Goal: Task Accomplishment & Management: Complete application form

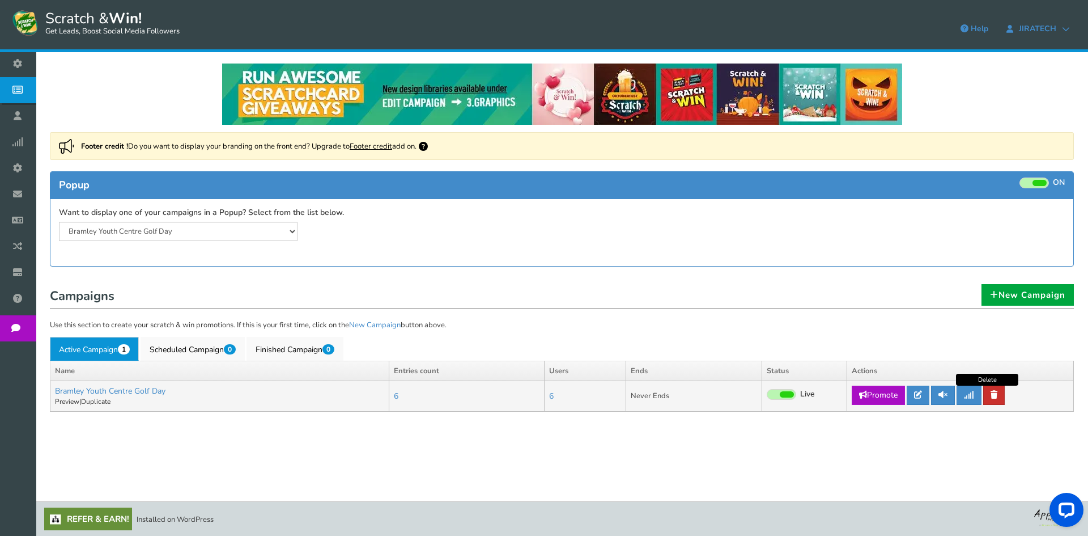
click at [1000, 392] on link at bounding box center [994, 394] width 22 height 19
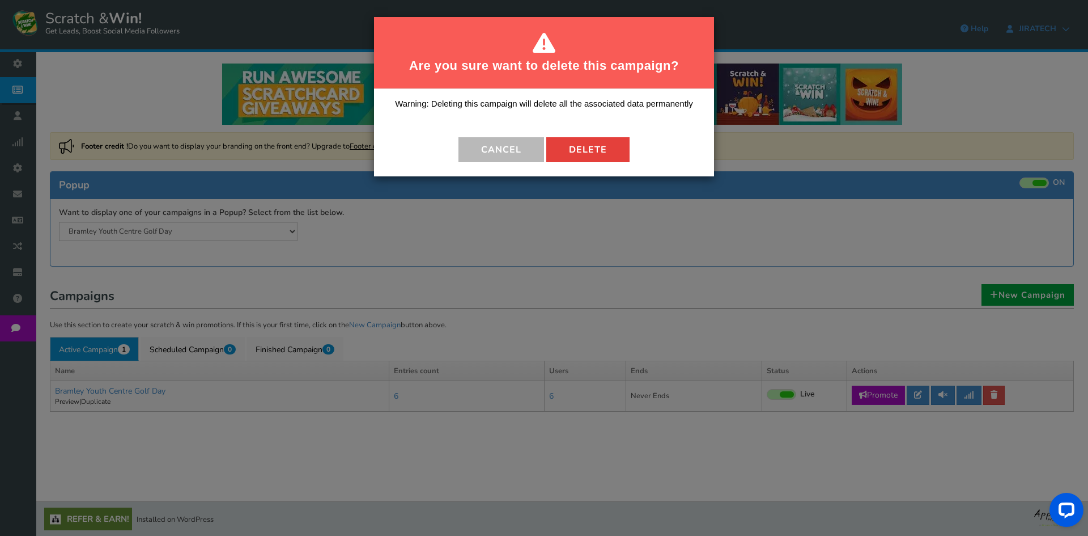
click at [611, 153] on button "Delete" at bounding box center [587, 149] width 83 height 25
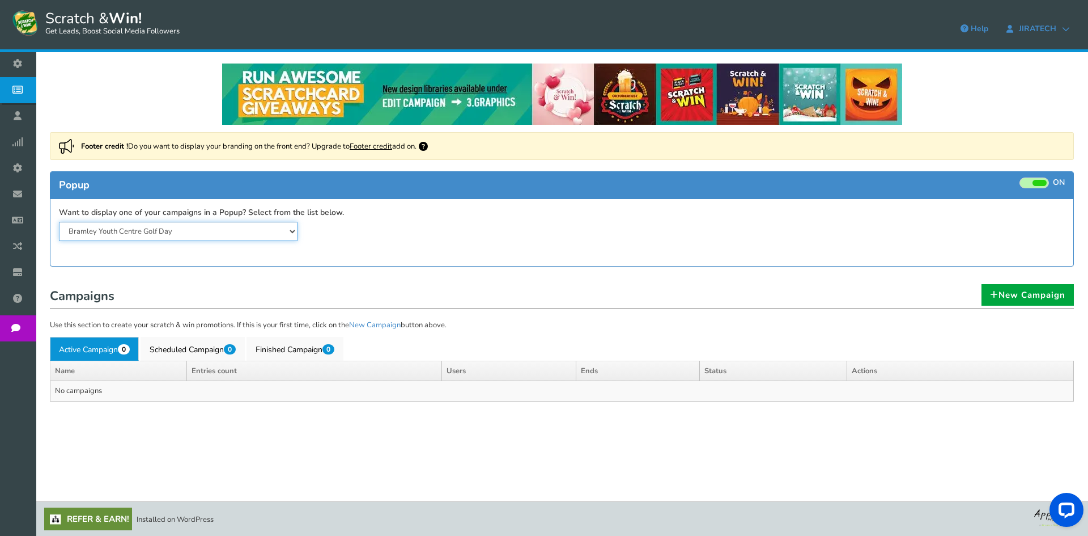
click at [270, 237] on select "Bramley Youth Centre Golf Day" at bounding box center [178, 231] width 239 height 19
click at [998, 301] on link "New Campaign" at bounding box center [1027, 295] width 92 height 22
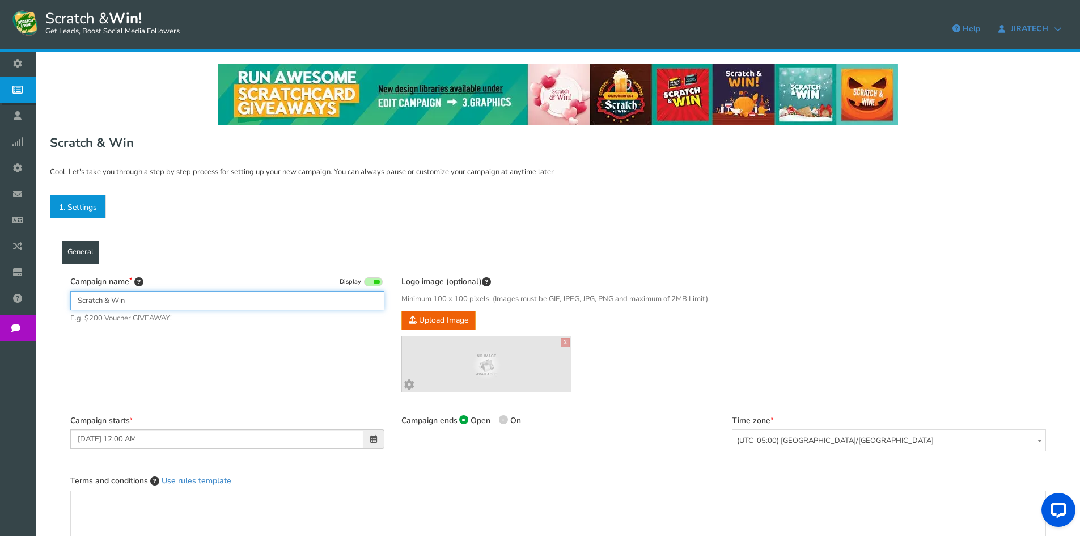
click at [202, 295] on input "Scratch & Win" at bounding box center [227, 300] width 314 height 19
type input "Bramley Charity Golf Day"
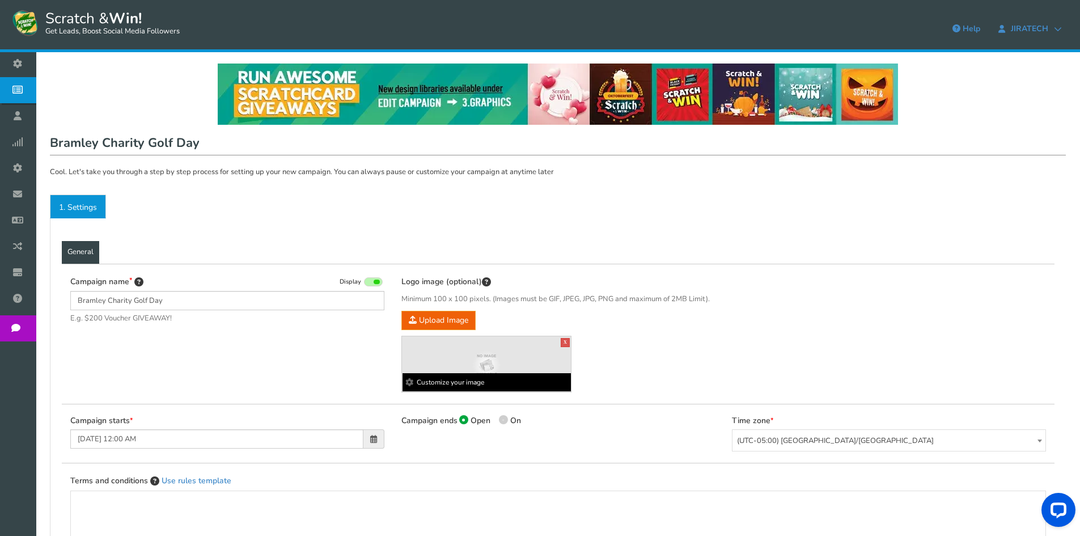
click at [469, 356] on img at bounding box center [486, 364] width 169 height 43
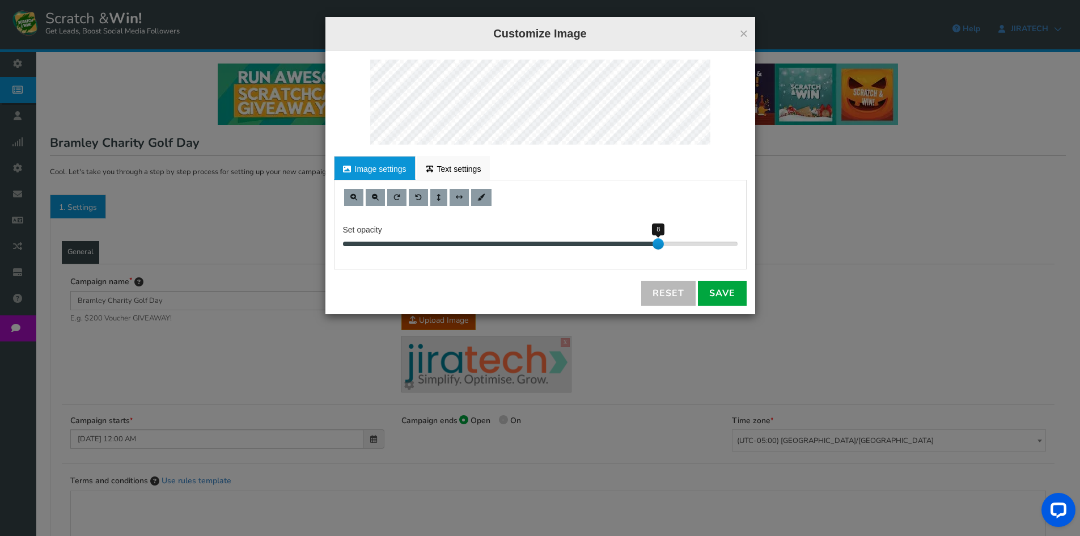
drag, startPoint x: 736, startPoint y: 244, endPoint x: 669, endPoint y: 249, distance: 66.5
click at [669, 249] on div "Set opacity 8" at bounding box center [539, 224] width 411 height 71
drag, startPoint x: 657, startPoint y: 244, endPoint x: 770, endPoint y: 241, distance: 112.3
click at [768, 241] on div "× Customize Image For proper edit, check the desktop version Image settings Tex…" at bounding box center [540, 268] width 1080 height 536
click at [707, 288] on link "Save" at bounding box center [722, 293] width 49 height 25
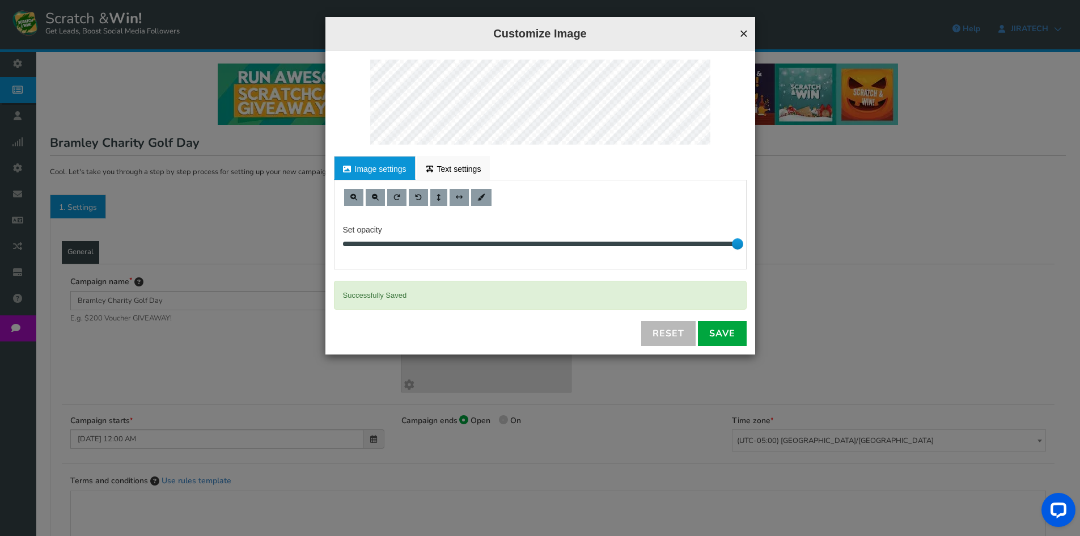
click at [739, 31] on button "×" at bounding box center [743, 33] width 9 height 15
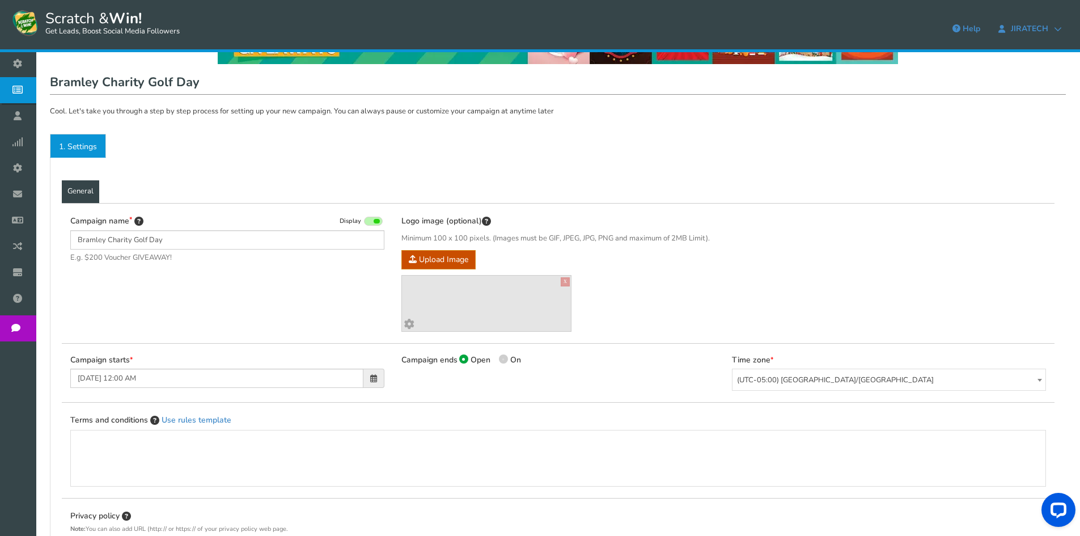
scroll to position [227, 0]
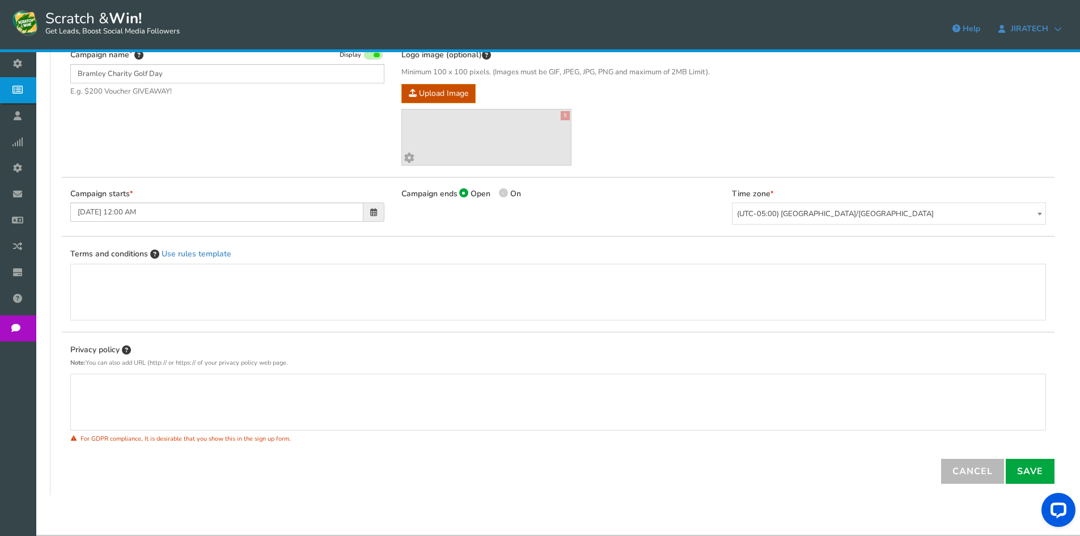
click at [502, 192] on span at bounding box center [503, 192] width 9 height 9
click at [502, 192] on input "On" at bounding box center [502, 194] width 7 height 7
radio input "true"
click at [368, 213] on span at bounding box center [373, 211] width 21 height 19
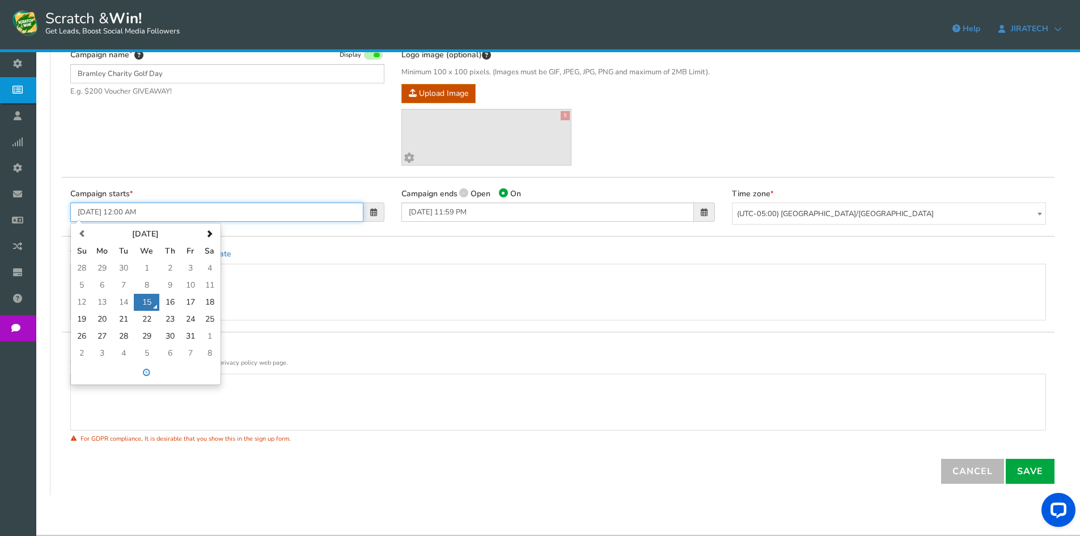
click at [175, 298] on td "16" at bounding box center [169, 302] width 20 height 17
type input "[DATE] 12:00 AM"
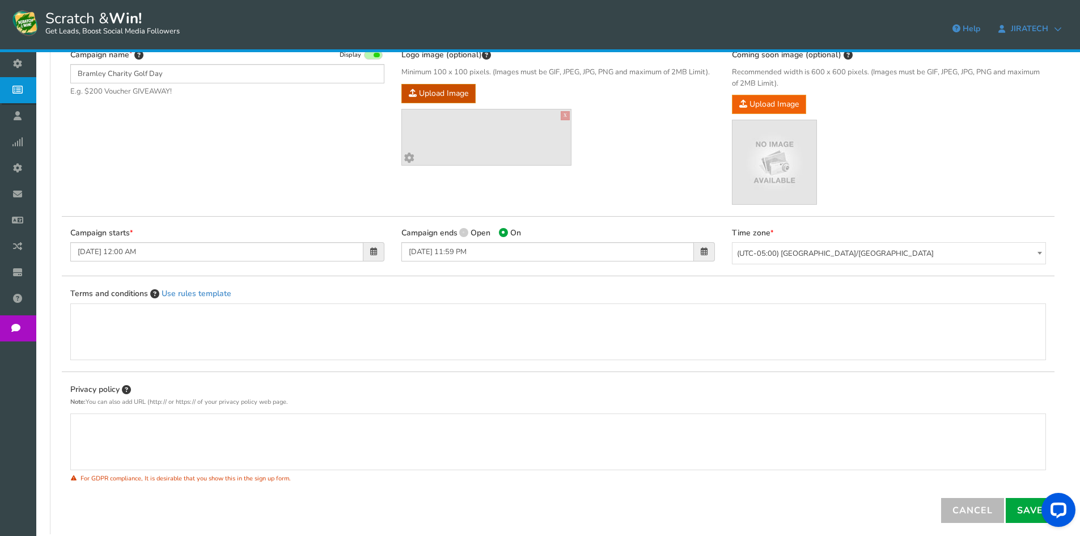
click at [699, 253] on span at bounding box center [704, 251] width 21 height 19
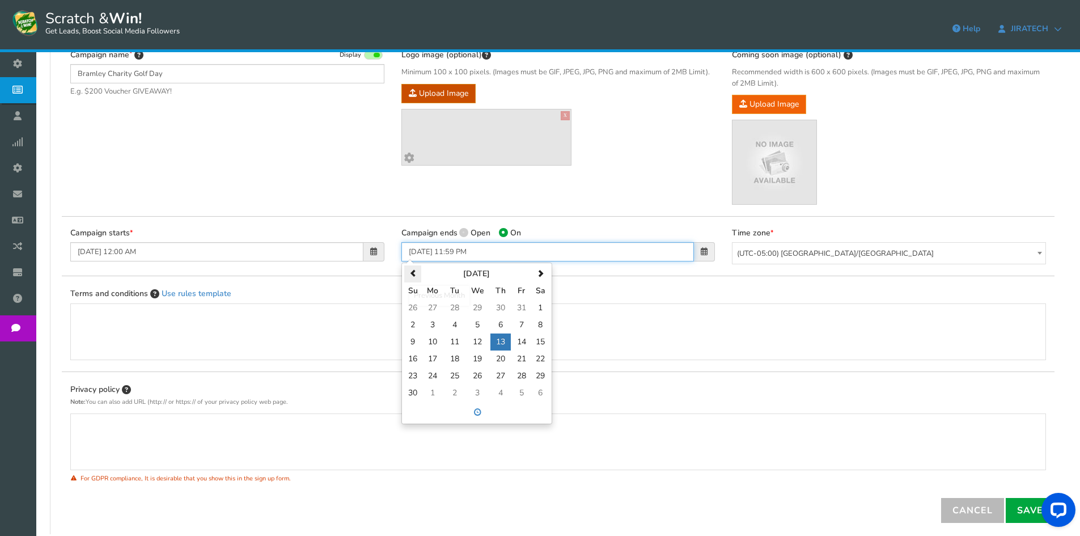
click at [409, 275] on span at bounding box center [412, 273] width 7 height 7
click at [505, 343] on td "16" at bounding box center [500, 341] width 20 height 17
type input "[DATE] 11:59 PM"
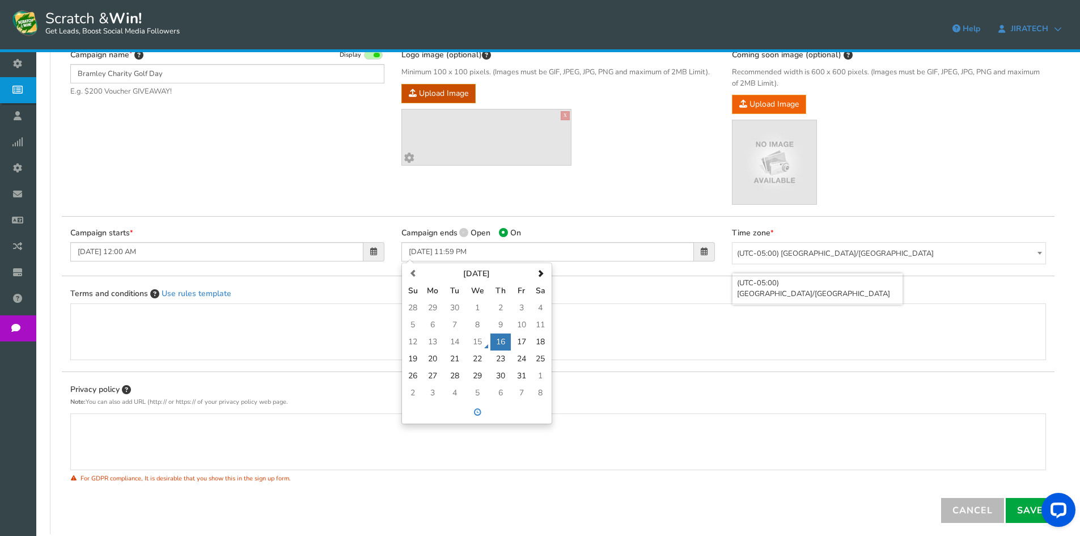
click at [881, 250] on span "(UTC-05:00) [GEOGRAPHIC_DATA]/[GEOGRAPHIC_DATA]" at bounding box center [888, 254] width 313 height 22
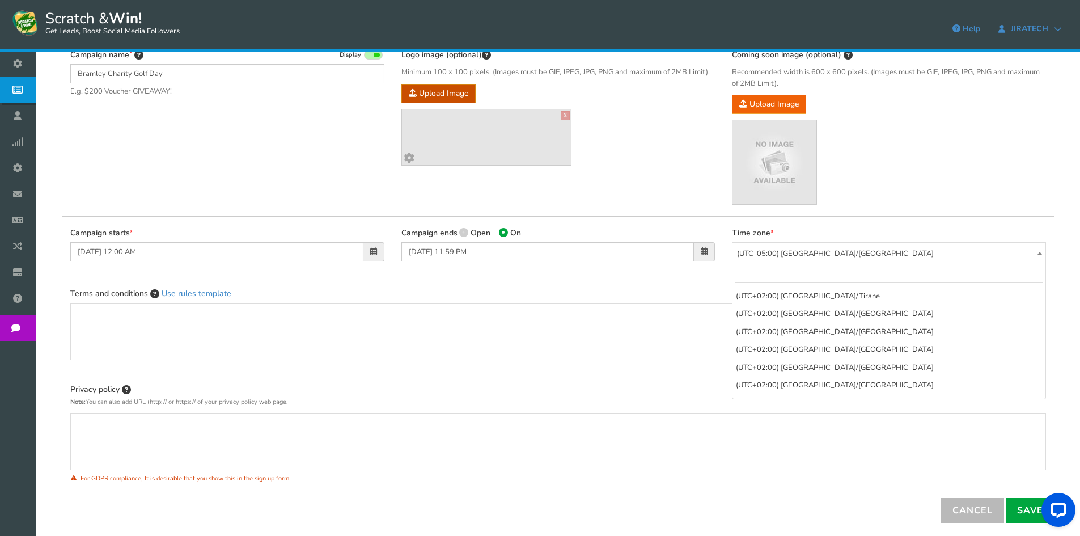
scroll to position [4313, 0]
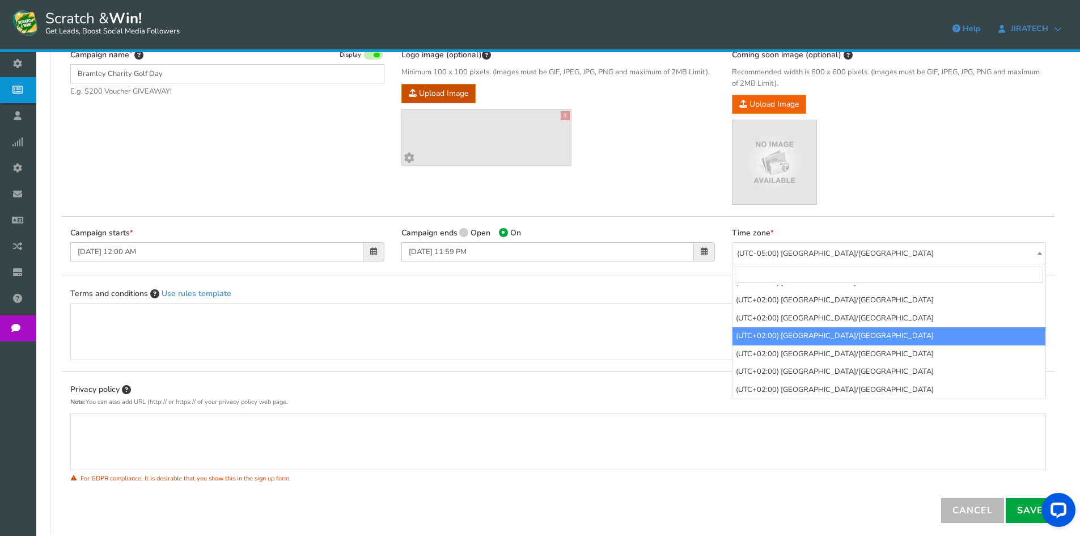
select select "[GEOGRAPHIC_DATA]/[GEOGRAPHIC_DATA]"
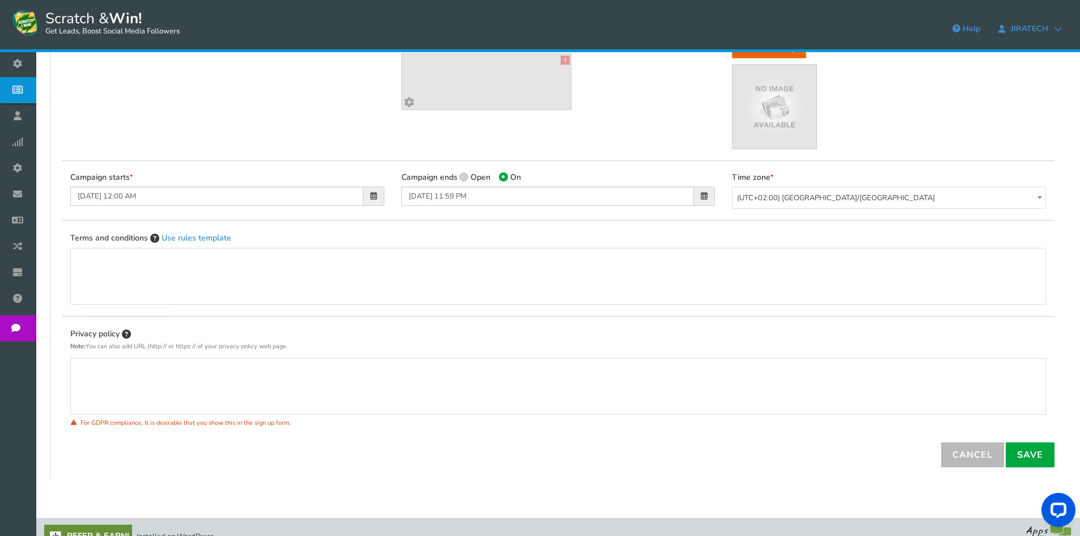
scroll to position [300, 0]
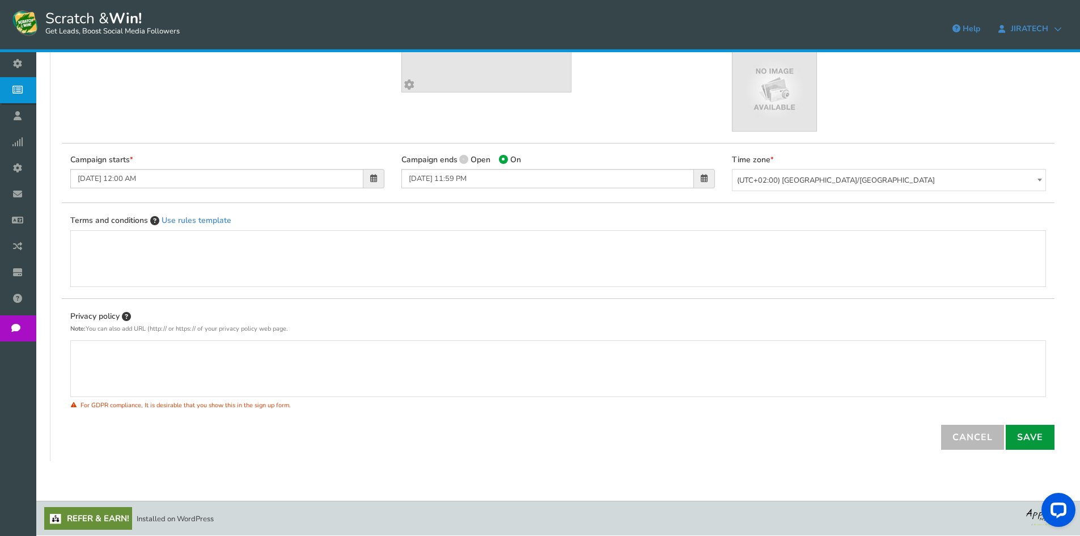
click at [1032, 441] on link "Save" at bounding box center [1029, 436] width 49 height 25
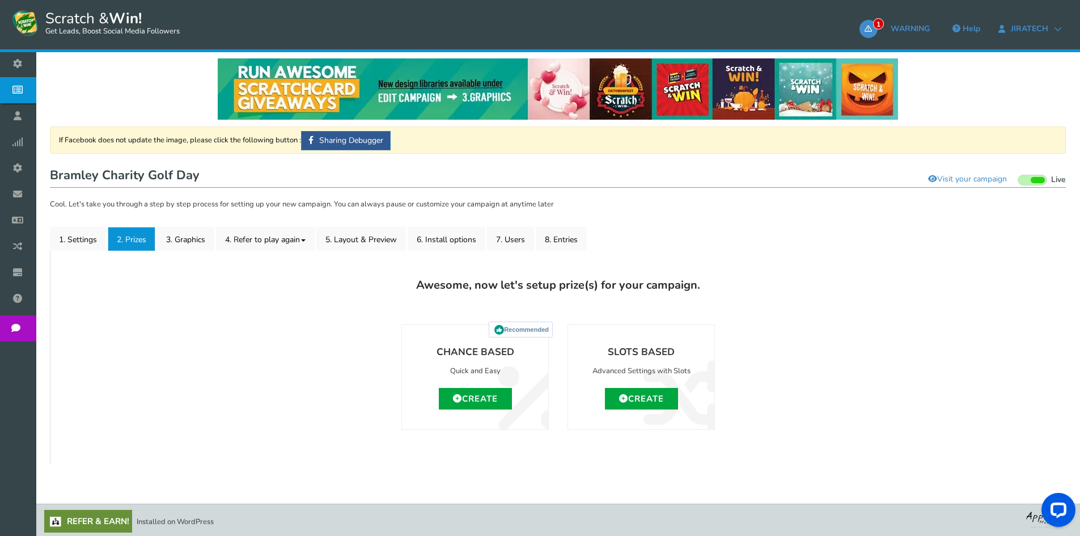
scroll to position [8, 0]
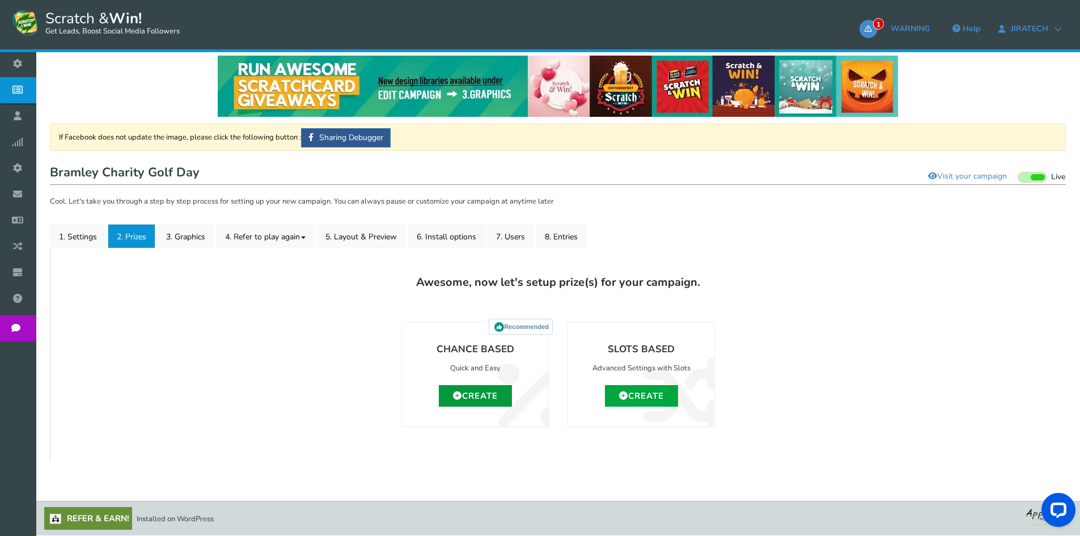
click at [483, 399] on link "Create" at bounding box center [475, 396] width 73 height 22
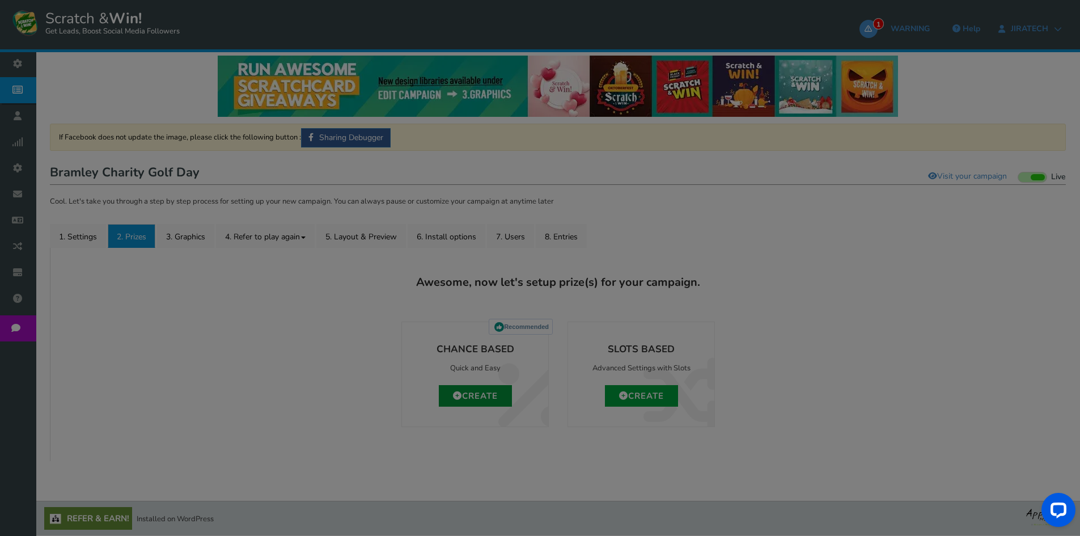
type input "0"
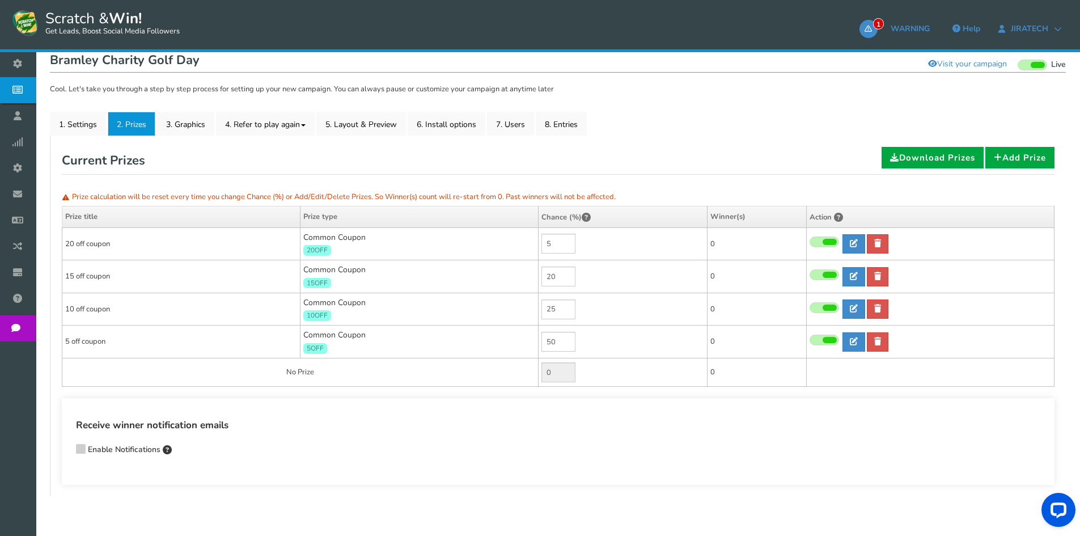
scroll to position [121, 0]
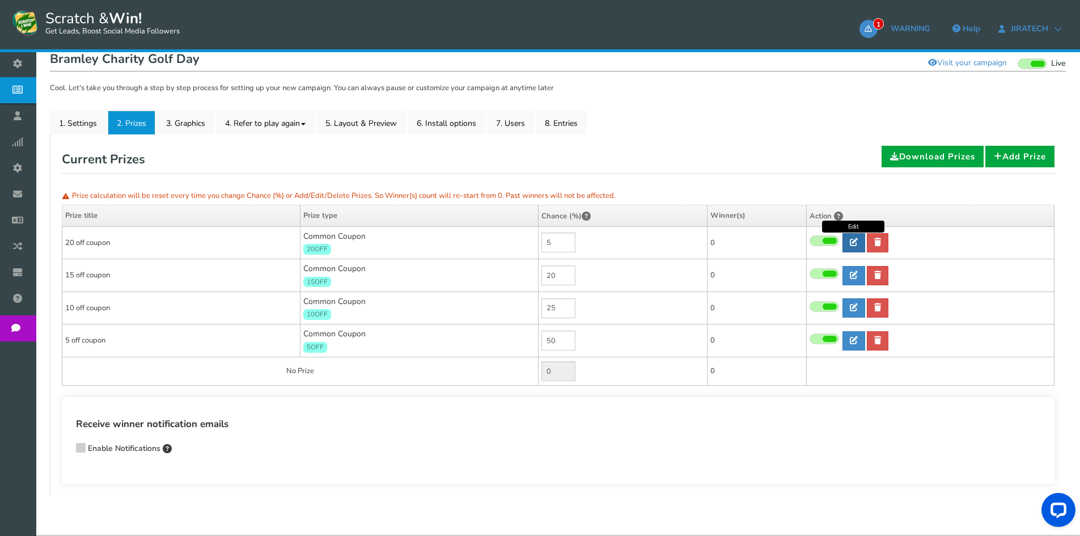
click at [855, 247] on link at bounding box center [853, 242] width 23 height 19
type input "20 off coupon"
type input "20OFF"
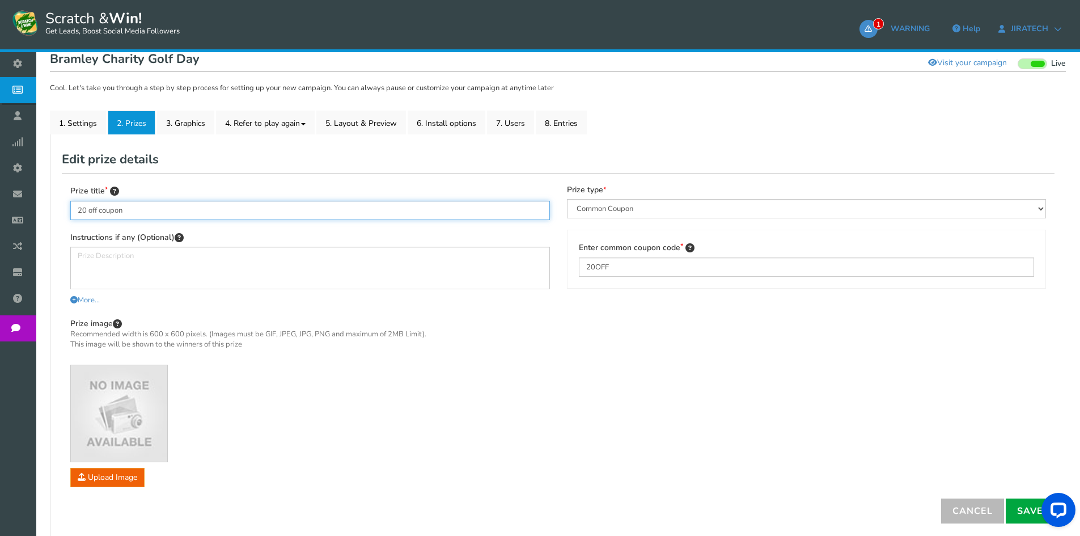
click at [199, 214] on input "20 off coupon" at bounding box center [309, 210] width 479 height 19
type input "Sport Massager"
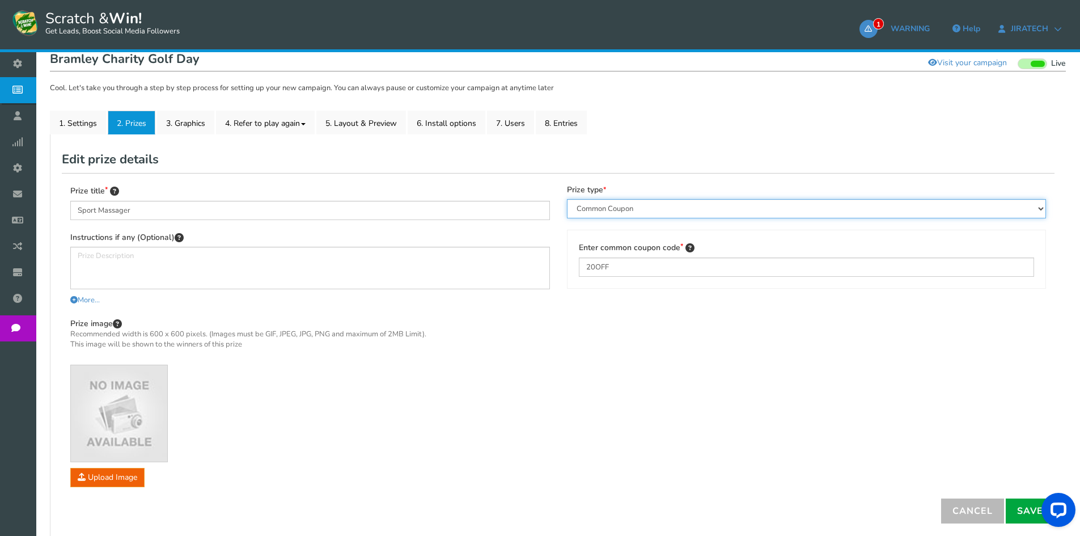
click at [585, 210] on select "Perks and Experiences Automatic Coupon Common Coupon Unique Coupon" at bounding box center [806, 208] width 479 height 19
click at [567, 199] on select "Perks and Experiences Automatic Coupon Common Coupon Unique Coupon" at bounding box center [806, 208] width 479 height 19
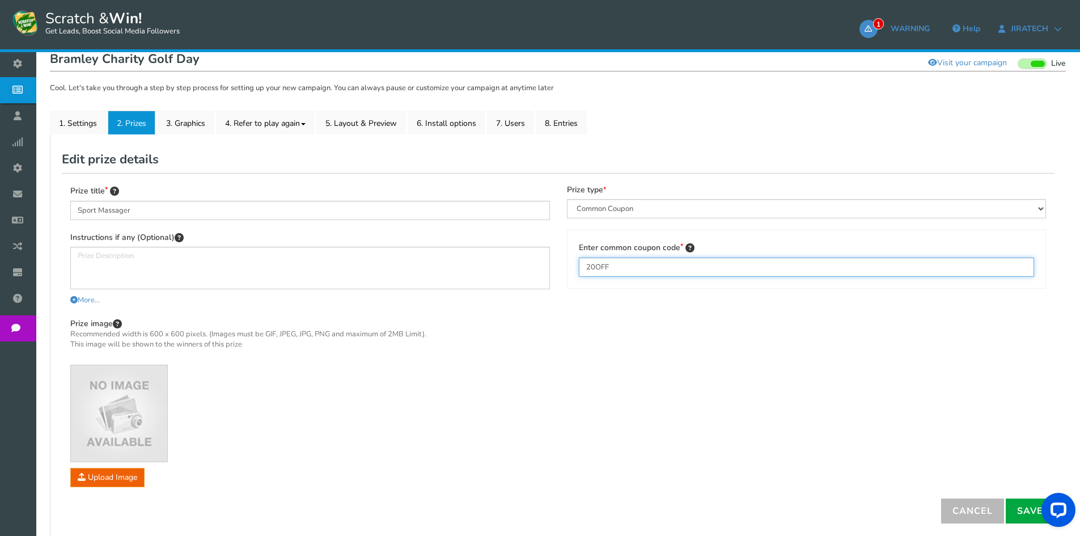
click at [627, 266] on input "20OFF" at bounding box center [807, 266] width 456 height 19
click at [93, 116] on link "1. Settings" at bounding box center [78, 123] width 56 height 24
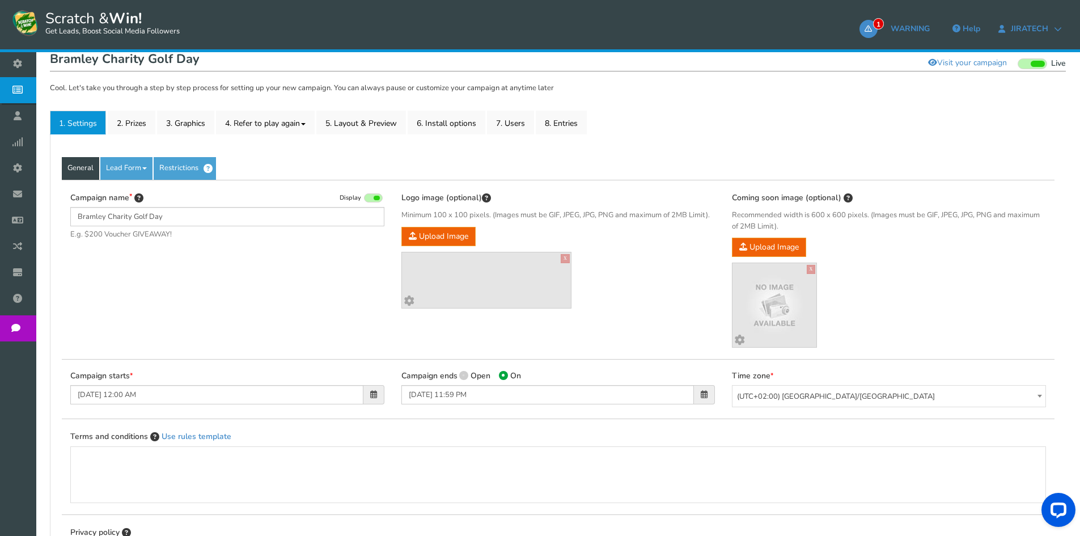
drag, startPoint x: 135, startPoint y: 105, endPoint x: 137, endPoint y: 112, distance: 7.5
click at [137, 108] on div "If Facebook does not update the image, please click the following button : Shar…" at bounding box center [557, 343] width 1015 height 666
click at [121, 169] on link "Lead Form" at bounding box center [126, 168] width 52 height 23
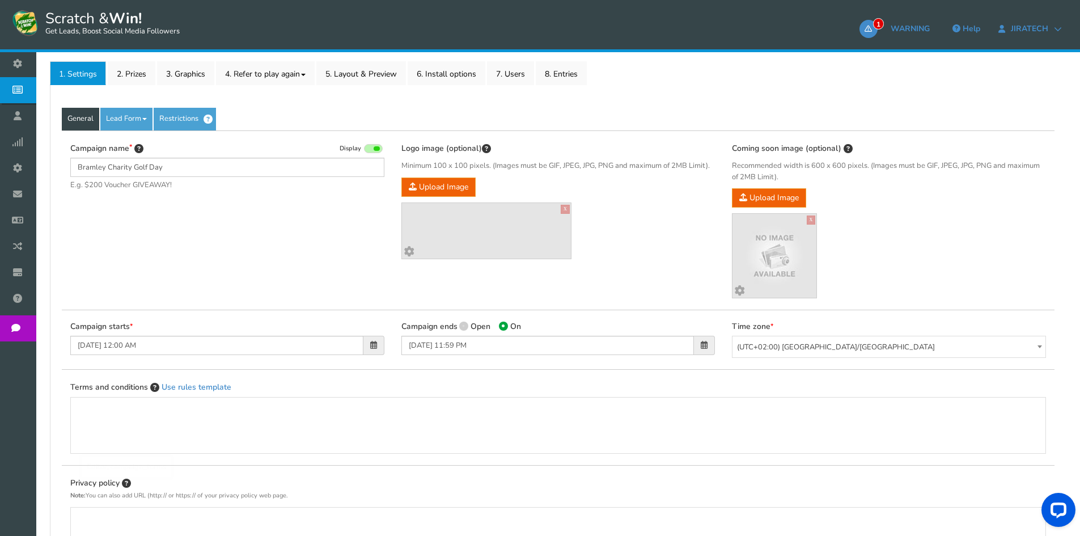
scroll to position [0, 0]
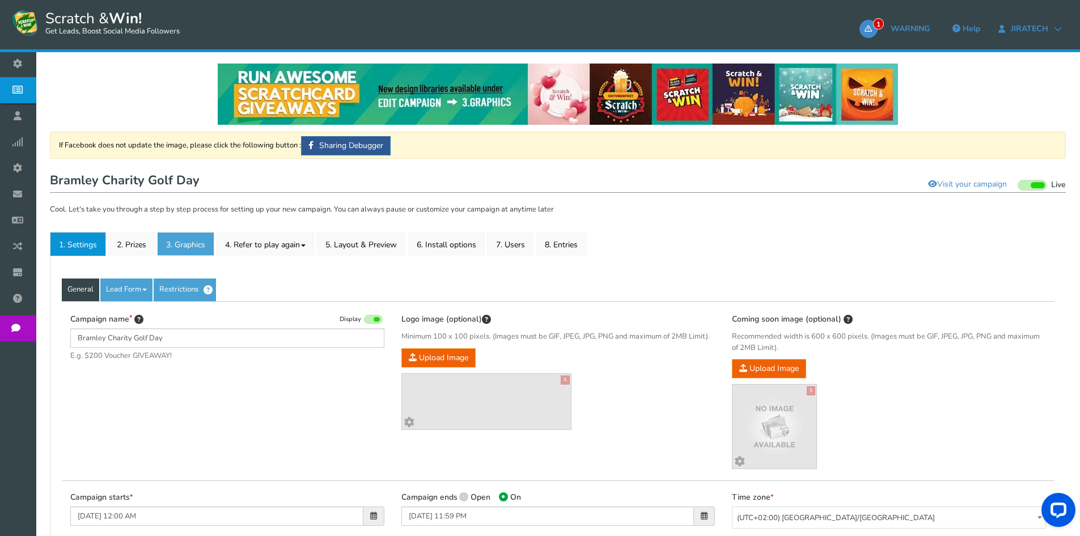
click at [186, 249] on link "3. Graphics" at bounding box center [185, 244] width 57 height 24
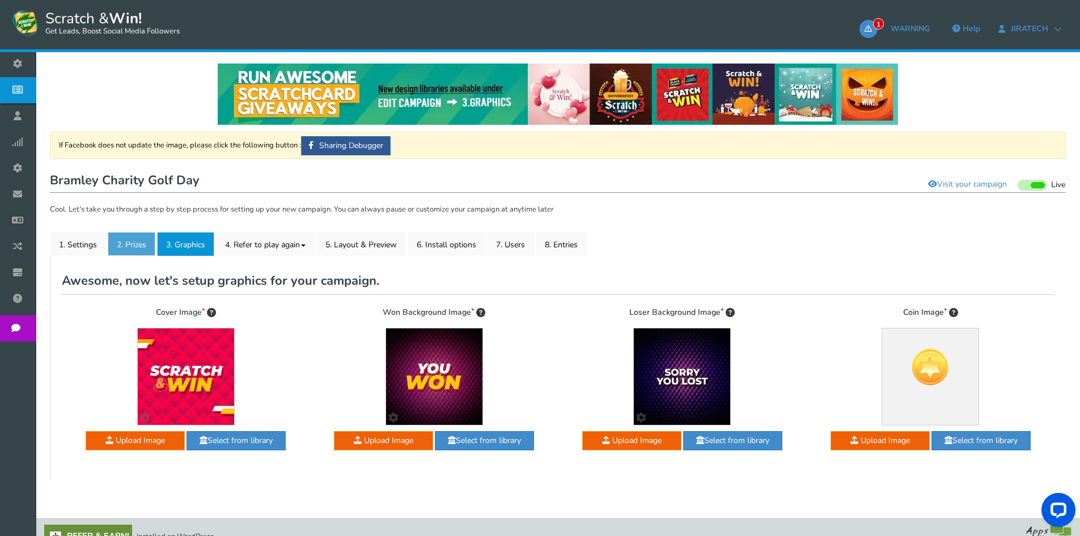
click at [143, 239] on link "2. Prizes" at bounding box center [132, 244] width 48 height 24
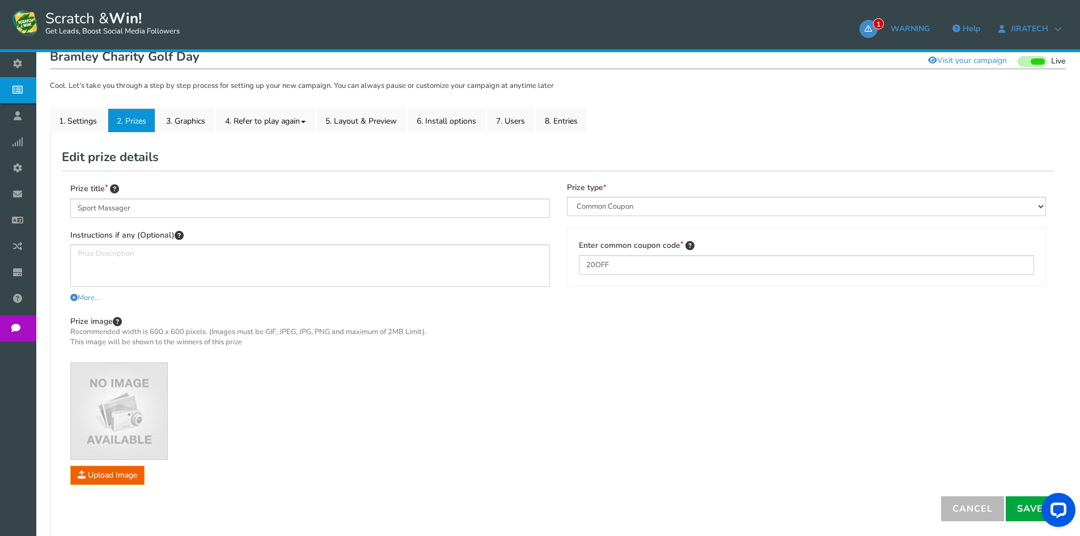
scroll to position [206, 0]
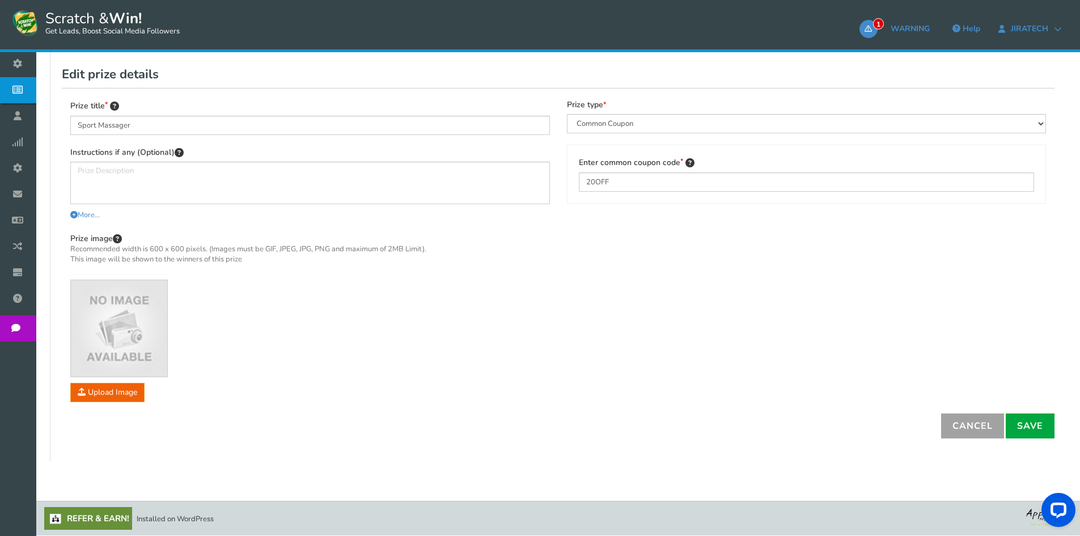
click at [970, 418] on link "Cancel" at bounding box center [972, 425] width 63 height 25
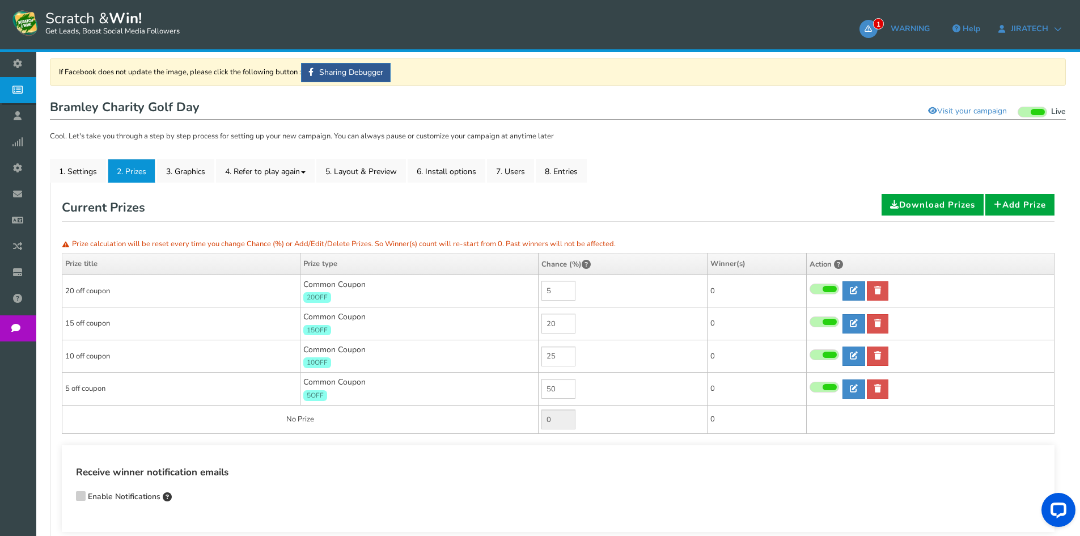
scroll to position [0, 0]
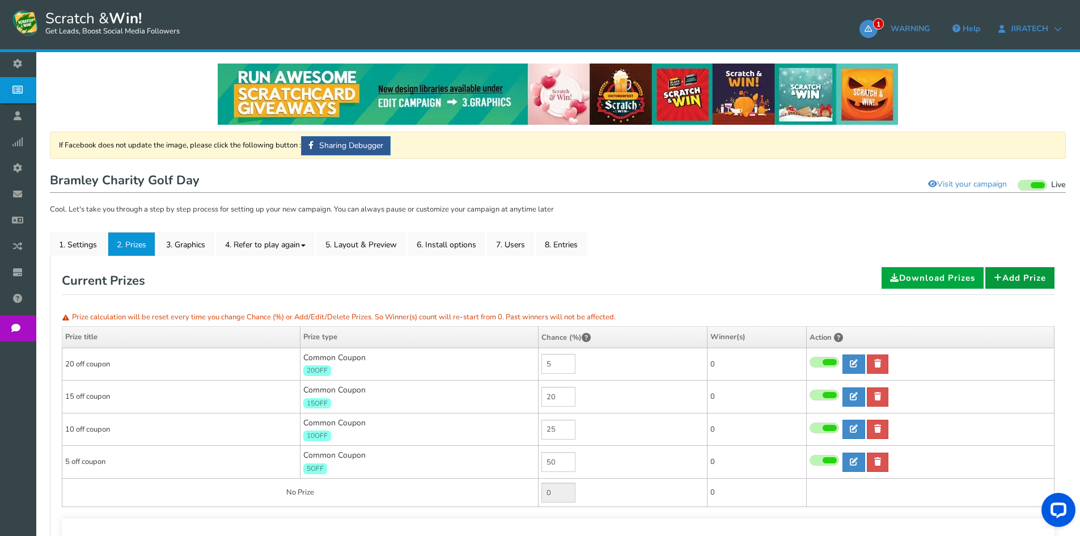
click at [1024, 273] on link "Add Prize" at bounding box center [1019, 278] width 69 height 22
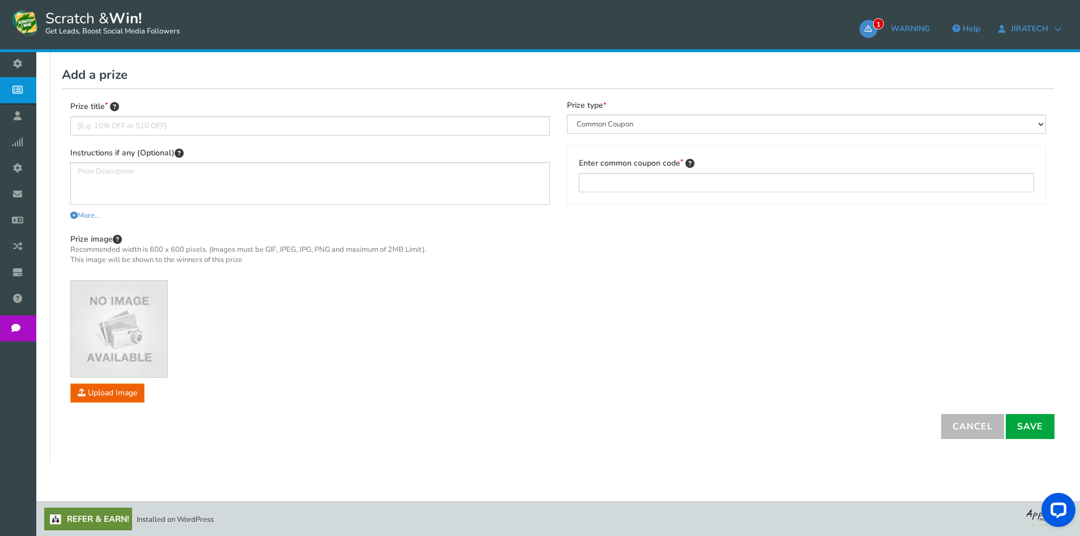
scroll to position [206, 0]
click at [996, 420] on link "Cancel" at bounding box center [972, 425] width 63 height 25
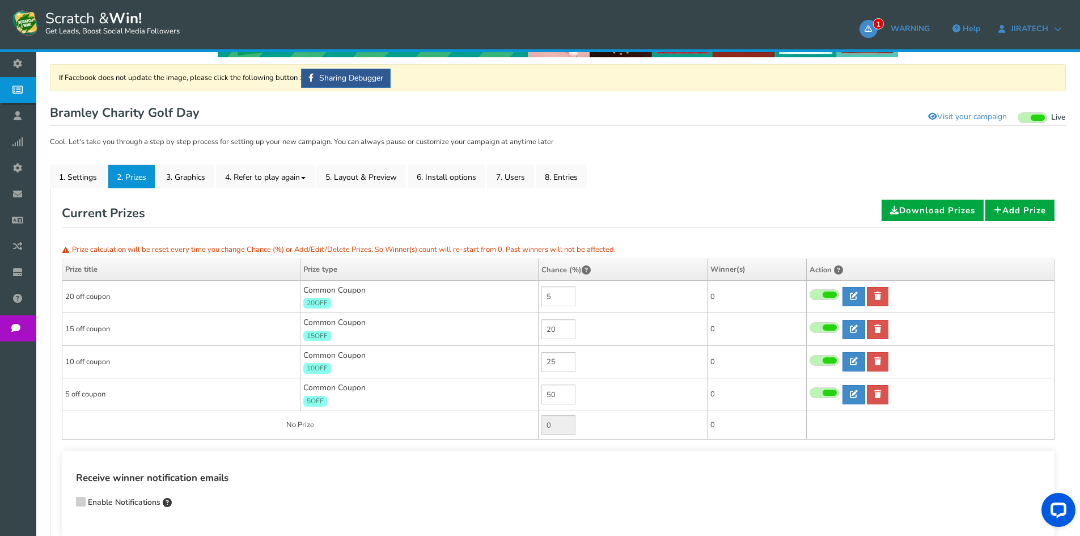
scroll to position [42, 0]
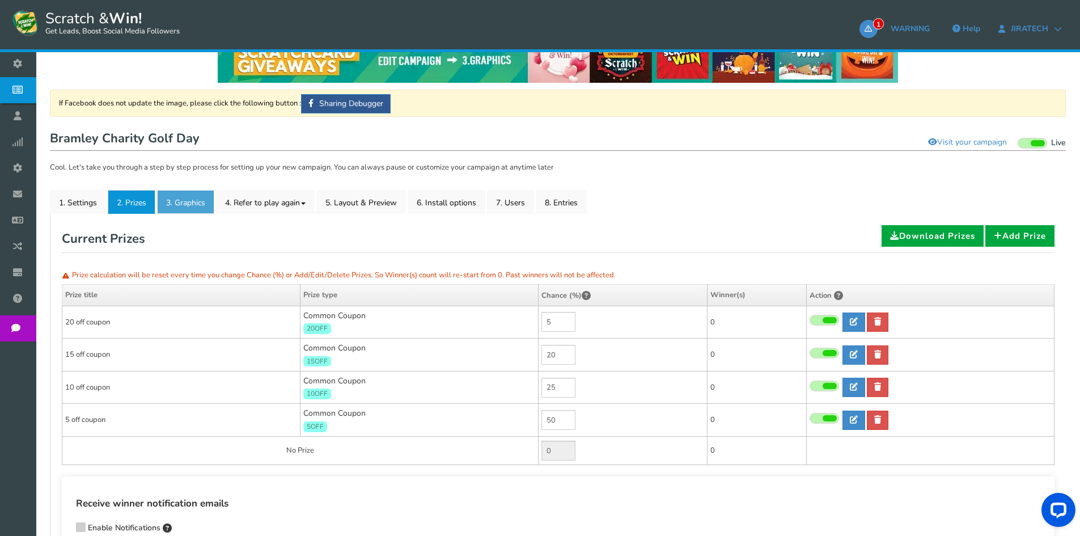
click at [184, 205] on link "3. Graphics" at bounding box center [185, 202] width 57 height 24
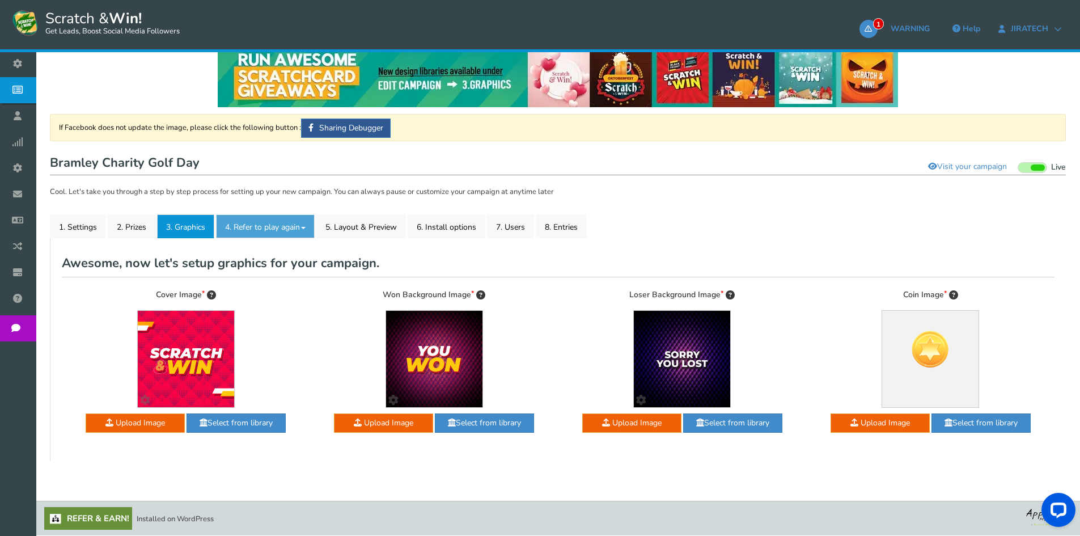
click at [292, 227] on link "4. Refer to play again" at bounding box center [265, 226] width 99 height 24
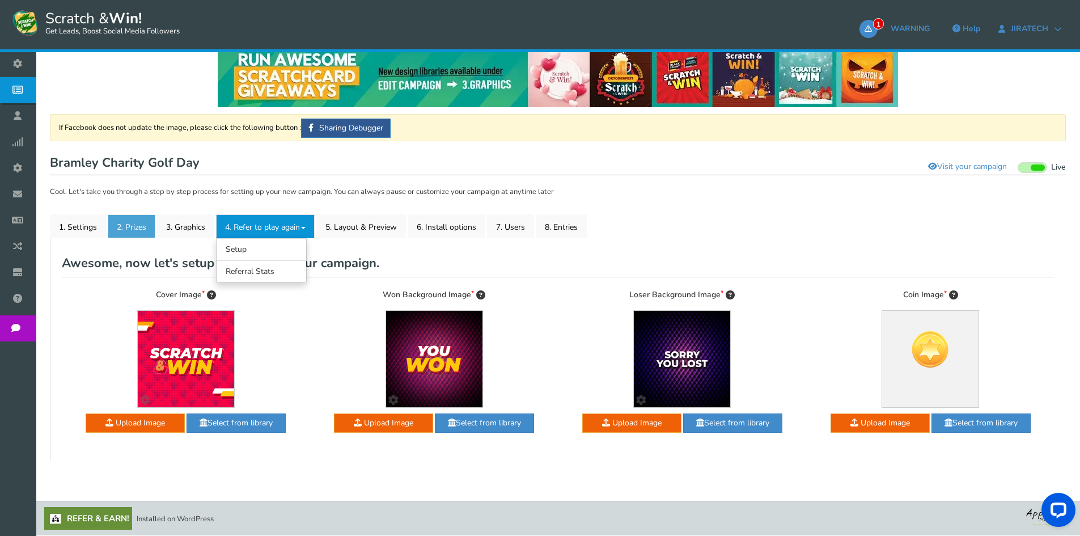
click at [146, 228] on link "2. Prizes" at bounding box center [132, 226] width 48 height 24
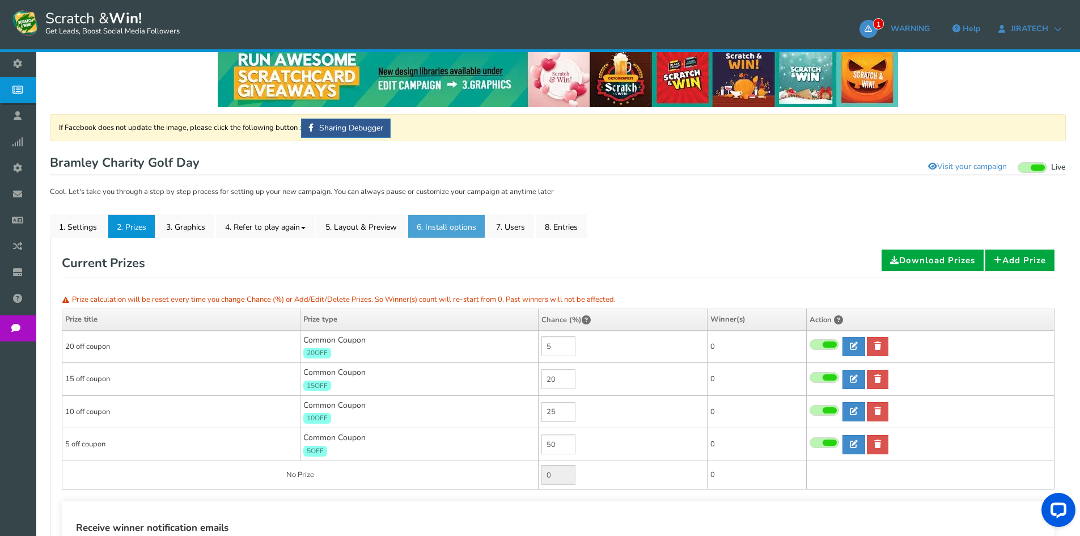
click at [432, 224] on link "6. Install options New" at bounding box center [446, 226] width 78 height 24
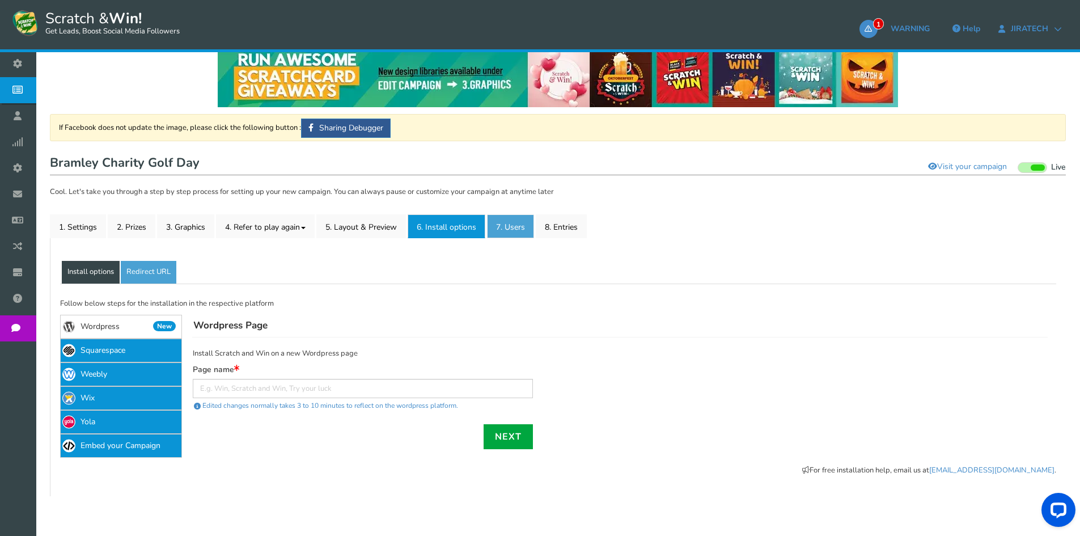
click at [505, 223] on link "7. Users" at bounding box center [510, 226] width 47 height 24
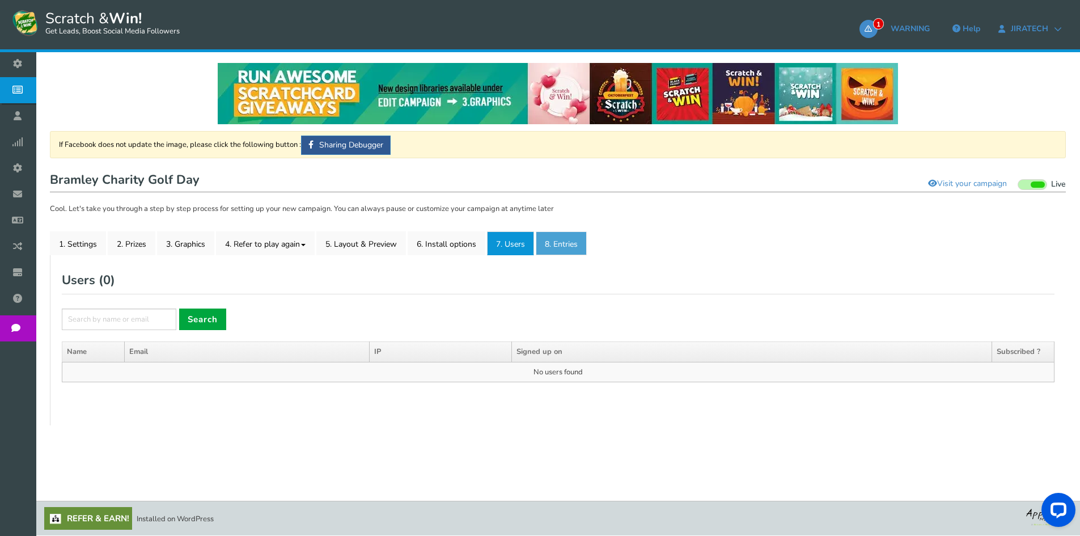
click at [553, 239] on link "8. Entries" at bounding box center [561, 243] width 51 height 24
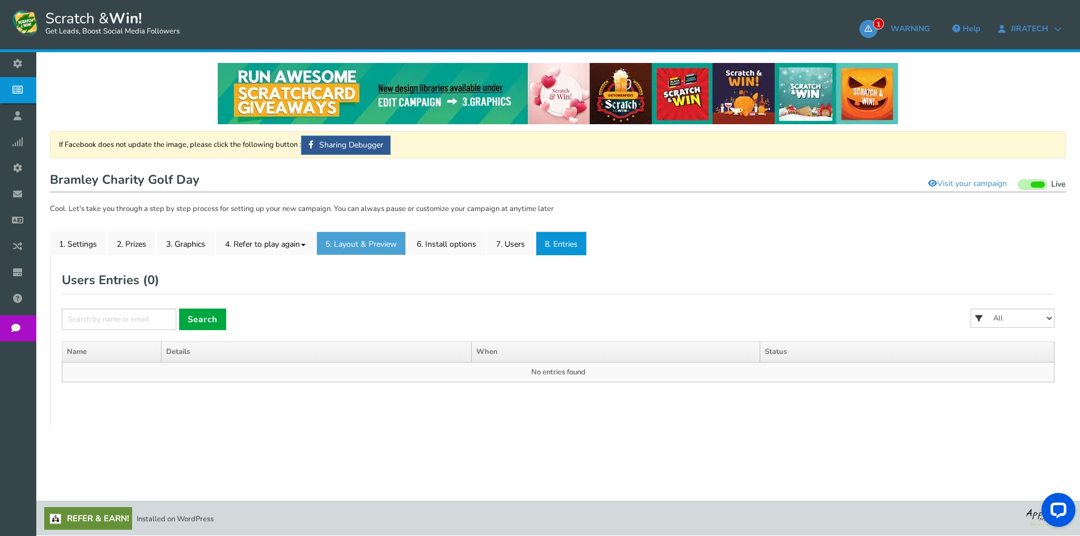
click at [385, 244] on link "5. Layout & Preview" at bounding box center [361, 243] width 90 height 24
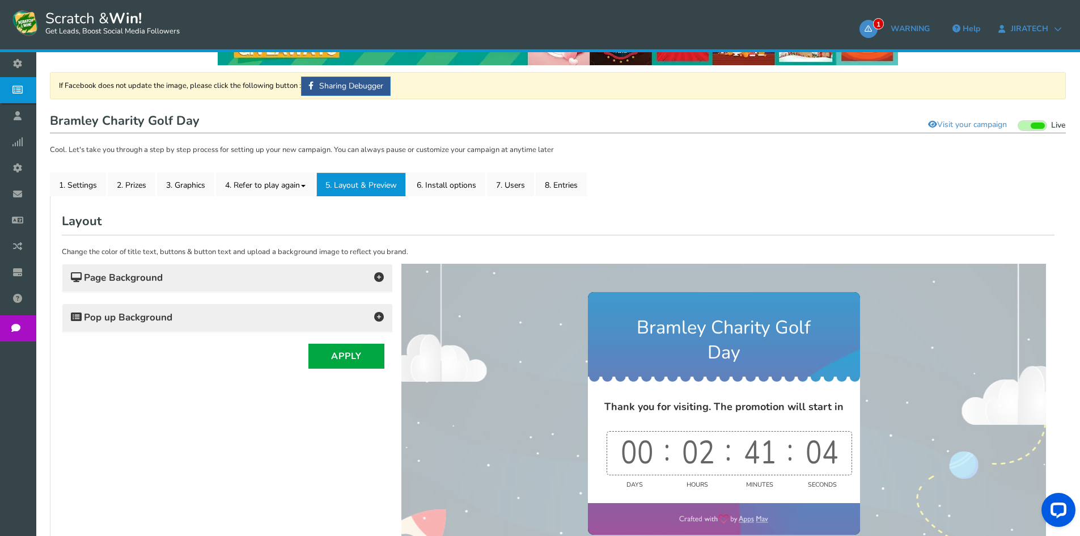
scroll to position [57, 0]
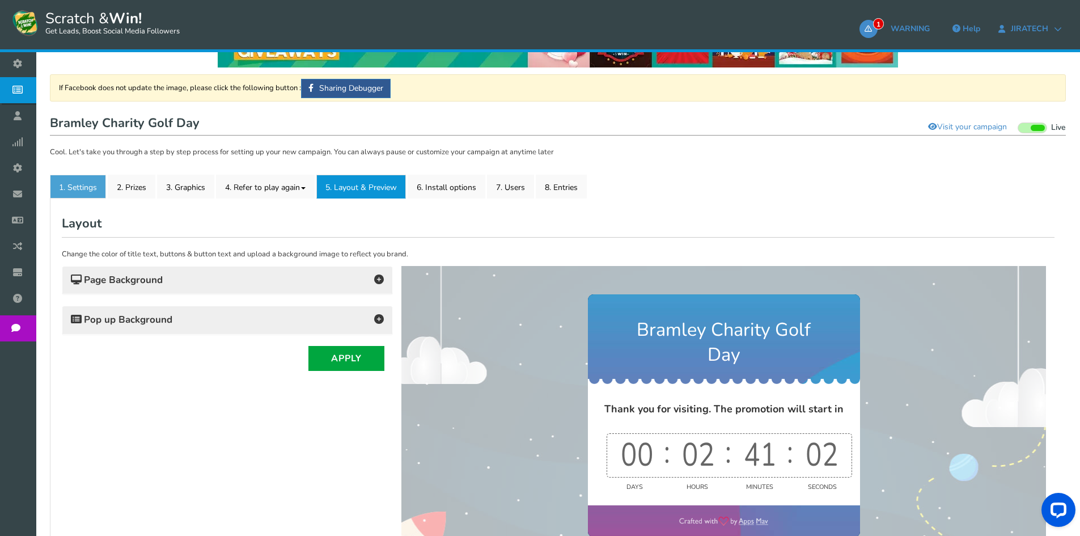
click at [73, 193] on link "1. Settings" at bounding box center [78, 187] width 56 height 24
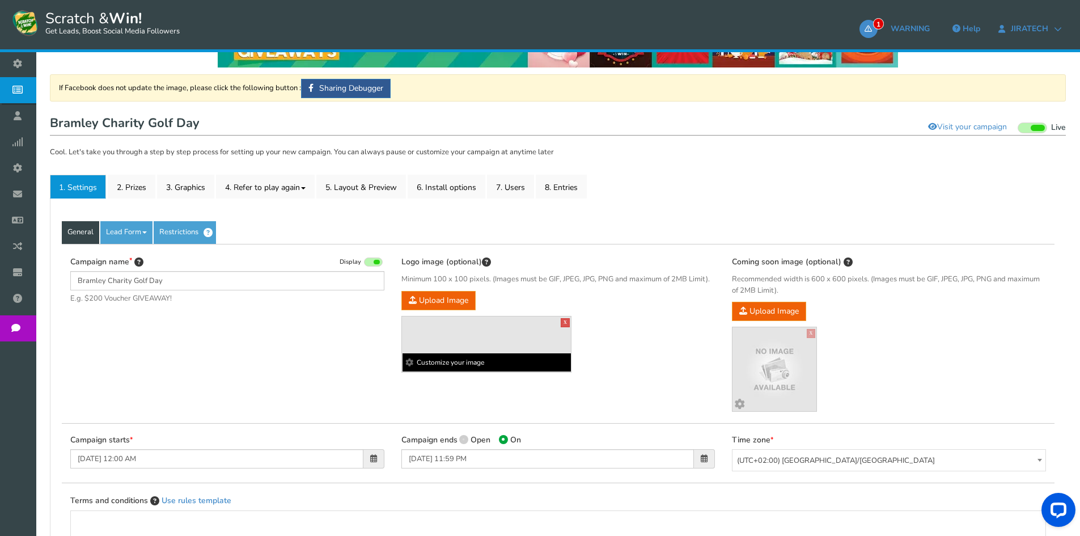
click at [486, 345] on img at bounding box center [486, 345] width 0 height 0
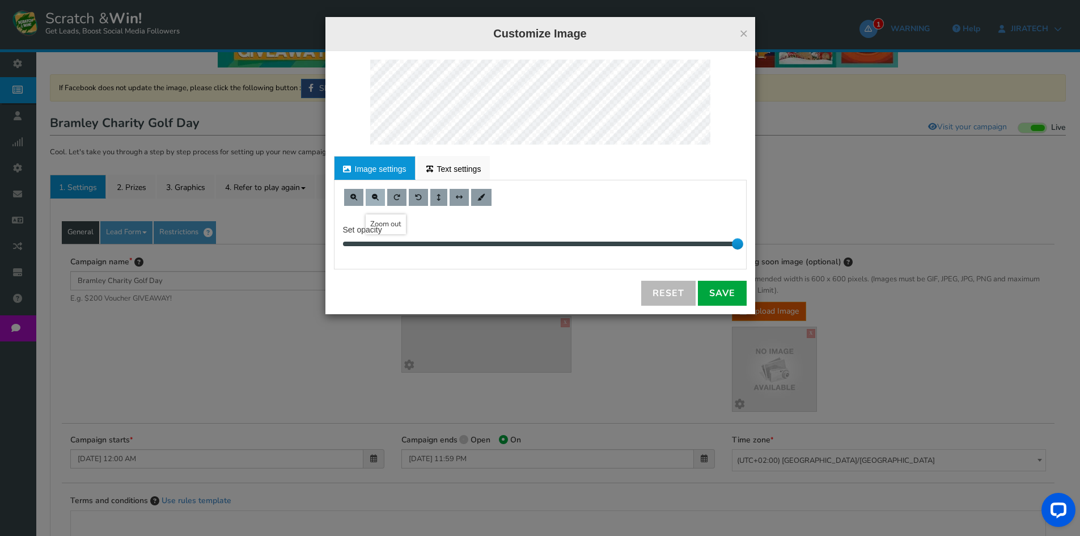
click at [379, 198] on button at bounding box center [375, 197] width 19 height 17
click at [711, 293] on link "Save" at bounding box center [722, 293] width 49 height 25
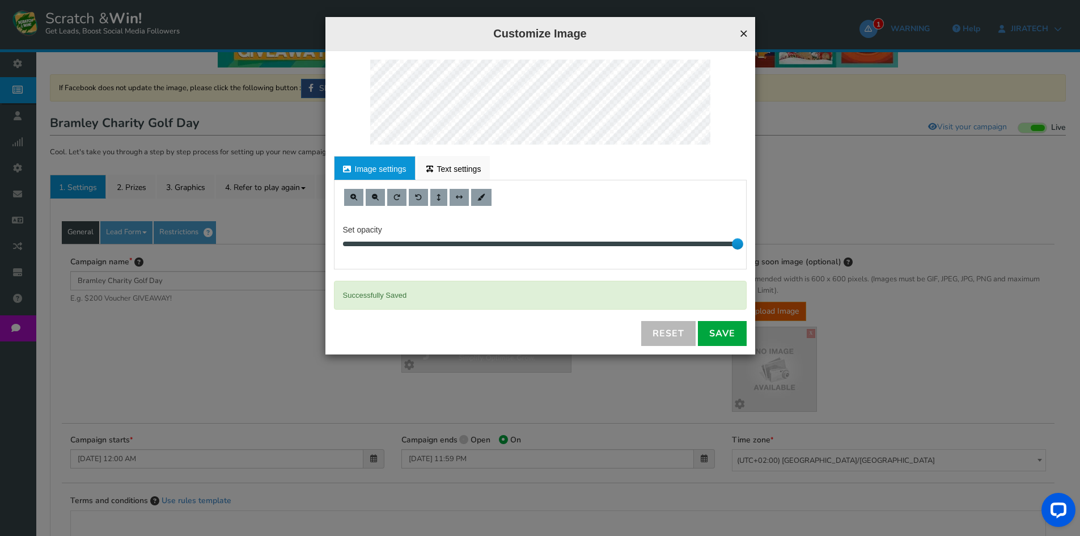
click at [745, 30] on button "×" at bounding box center [743, 33] width 9 height 15
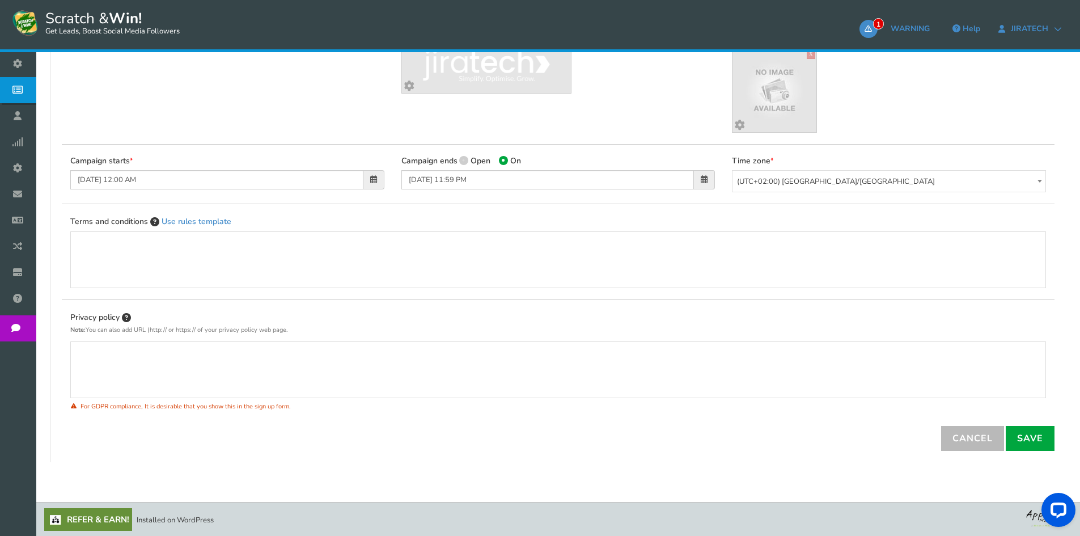
scroll to position [337, 0]
click at [1012, 431] on link "Save" at bounding box center [1029, 436] width 49 height 25
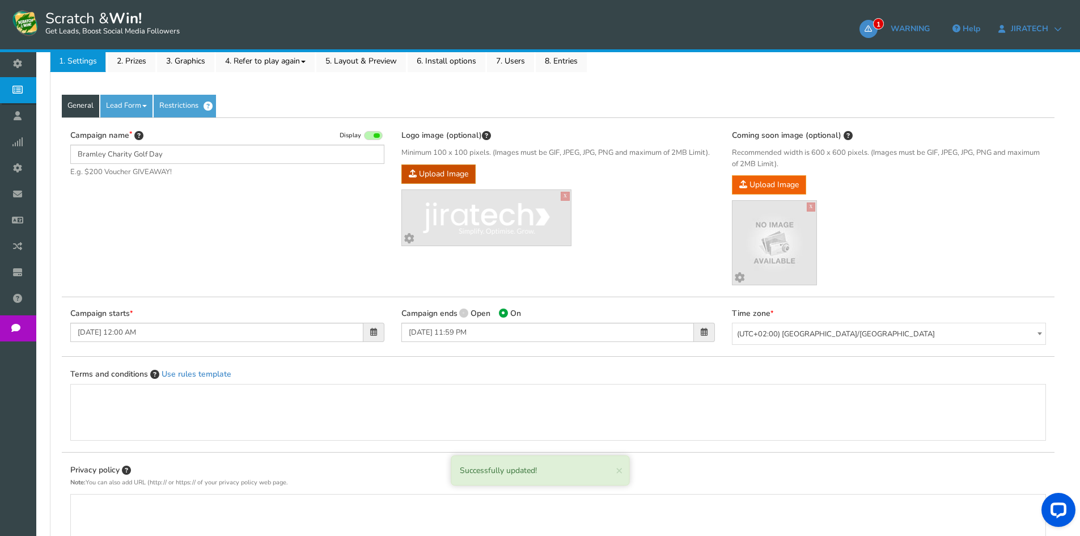
scroll to position [167, 0]
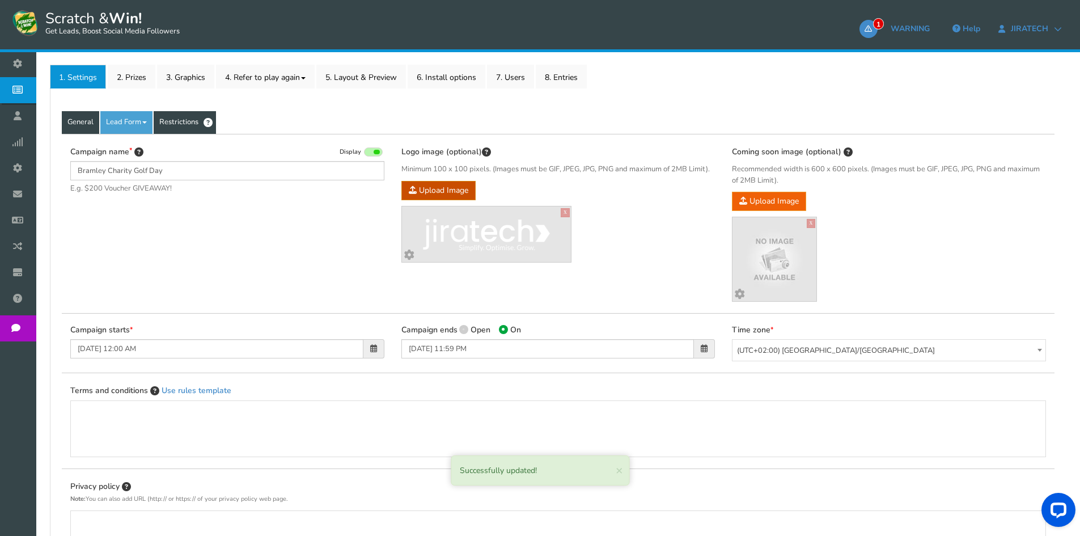
click at [197, 117] on link "Restrictions" at bounding box center [185, 122] width 62 height 23
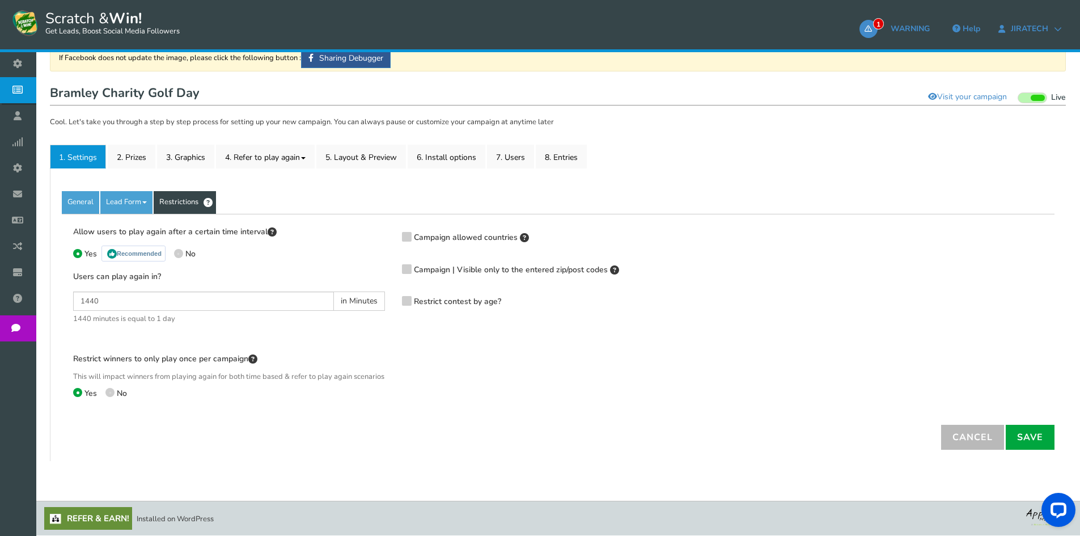
click at [178, 249] on span at bounding box center [178, 253] width 9 height 9
click at [178, 251] on input "No" at bounding box center [177, 254] width 7 height 7
radio input "true"
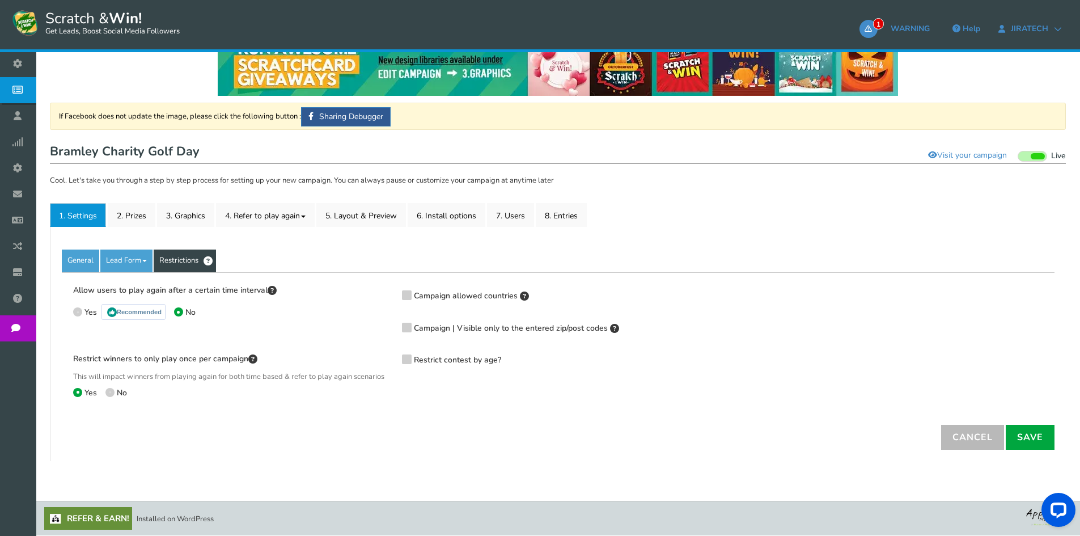
scroll to position [40, 0]
click at [1036, 430] on link "Save" at bounding box center [1029, 436] width 49 height 25
click at [139, 249] on link "Lead Form" at bounding box center [126, 260] width 52 height 23
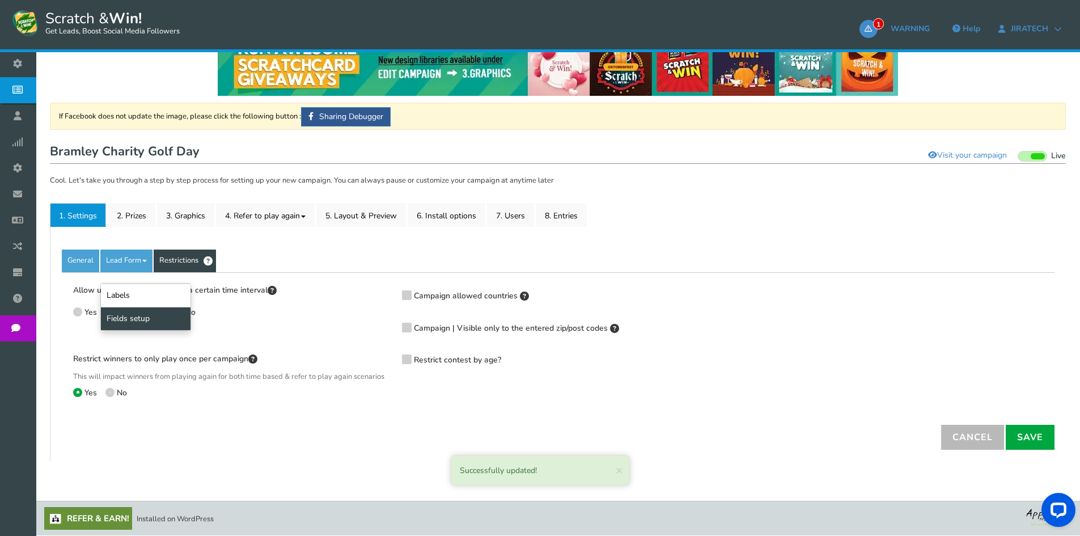
click at [120, 311] on link "Fields setup" at bounding box center [146, 318] width 90 height 23
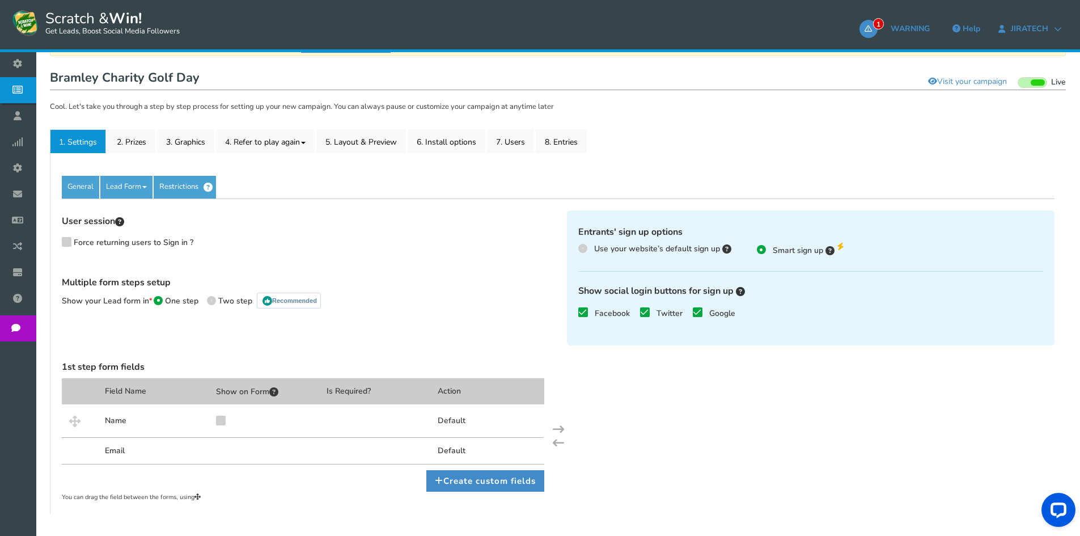
scroll to position [154, 0]
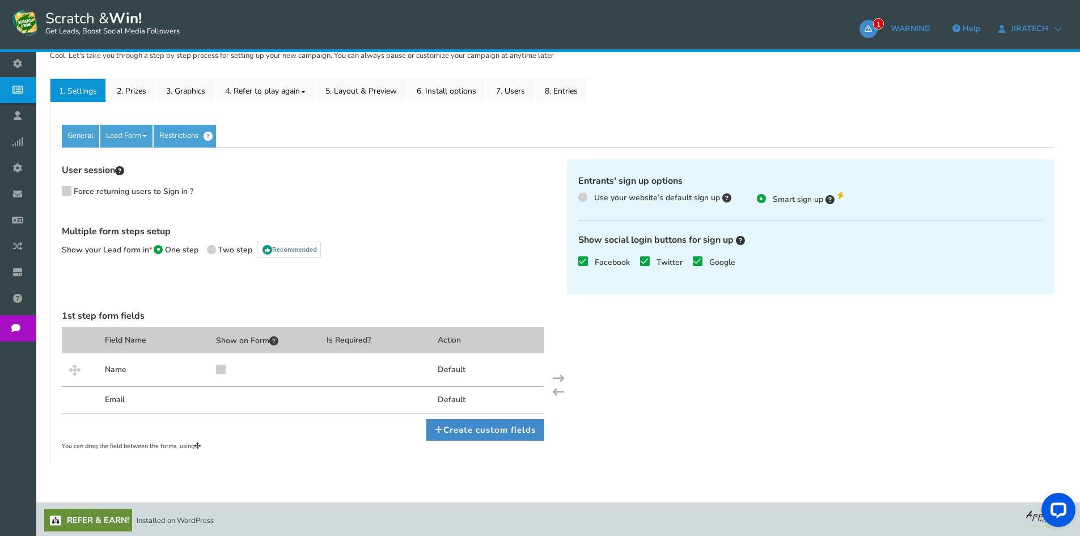
click at [583, 261] on icon at bounding box center [583, 261] width 8 height 9
click at [567, 261] on input "Facebook" at bounding box center [567, 262] width 0 height 7
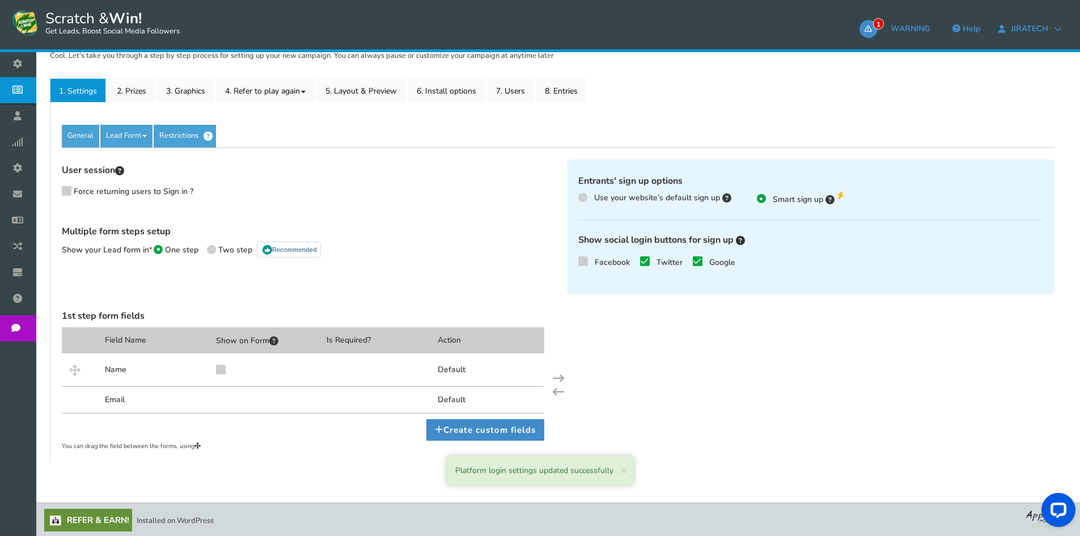
click at [641, 261] on icon at bounding box center [644, 261] width 8 height 9
click at [628, 261] on input "Twitter" at bounding box center [628, 262] width 0 height 7
click at [694, 261] on icon at bounding box center [697, 261] width 8 height 9
click at [681, 261] on input "Google" at bounding box center [681, 262] width 0 height 7
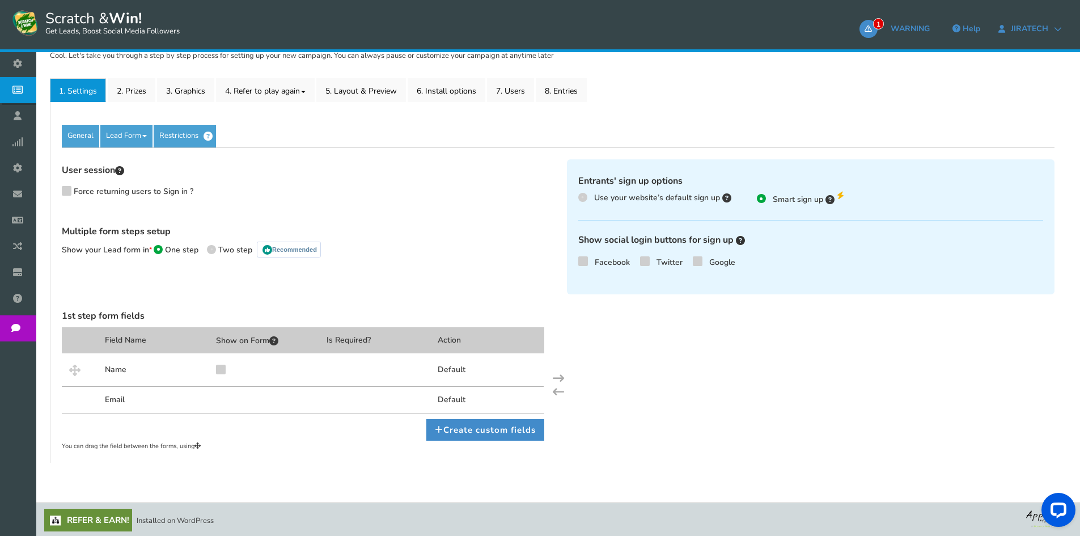
scroll to position [155, 0]
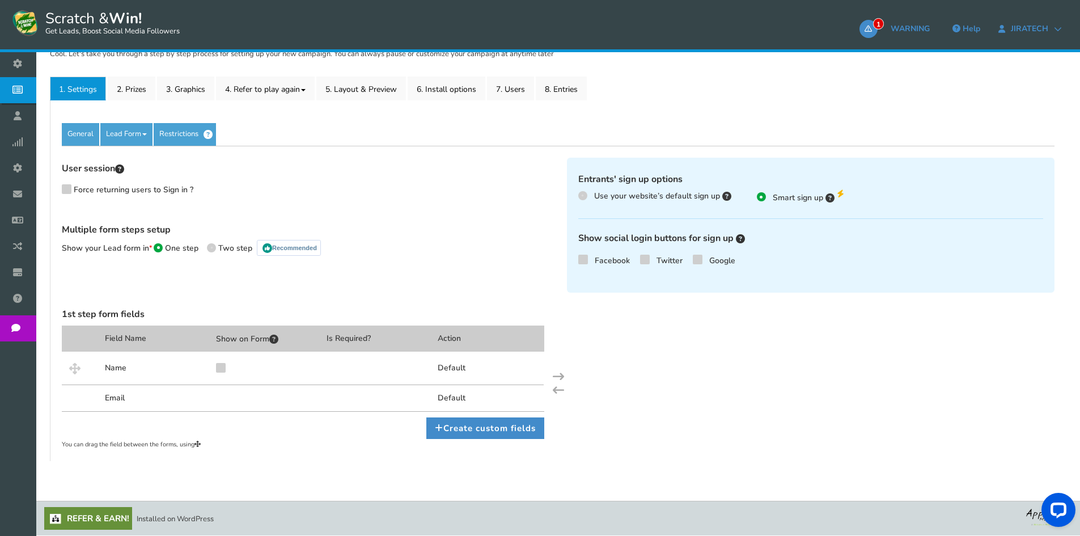
click at [219, 367] on icon at bounding box center [220, 366] width 8 height 9
click at [215, 367] on input "checkbox" at bounding box center [210, 371] width 11 height 11
checkbox input "true"
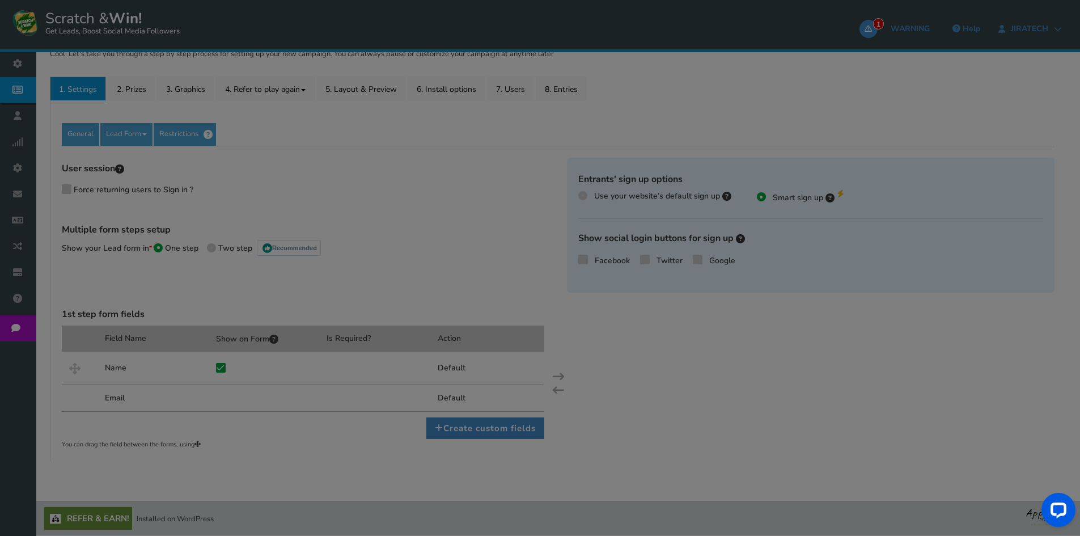
scroll to position [152, 0]
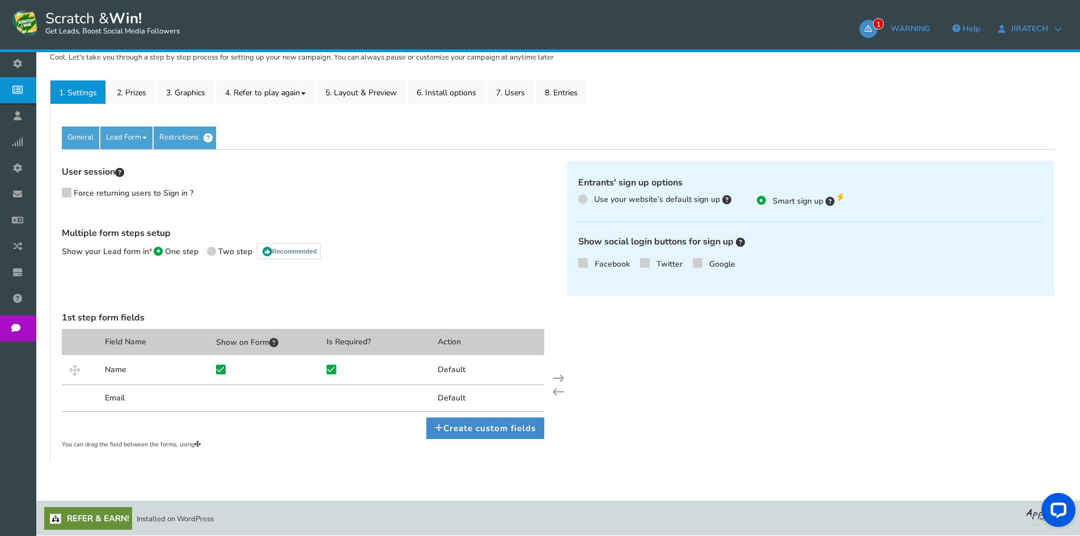
click at [73, 401] on div at bounding box center [81, 397] width 39 height 27
click at [458, 392] on div "Default" at bounding box center [488, 397] width 111 height 27
drag, startPoint x: 562, startPoint y: 392, endPoint x: 534, endPoint y: 392, distance: 27.8
click at [559, 391] on span at bounding box center [558, 391] width 11 height 11
click at [234, 393] on div at bounding box center [266, 397] width 111 height 27
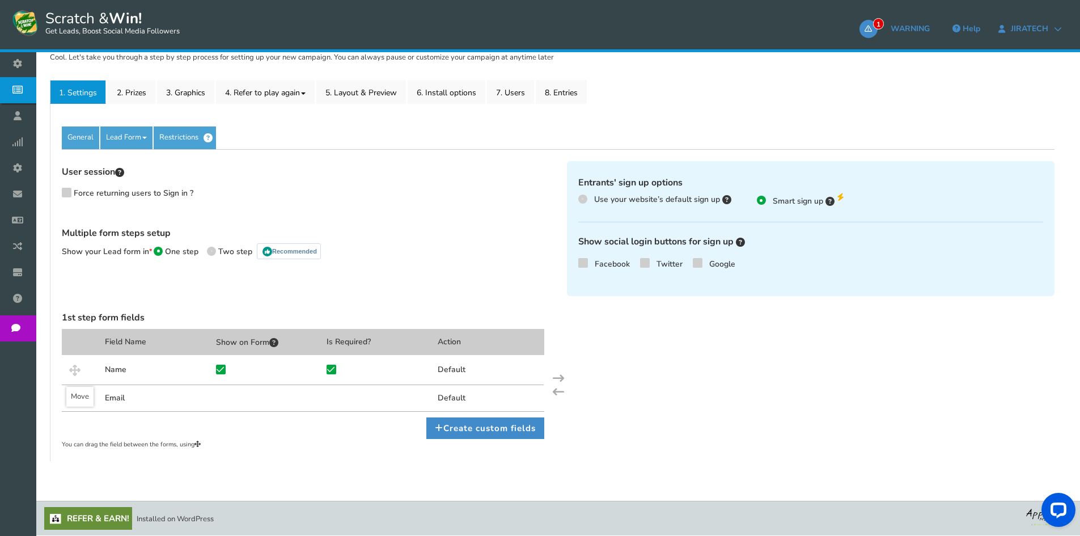
click at [77, 372] on span at bounding box center [74, 369] width 17 height 17
click at [76, 401] on div "Name Default Email Default" at bounding box center [303, 383] width 482 height 57
click at [223, 368] on div at bounding box center [266, 368] width 111 height 26
click at [458, 422] on link "Create custom fields" at bounding box center [485, 428] width 118 height 22
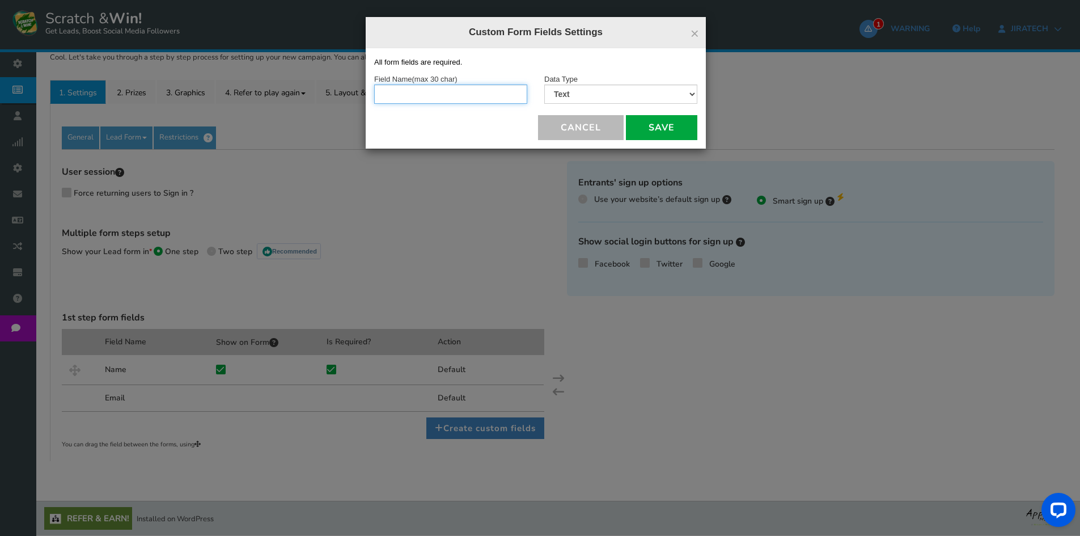
click at [456, 99] on input "text" at bounding box center [450, 93] width 153 height 19
type input "Contact Number"
click at [627, 94] on select "Text Number Multiple Options (can only select one) Multiple Options (can select…" at bounding box center [620, 93] width 153 height 19
select select "2"
click at [544, 84] on select "Text Number Multiple Options (can only select one) Multiple Options (can select…" at bounding box center [620, 93] width 153 height 19
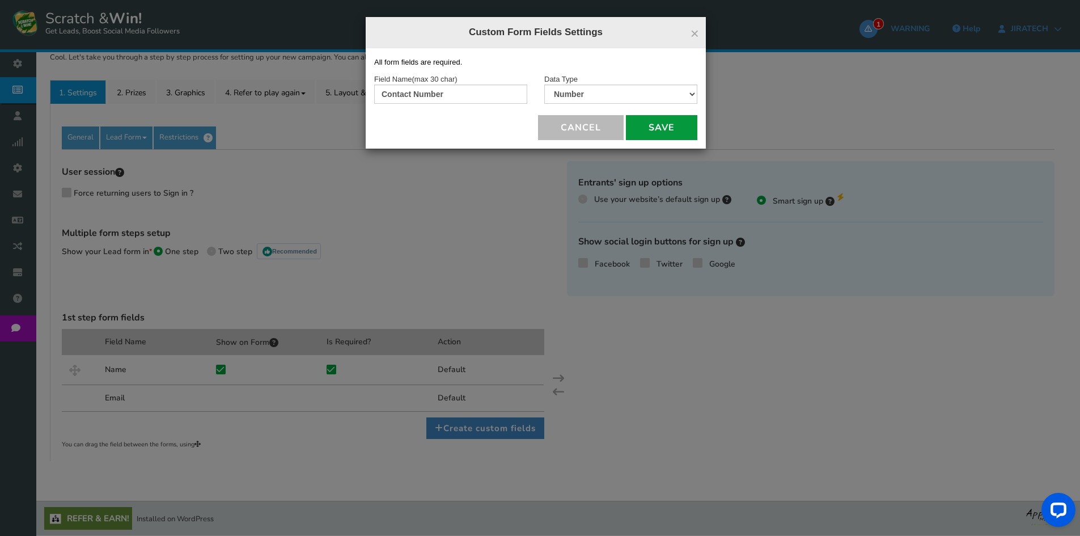
click at [658, 124] on button "Save" at bounding box center [661, 127] width 71 height 25
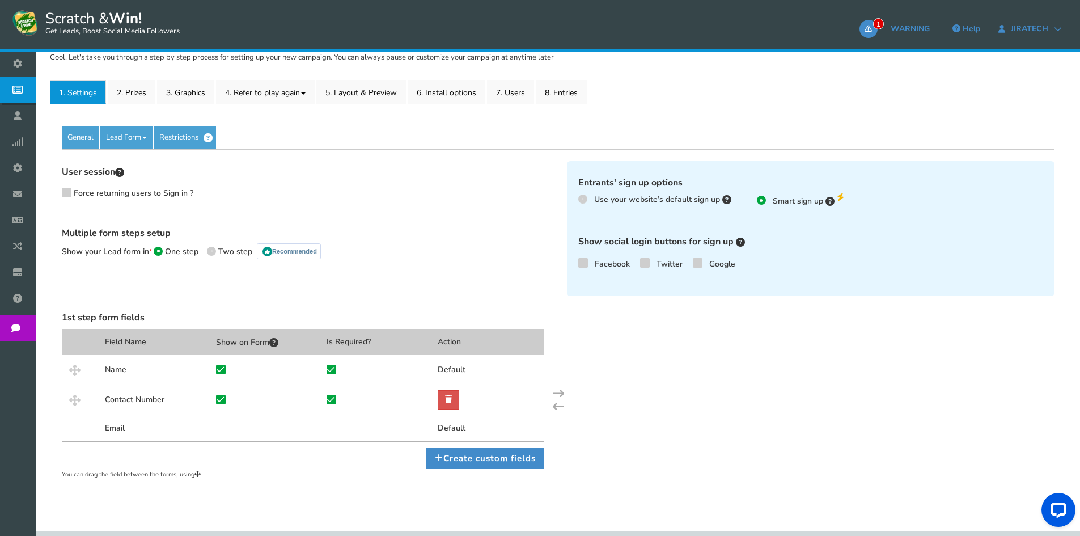
click at [331, 400] on icon at bounding box center [332, 399] width 8 height 9
click at [326, 400] on input "checkbox" at bounding box center [320, 402] width 11 height 11
checkbox input "false"
click at [510, 462] on link "Create custom fields" at bounding box center [485, 458] width 118 height 22
select select "1"
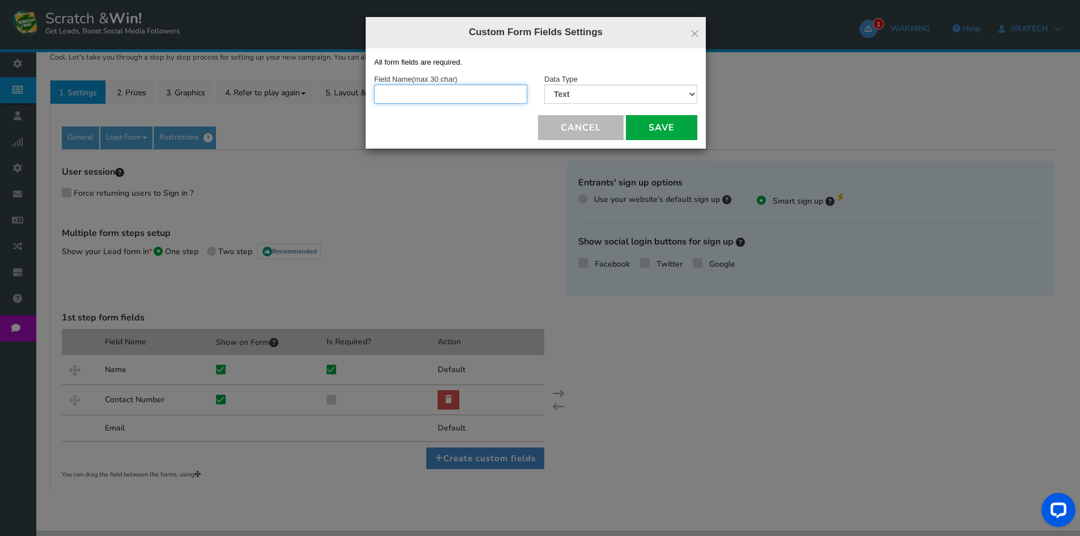
click at [441, 97] on input "text" at bounding box center [450, 93] width 153 height 19
type input "Email Address"
click at [660, 86] on select "Text Number Multiple Options (can only select one) Multiple Options (can select…" at bounding box center [620, 93] width 153 height 19
click at [653, 137] on button "save" at bounding box center [661, 127] width 71 height 25
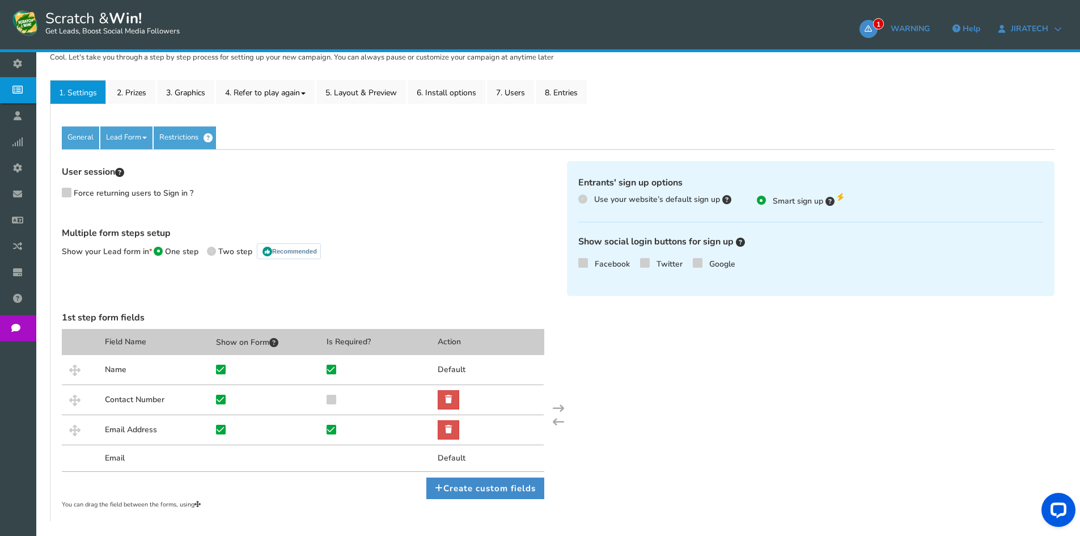
click at [112, 461] on div "Email" at bounding box center [155, 457] width 111 height 27
drag, startPoint x: 452, startPoint y: 433, endPoint x: 592, endPoint y: 58, distance: 400.6
click at [452, 433] on link at bounding box center [448, 429] width 22 height 19
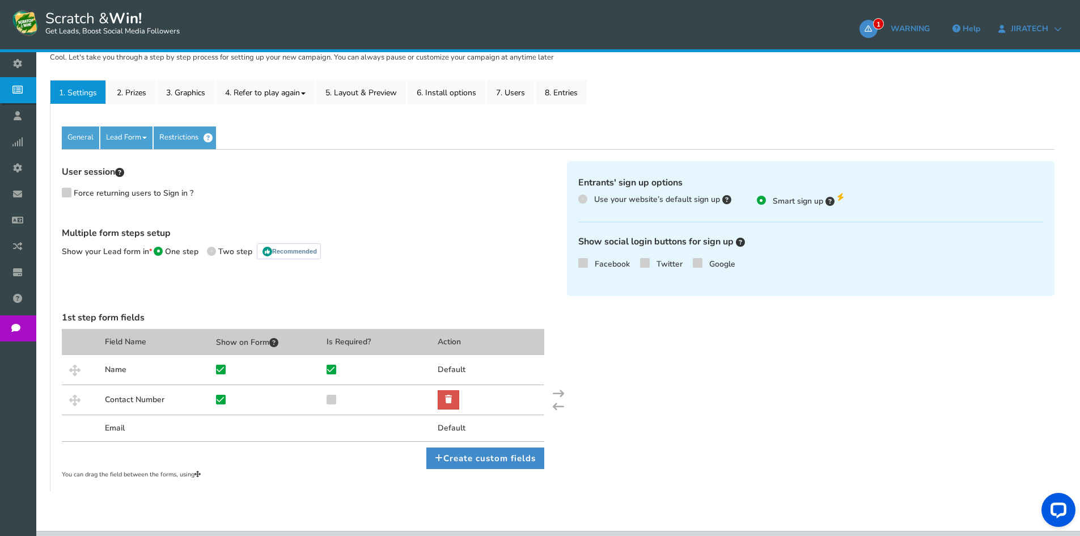
click at [329, 401] on icon at bounding box center [332, 398] width 8 height 9
click at [326, 401] on input "checkbox" at bounding box center [320, 402] width 11 height 11
checkbox input "true"
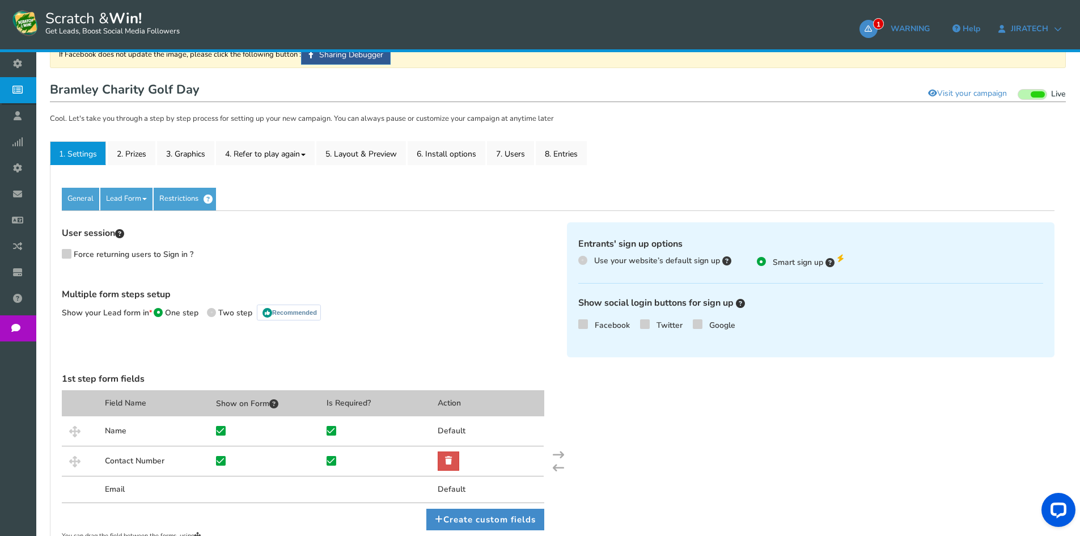
scroll to position [0, 0]
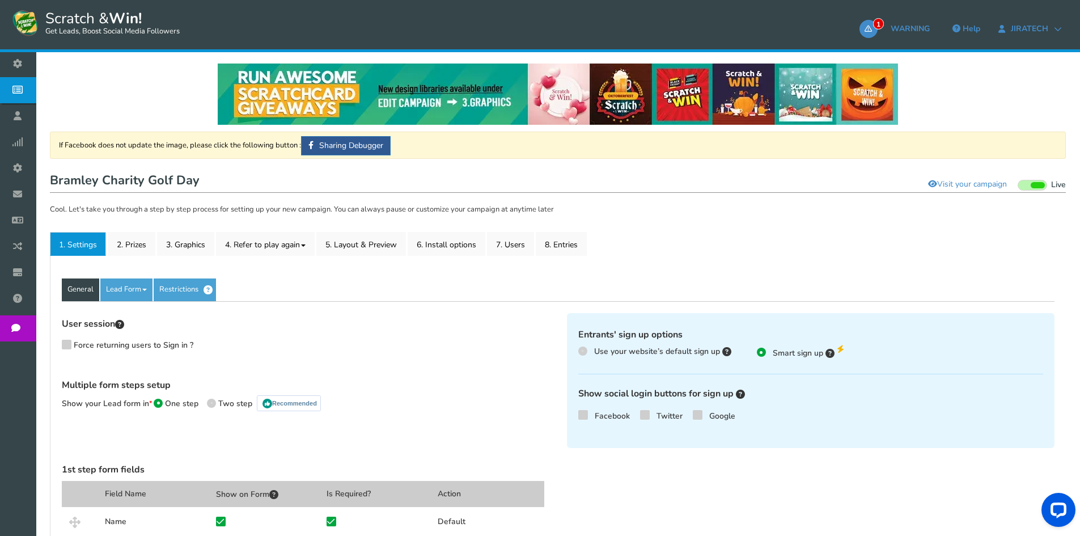
click at [85, 291] on link "General" at bounding box center [80, 289] width 37 height 23
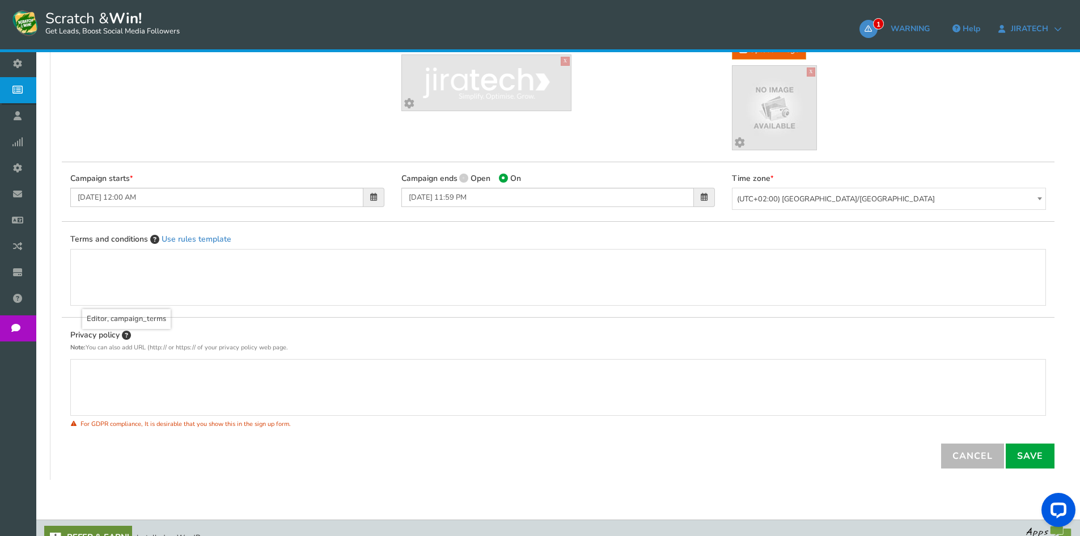
scroll to position [337, 0]
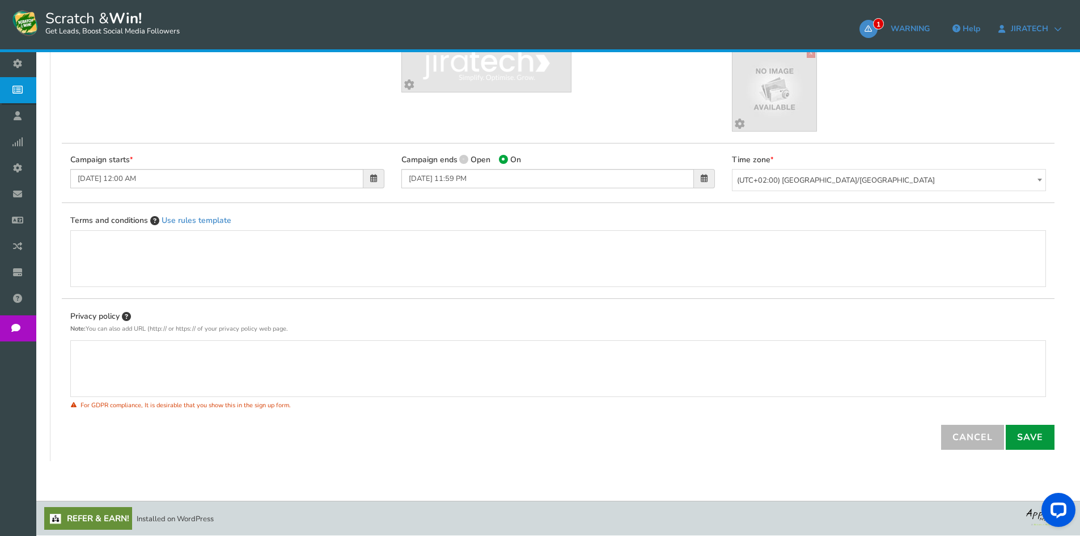
click at [1022, 435] on link "Save" at bounding box center [1029, 436] width 49 height 25
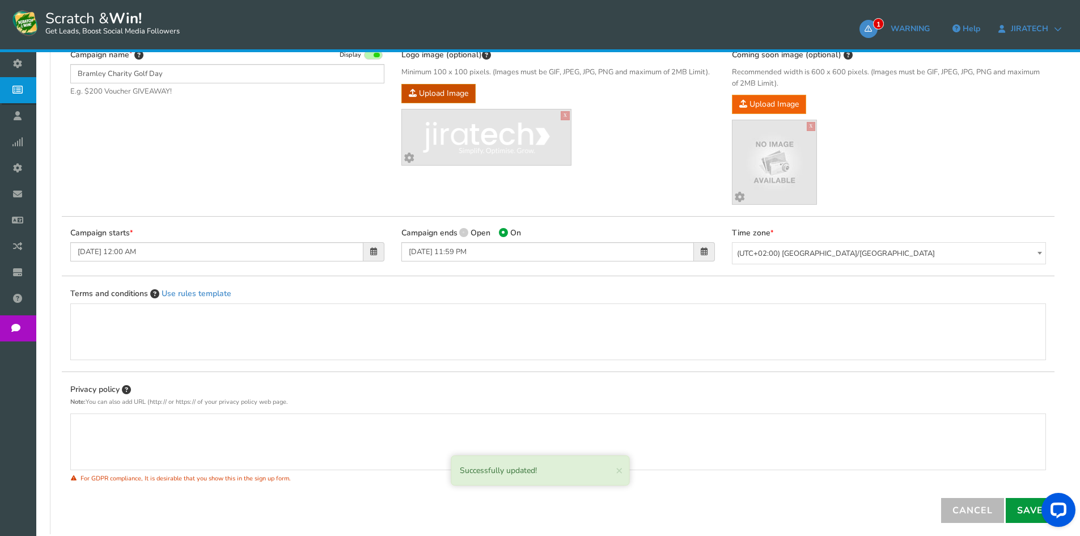
scroll to position [54, 0]
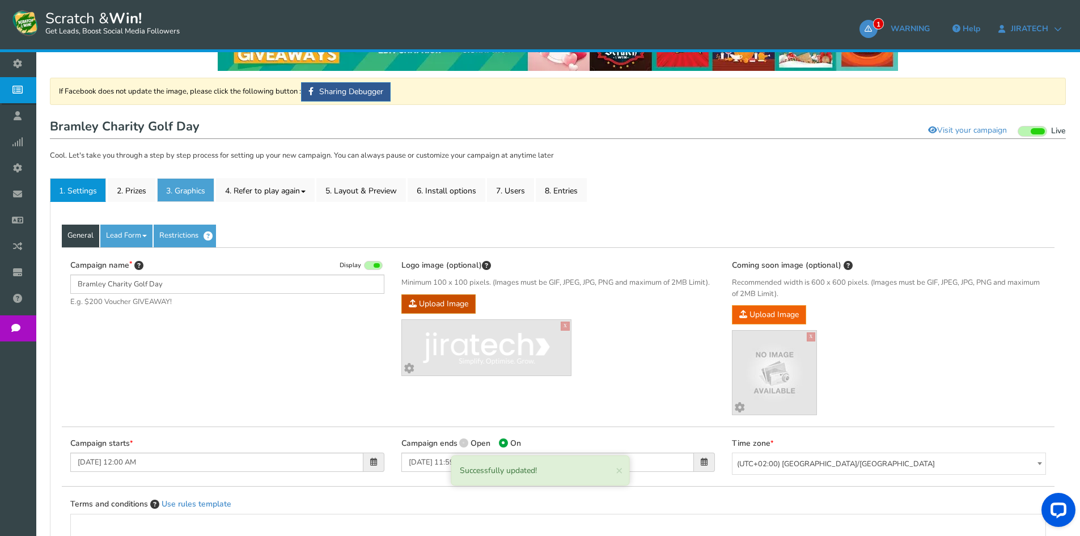
click at [184, 189] on link "3. Graphics" at bounding box center [185, 190] width 57 height 24
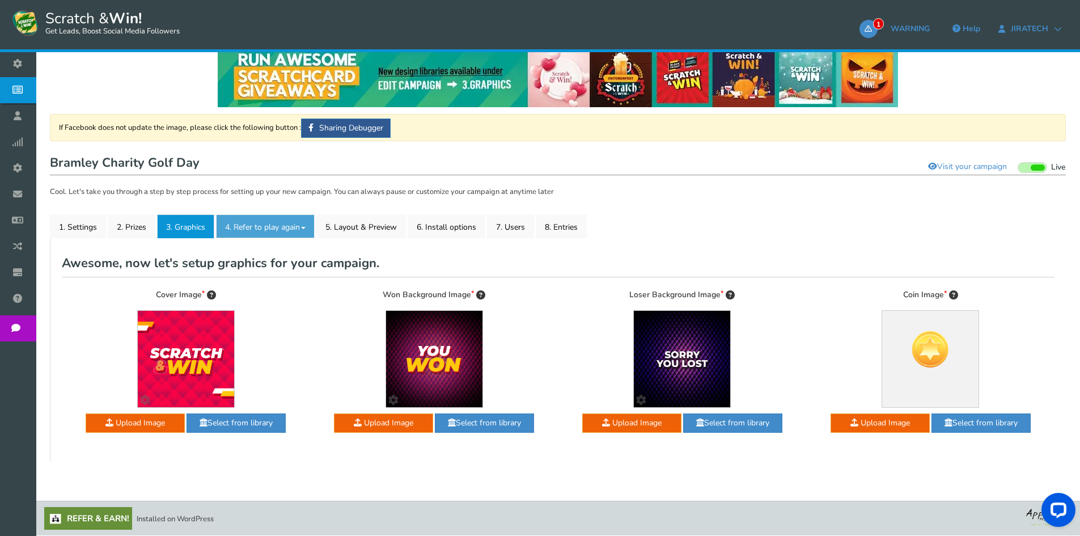
click at [280, 220] on link "4. Refer to play again" at bounding box center [265, 226] width 99 height 24
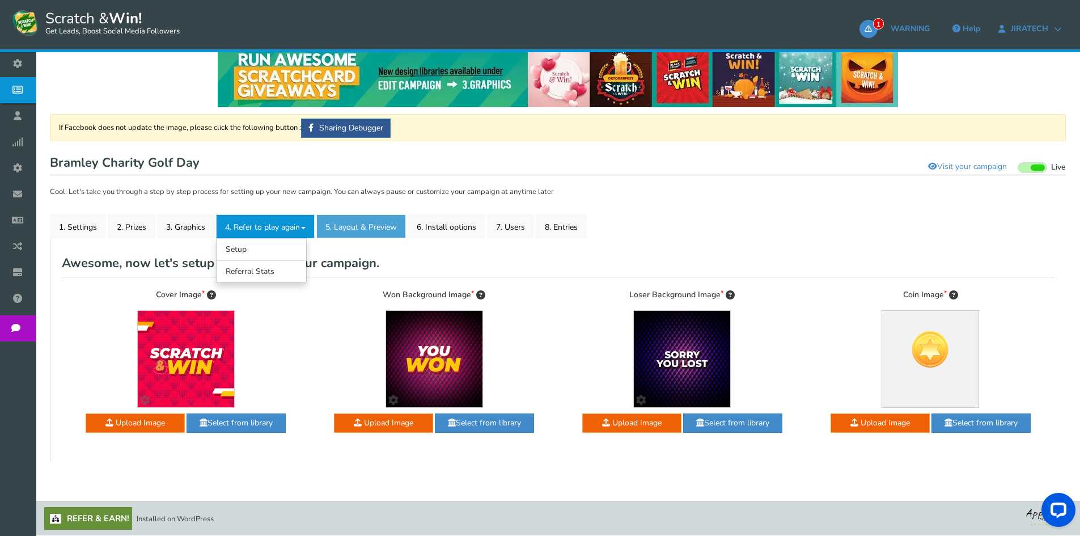
click at [366, 231] on link "5. Layout & Preview" at bounding box center [361, 226] width 90 height 24
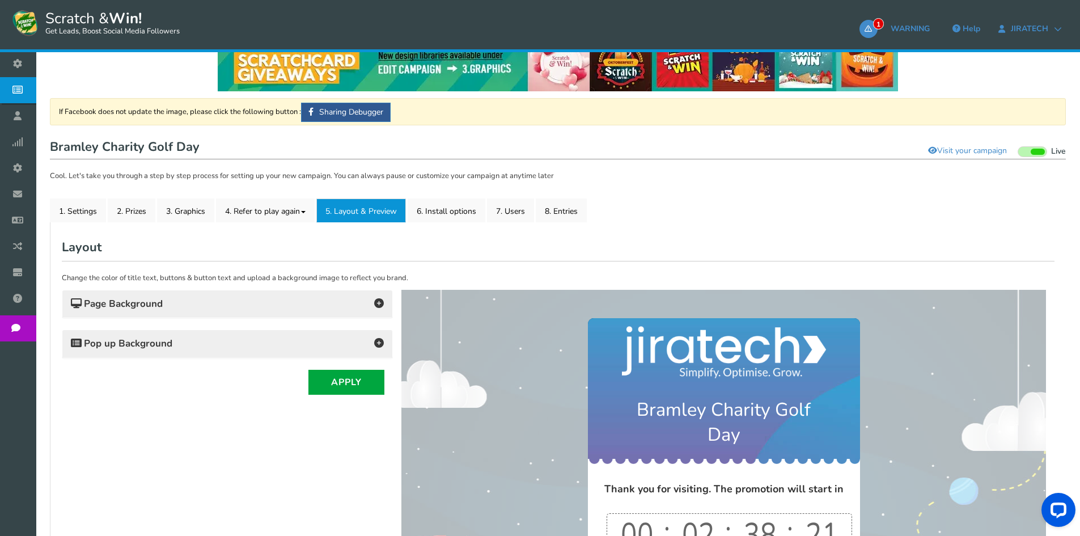
scroll to position [6, 0]
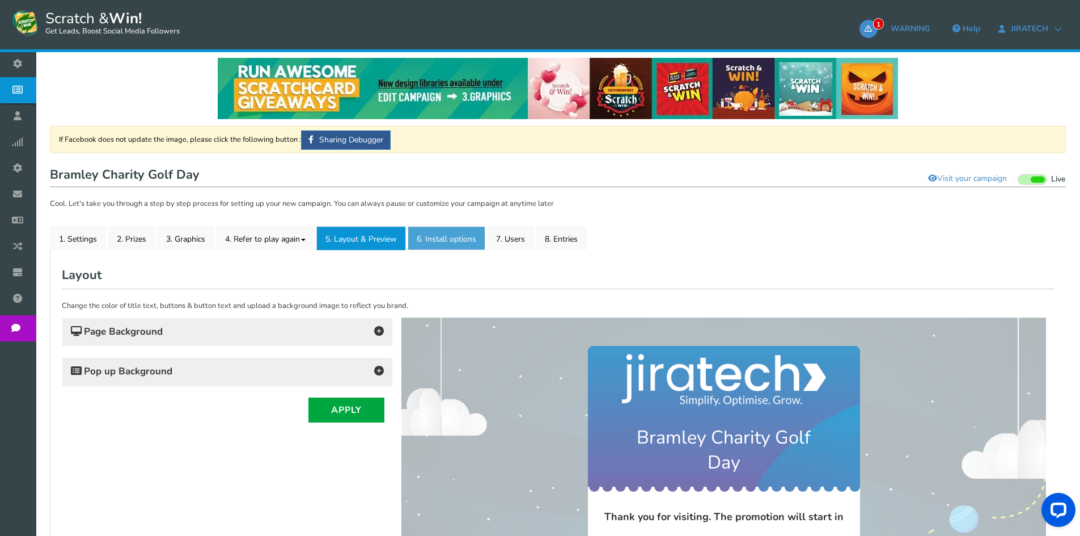
click at [448, 243] on link "6. Install options New" at bounding box center [446, 238] width 78 height 24
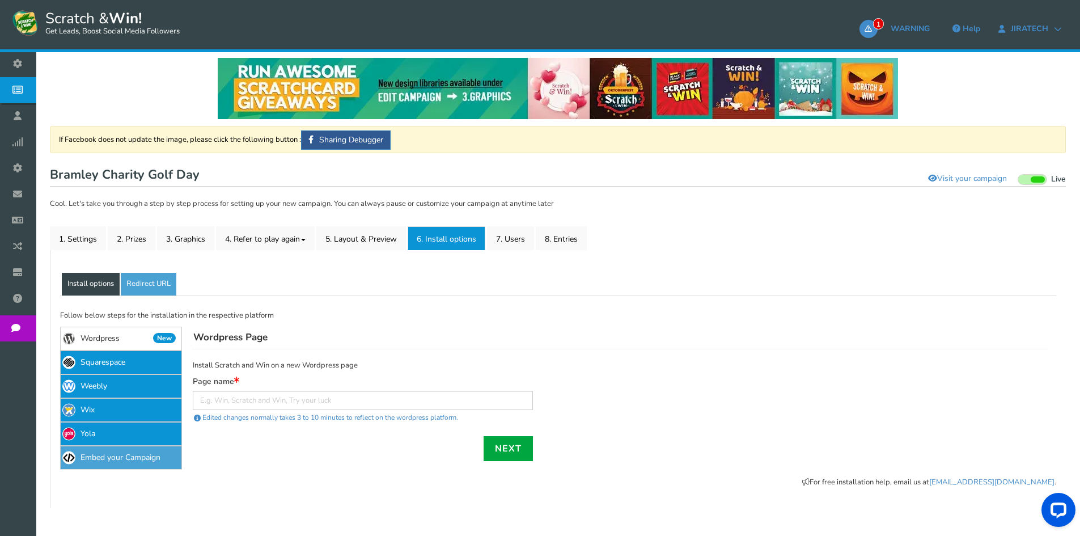
click at [129, 458] on link "Embed your Campaign" at bounding box center [121, 457] width 122 height 24
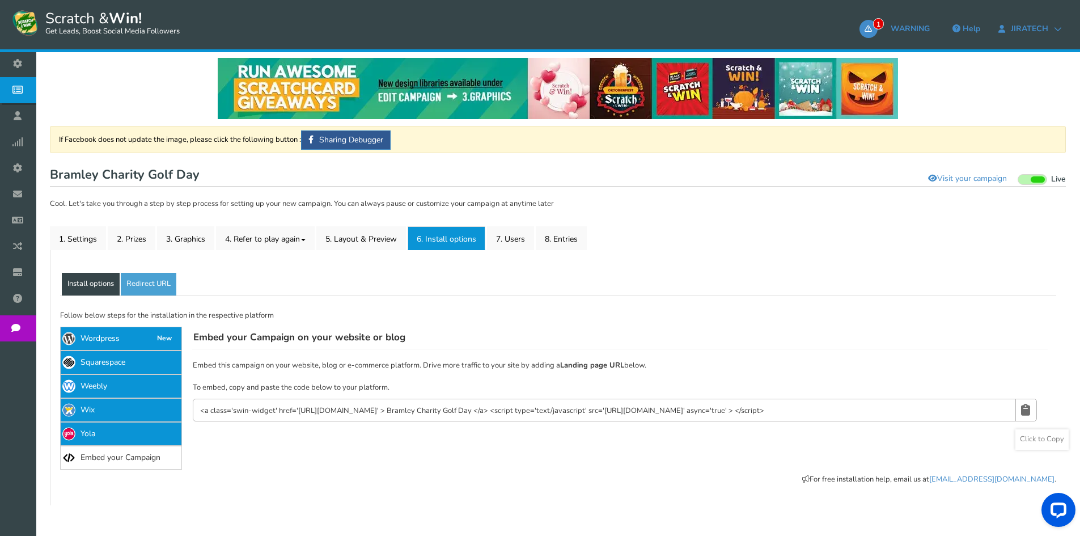
click at [1027, 408] on icon at bounding box center [1025, 409] width 9 height 21
click at [88, 240] on link "1. Settings" at bounding box center [78, 238] width 56 height 24
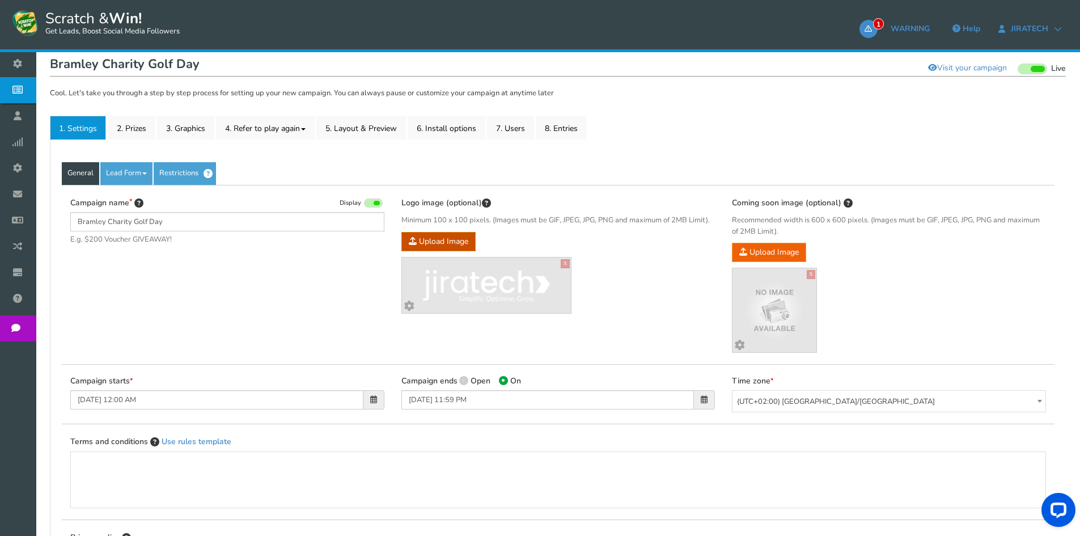
scroll to position [119, 0]
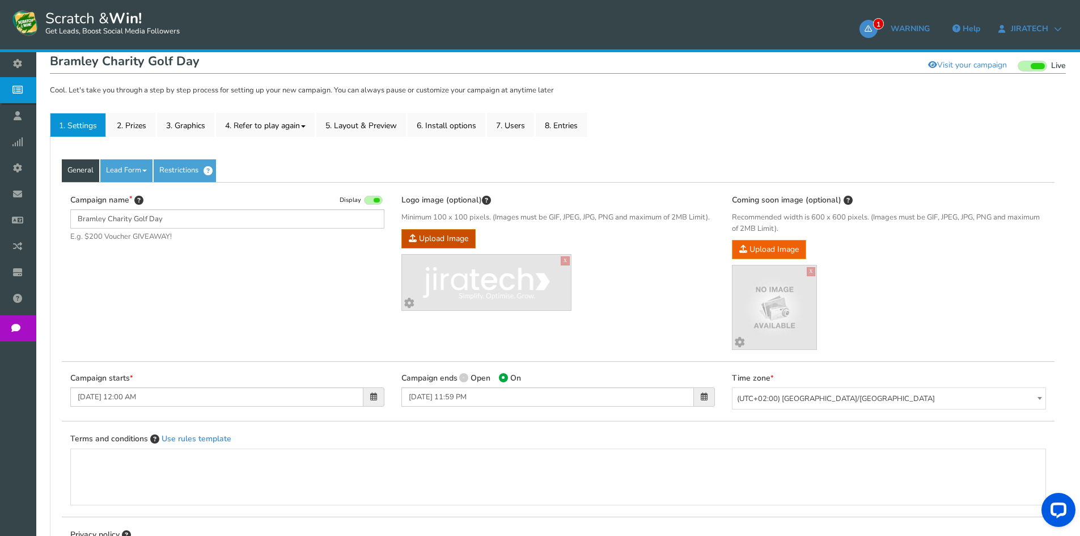
click at [368, 396] on span at bounding box center [373, 396] width 21 height 19
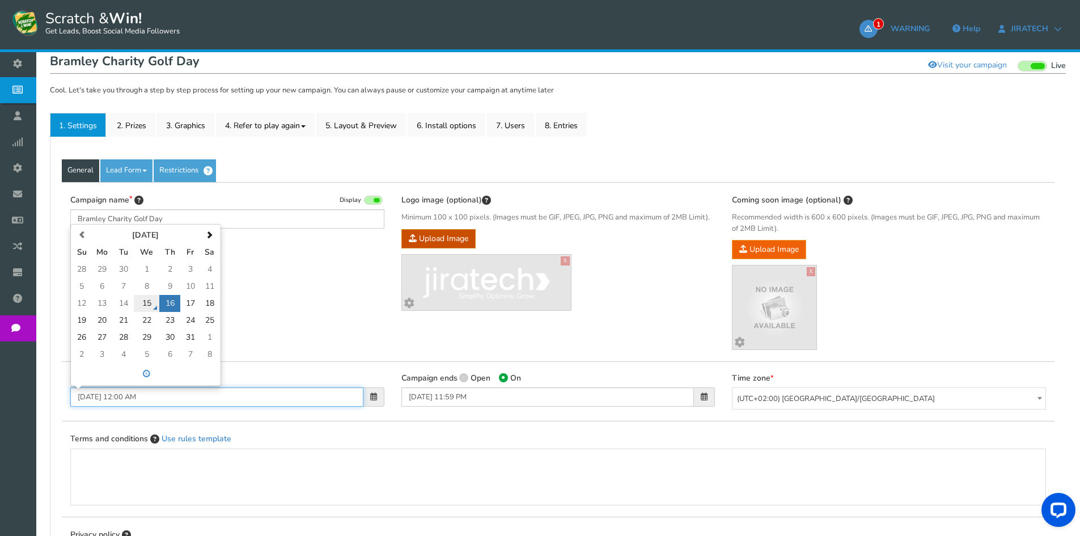
click at [148, 303] on td "15" at bounding box center [147, 303] width 26 height 17
type input "[DATE] 12:00 AM"
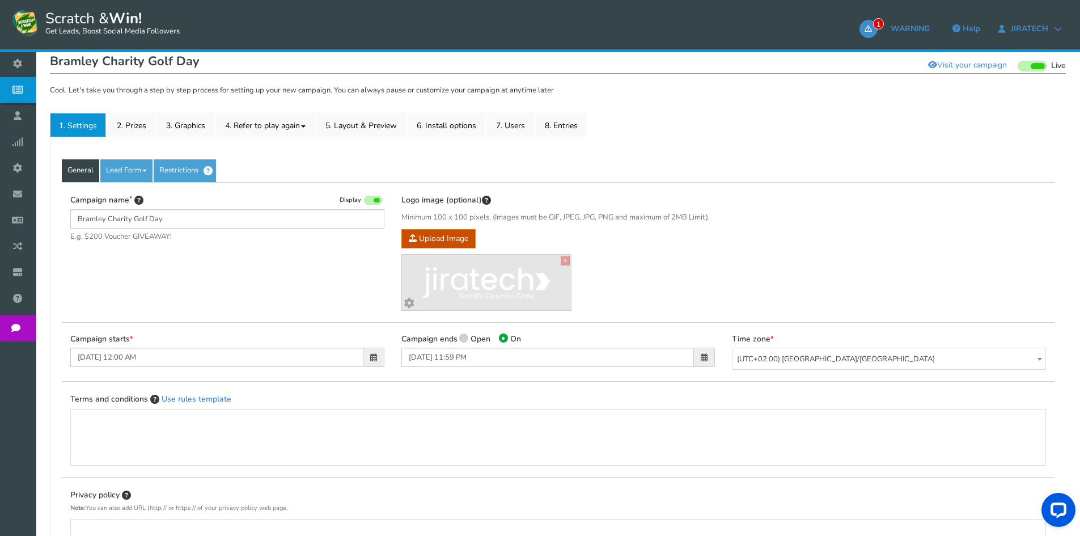
click at [724, 278] on div "Campaign name Display Bramley Charity Golf Day E.g. $200 Voucher GIVEAWAY! Hide…" at bounding box center [558, 252] width 992 height 140
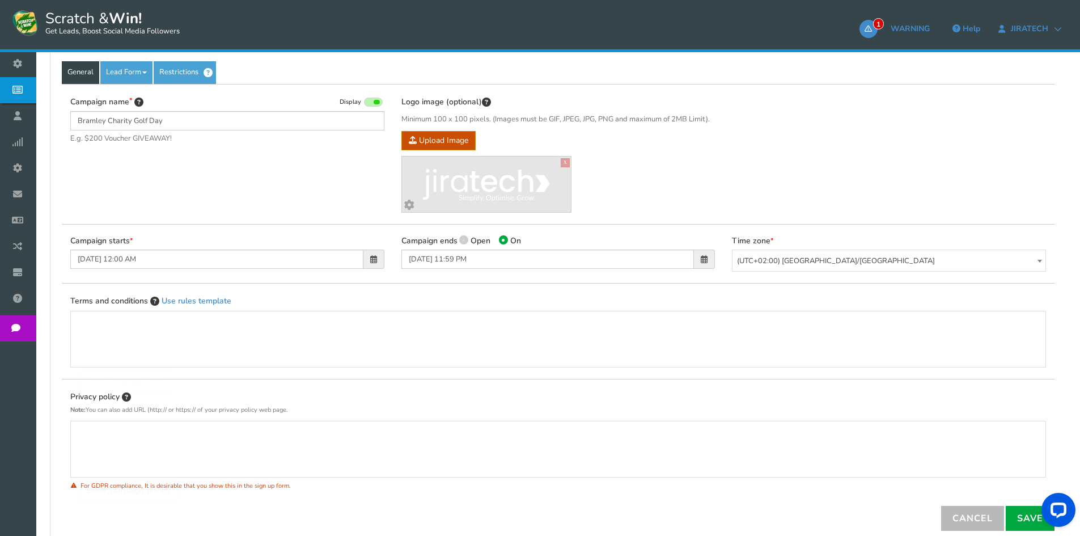
scroll to position [298, 0]
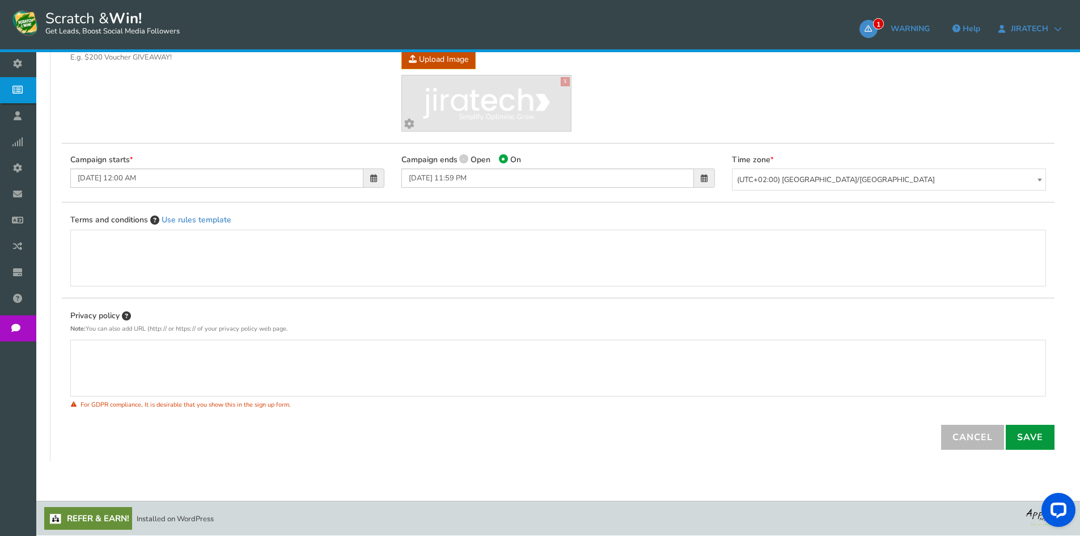
click at [1039, 435] on link "Save" at bounding box center [1029, 436] width 49 height 25
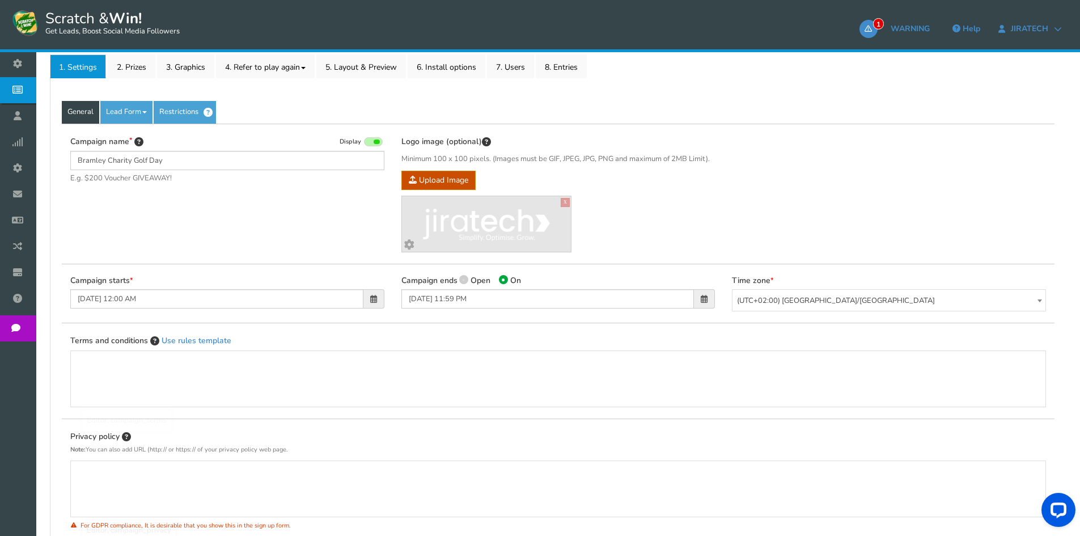
scroll to position [71, 0]
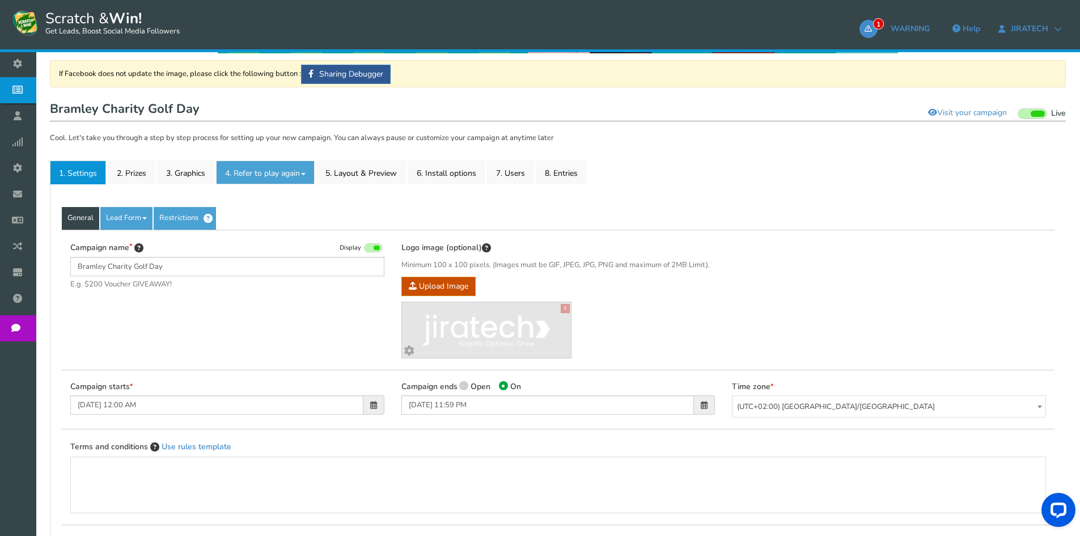
click at [305, 176] on link "4. Refer to play again" at bounding box center [265, 172] width 99 height 24
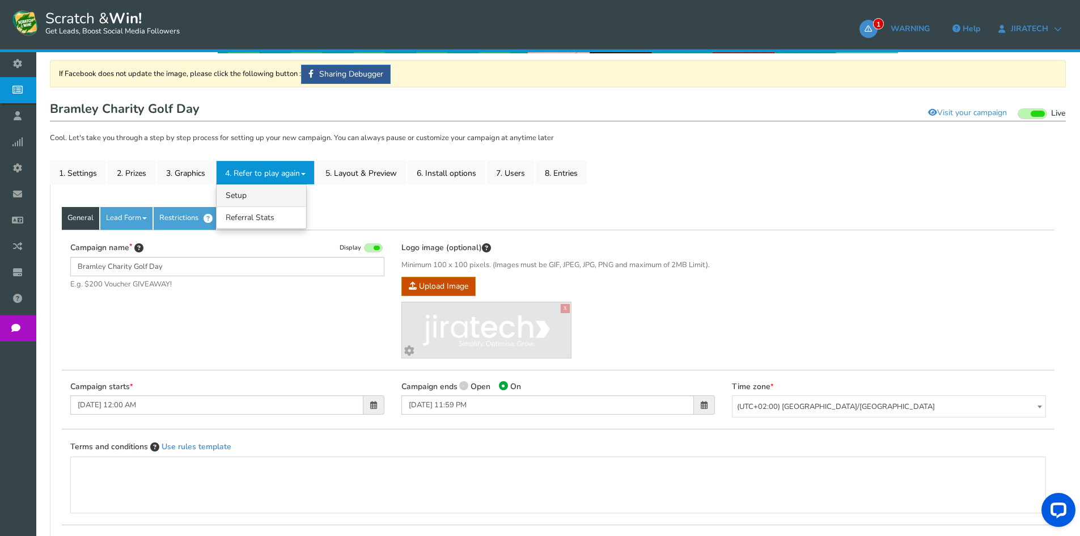
click at [244, 194] on link "4.1 Referrals Setup" at bounding box center [261, 195] width 90 height 22
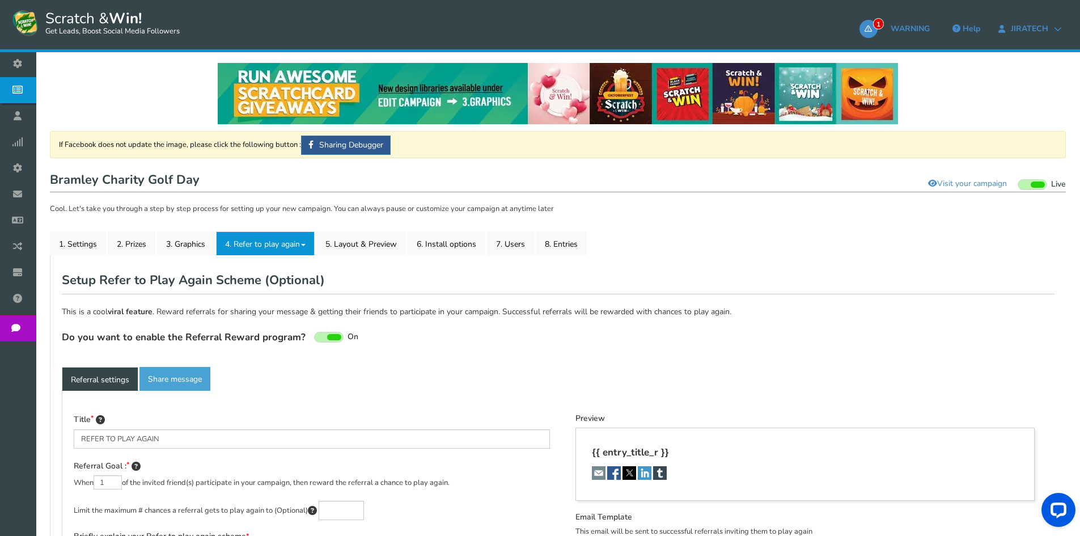
type textarea "Refer your friends and get more chances to win!"
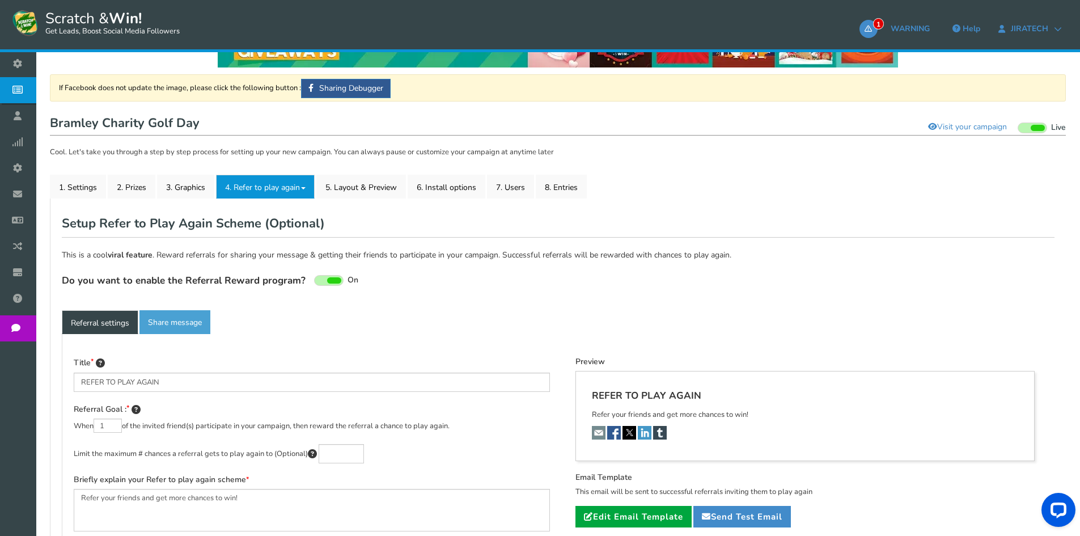
scroll to position [171, 0]
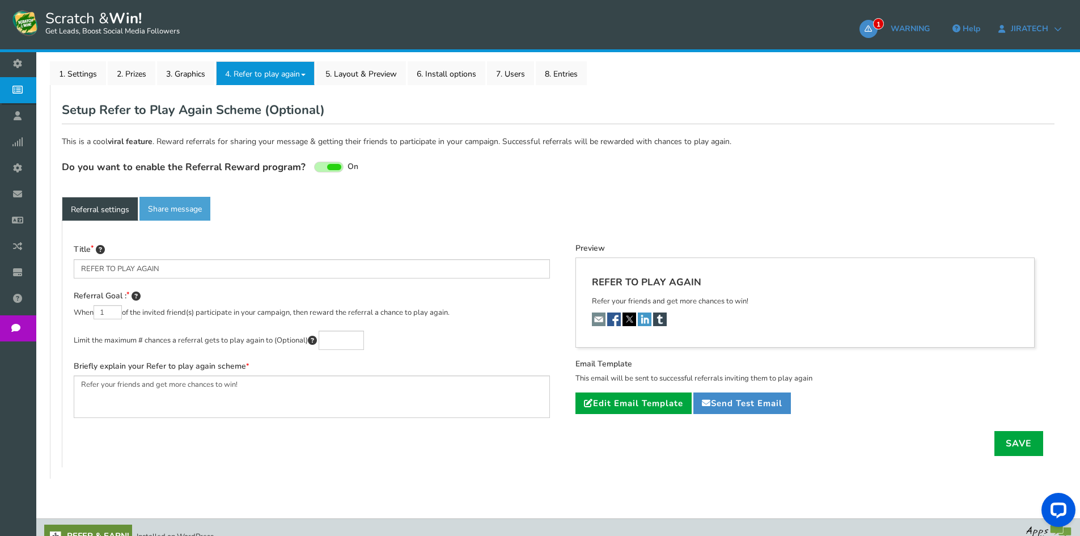
click at [327, 165] on span at bounding box center [334, 167] width 14 height 6
click at [0, 0] on input "On Off" at bounding box center [0, 0] width 0 height 0
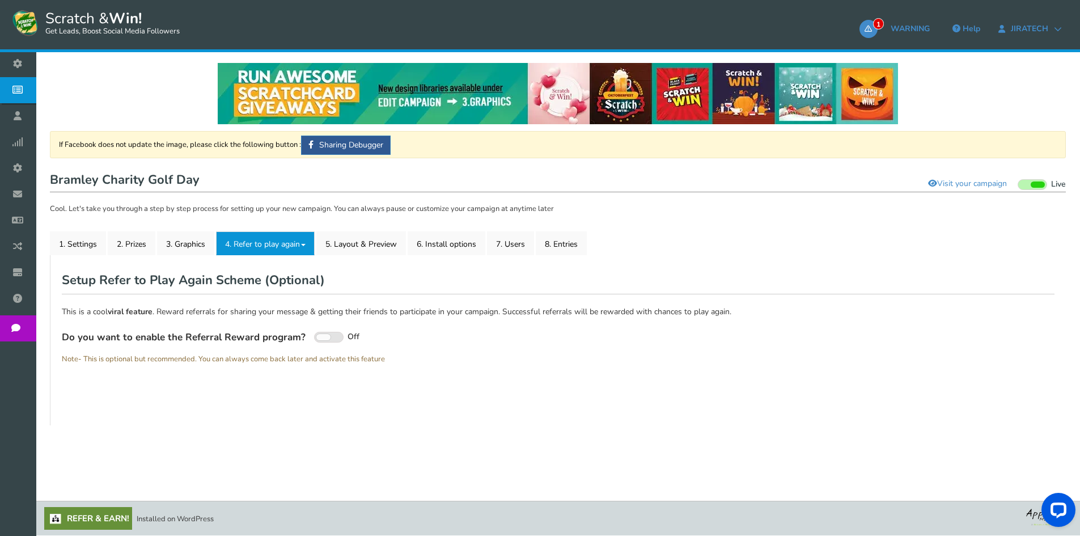
scroll to position [1, 0]
click at [388, 244] on link "5. Layout & Preview" at bounding box center [361, 243] width 90 height 24
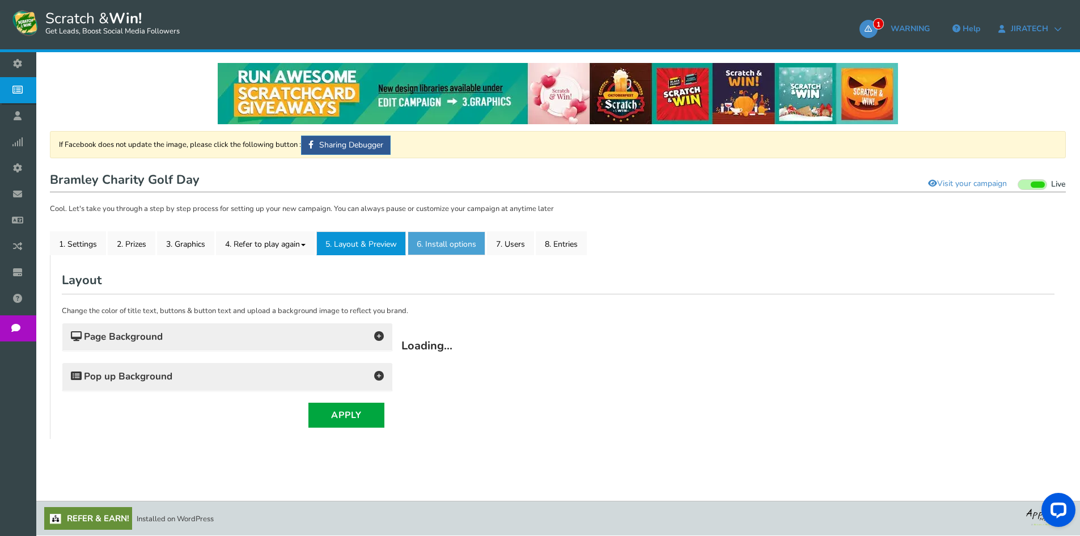
click at [462, 248] on link "6. Install options New" at bounding box center [446, 243] width 78 height 24
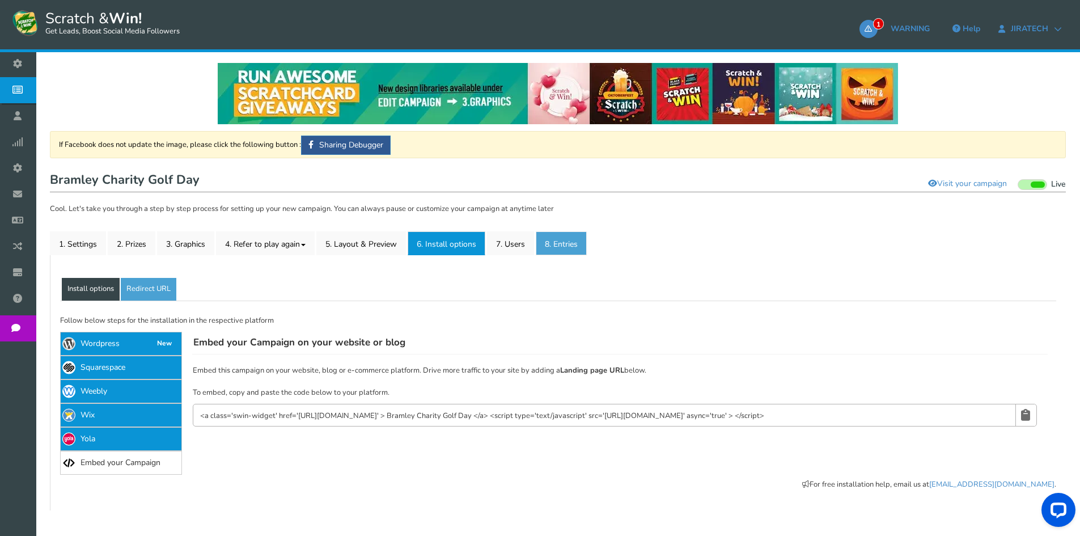
scroll to position [0, 0]
click at [509, 247] on link "7. Users" at bounding box center [510, 243] width 47 height 24
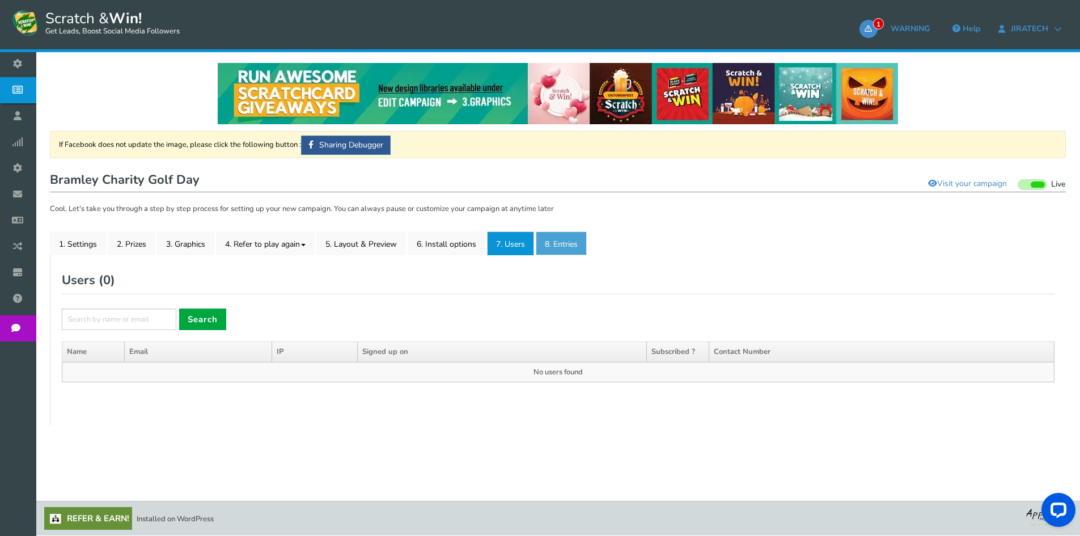
click at [568, 244] on link "8. Entries" at bounding box center [561, 243] width 51 height 24
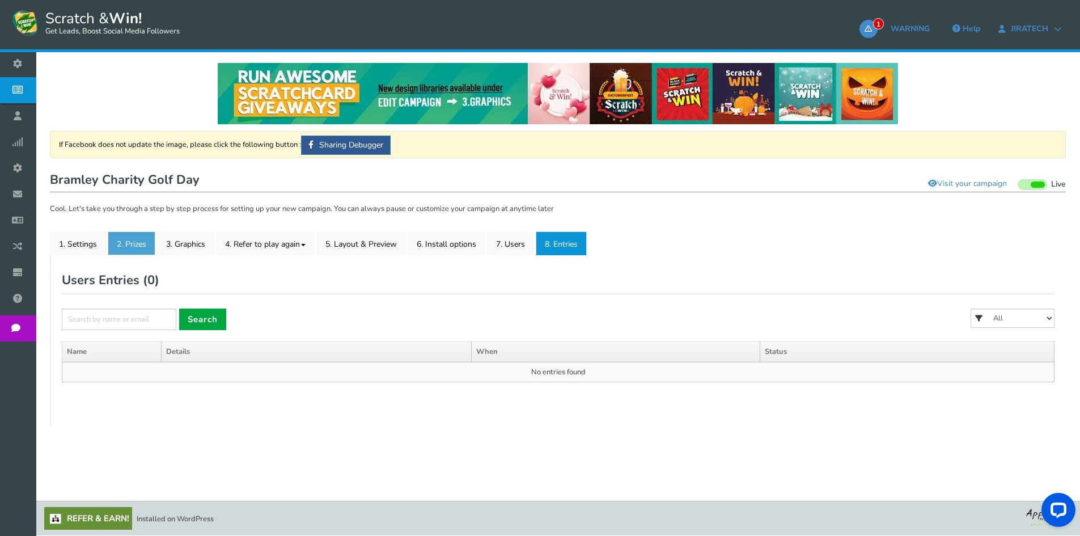
click at [123, 242] on link "2. Prizes" at bounding box center [132, 243] width 48 height 24
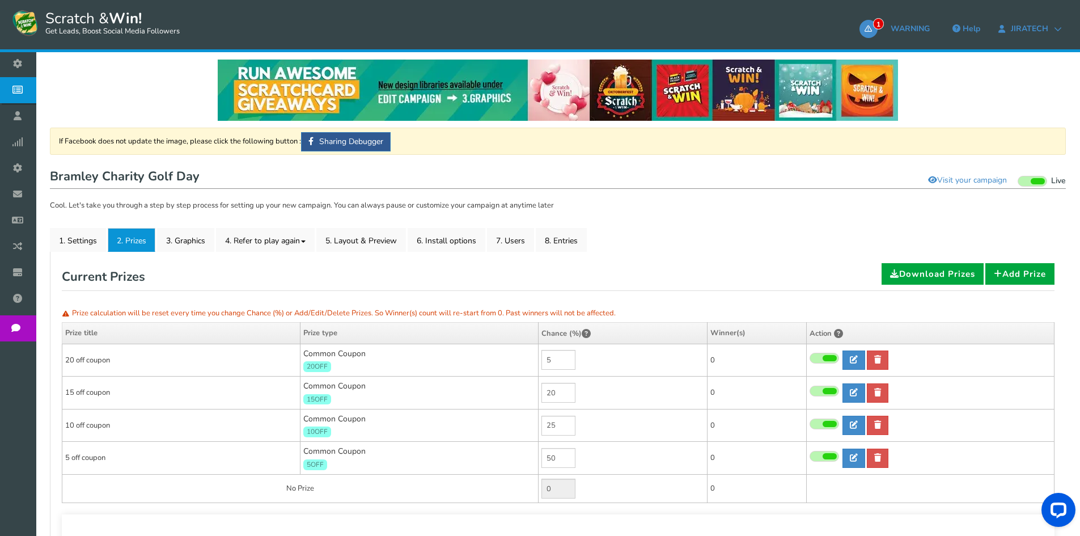
scroll to position [114, 0]
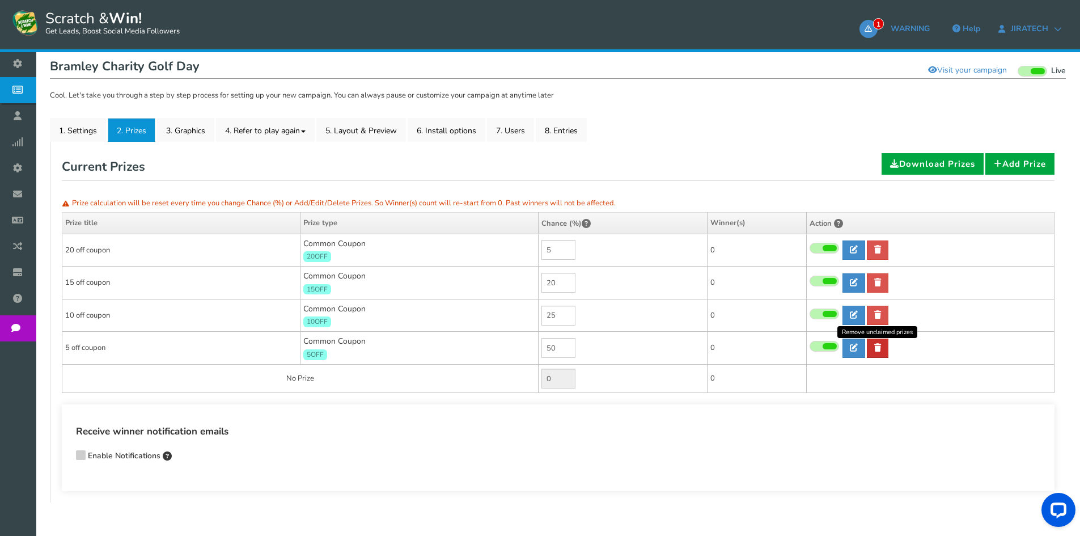
click at [878, 347] on icon at bounding box center [877, 347] width 7 height 8
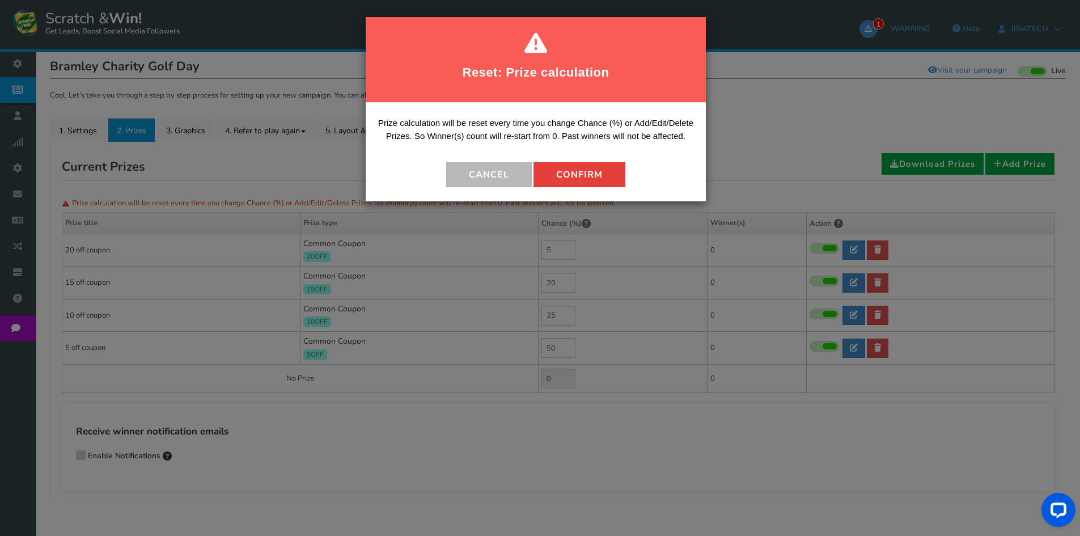
click at [580, 168] on button "Confirm" at bounding box center [579, 174] width 92 height 25
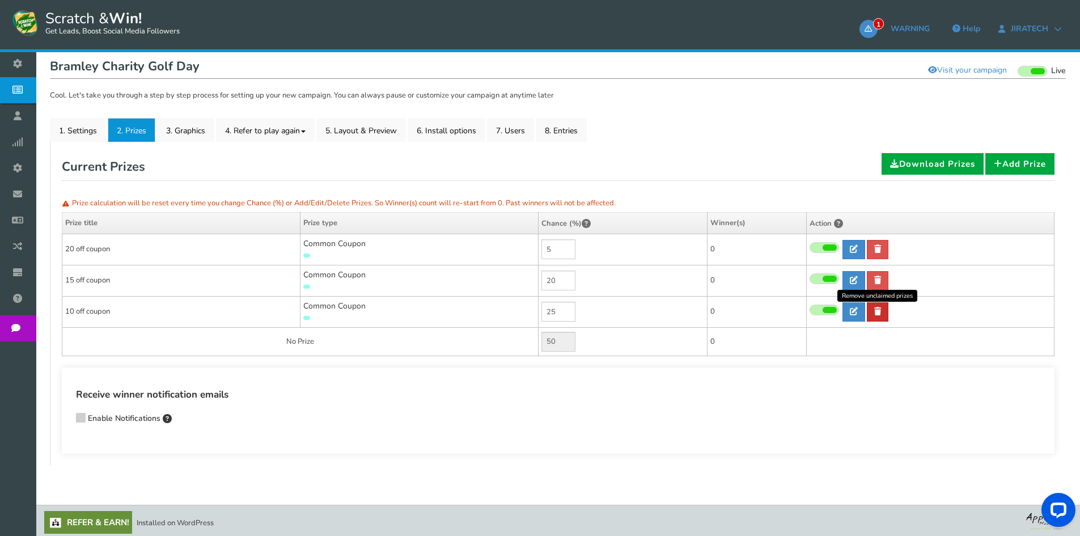
click at [874, 311] on icon at bounding box center [877, 311] width 7 height 8
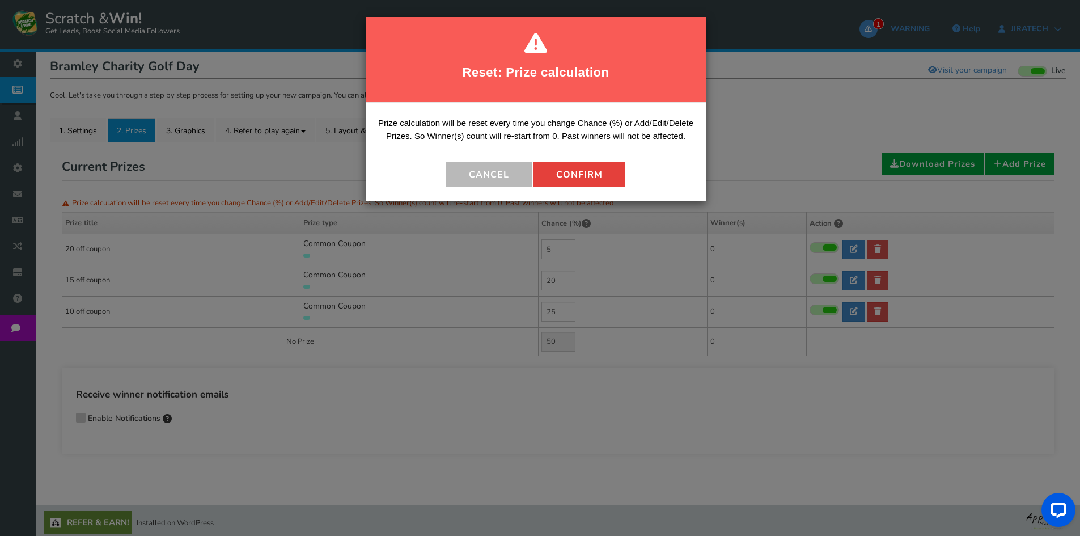
click at [601, 172] on button "Confirm" at bounding box center [579, 174] width 92 height 25
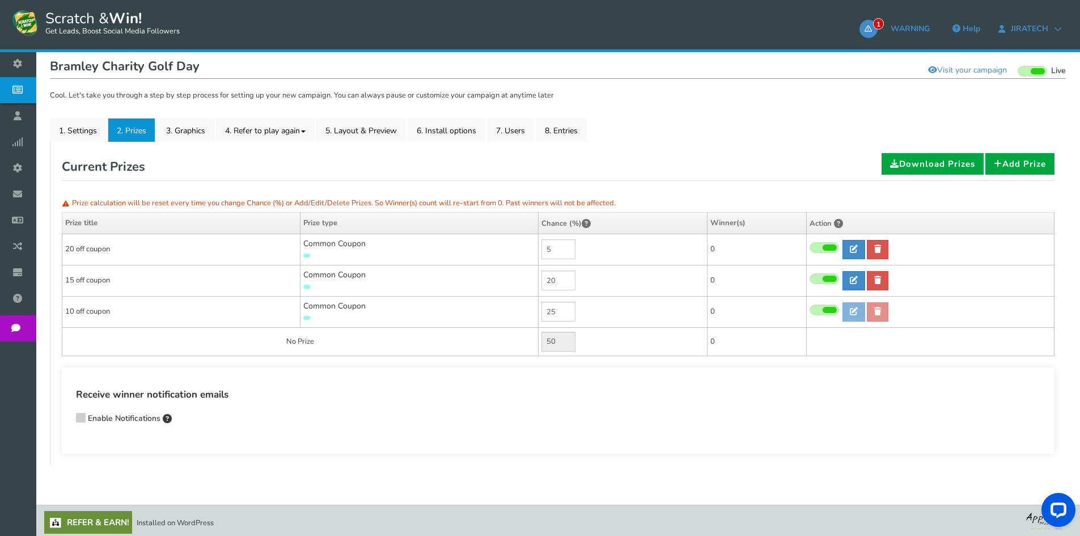
type input "75"
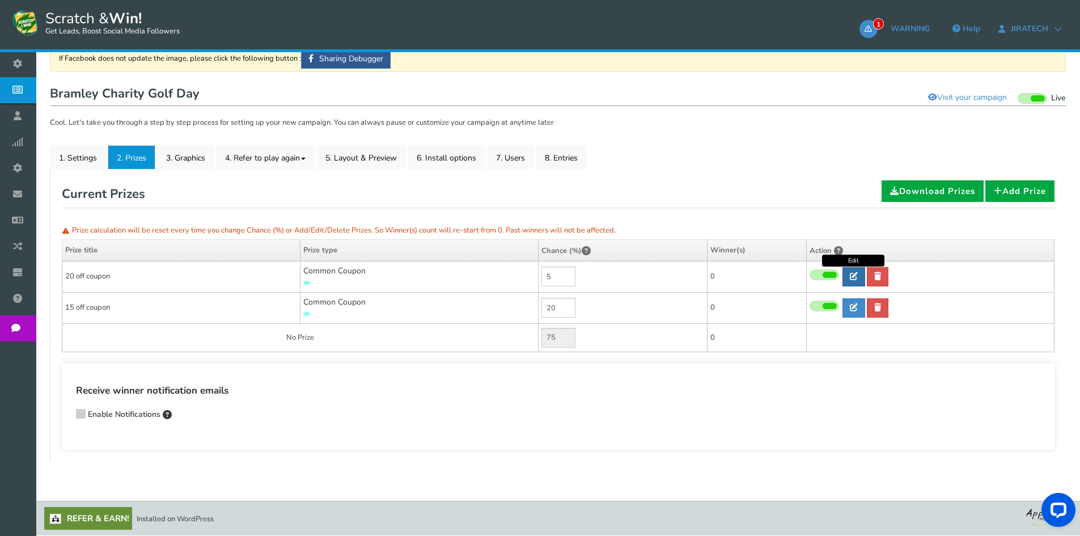
click at [855, 275] on icon at bounding box center [853, 276] width 8 height 8
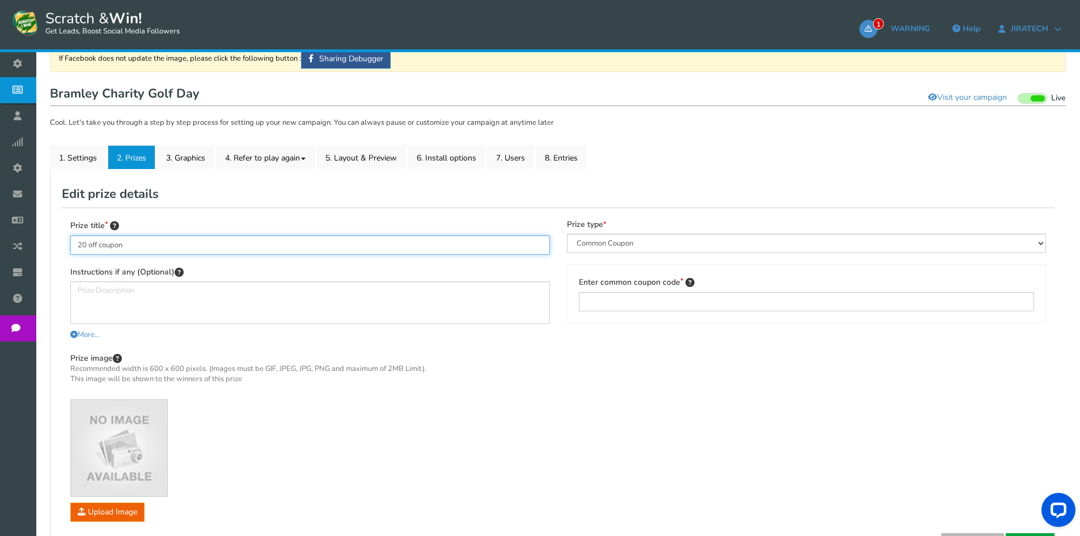
click at [209, 246] on input "20 off coupon" at bounding box center [309, 244] width 479 height 19
type input "Sports Massager"
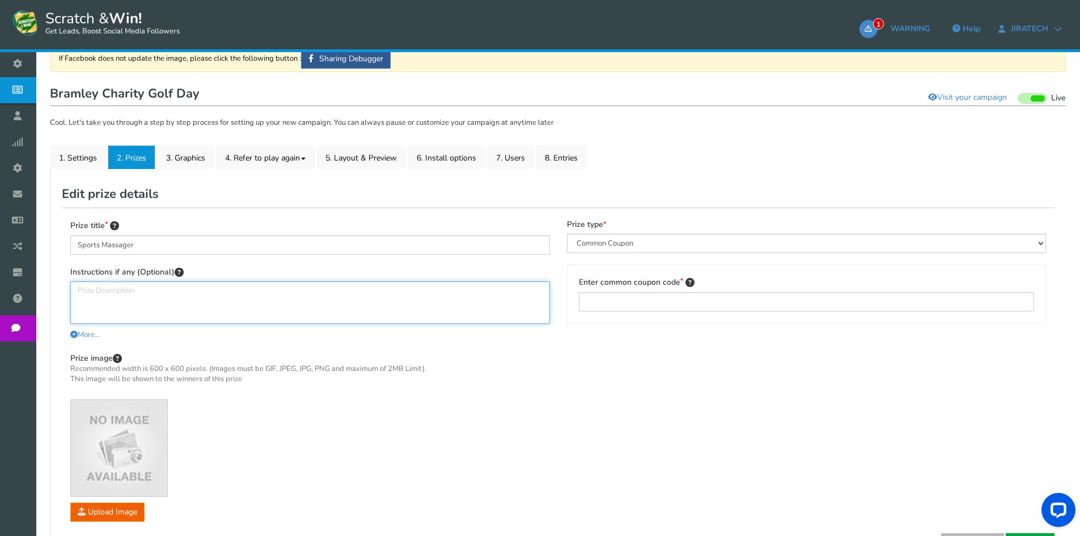
click at [166, 289] on textarea at bounding box center [309, 302] width 479 height 43
drag, startPoint x: 228, startPoint y: 305, endPoint x: 257, endPoint y: 310, distance: 29.3
click at [208, 310] on textarea "Congratulations! You have won a sport massager" at bounding box center [309, 302] width 479 height 43
drag, startPoint x: 278, startPoint y: 307, endPoint x: 313, endPoint y: 311, distance: 35.9
click at [278, 307] on textarea "Congratulations! You have won a sport massager" at bounding box center [309, 302] width 479 height 43
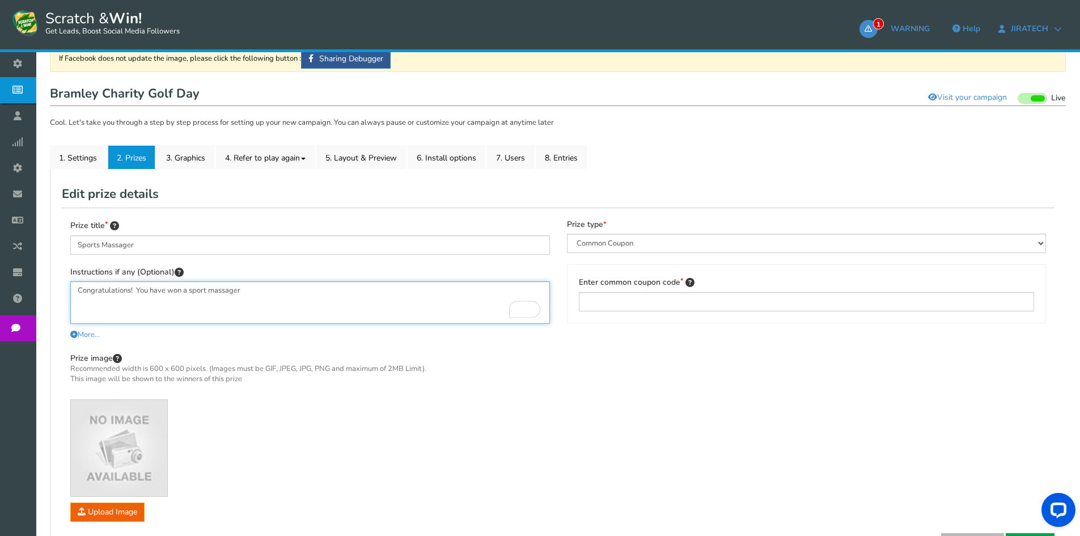
drag, startPoint x: 309, startPoint y: 309, endPoint x: 236, endPoint y: 309, distance: 72.5
click at [236, 309] on textarea "Congratulations! You have won a sport massager" at bounding box center [309, 302] width 479 height 43
type textarea "Congratulations! You have won an instant prize. Present the code to the Jiratec…"
click at [88, 338] on span "More..." at bounding box center [84, 334] width 29 height 10
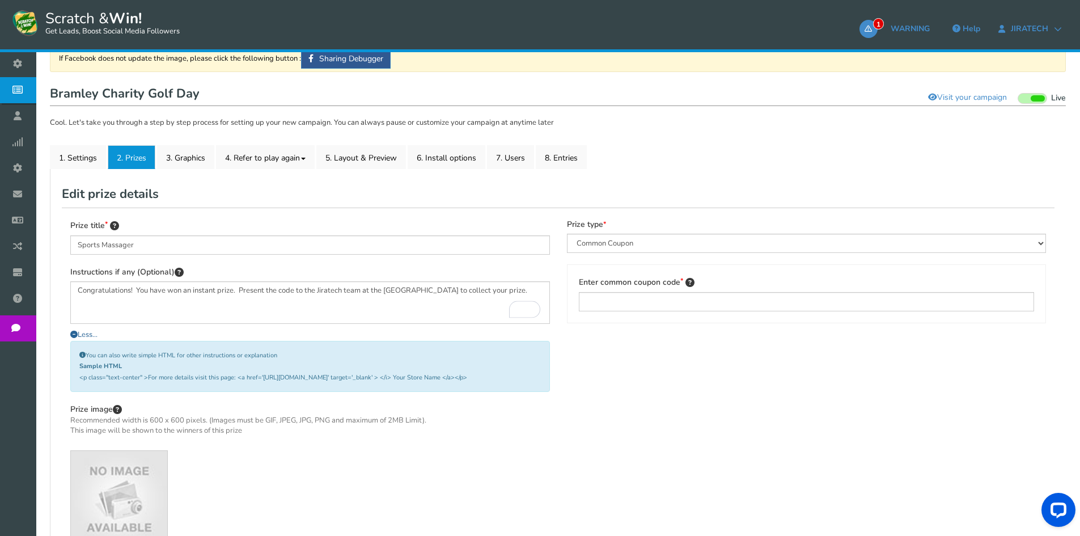
click at [88, 338] on span "Less..." at bounding box center [83, 334] width 27 height 10
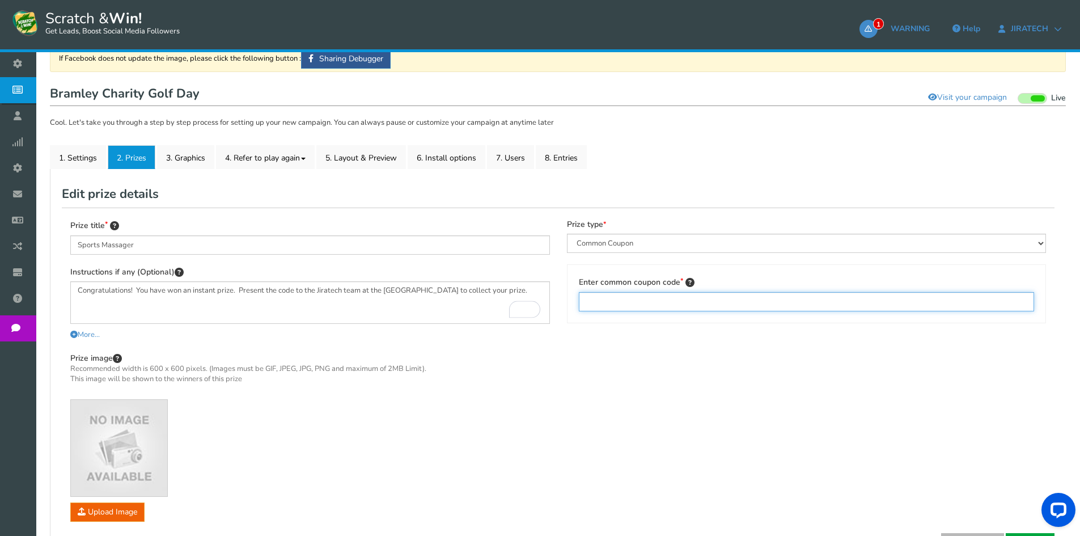
click at [740, 305] on input "text" at bounding box center [807, 301] width 456 height 19
type input "SPT01"
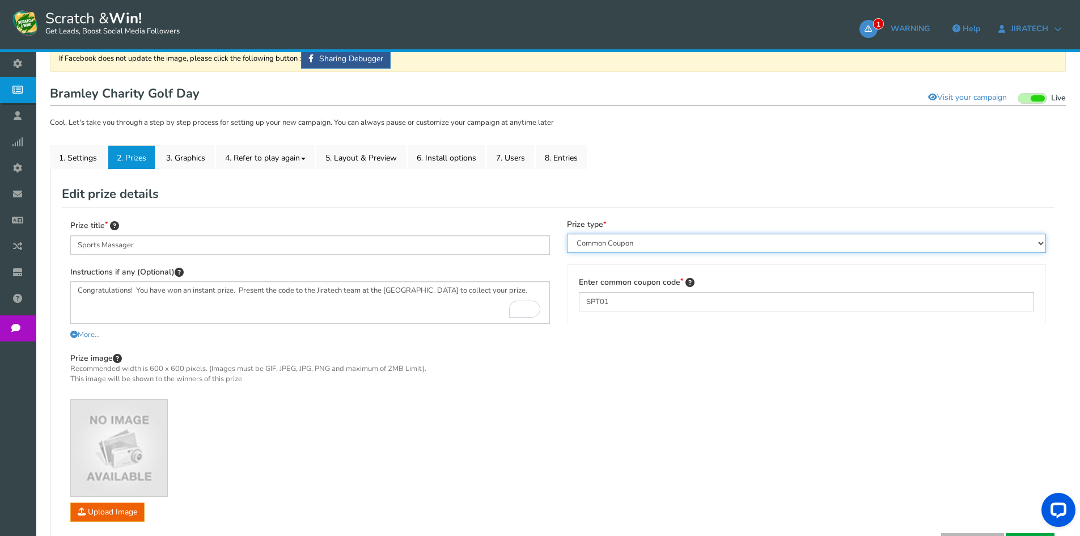
click at [753, 244] on select "Perks and Experiences Automatic Coupon Common Coupon Unique Coupon" at bounding box center [806, 242] width 479 height 19
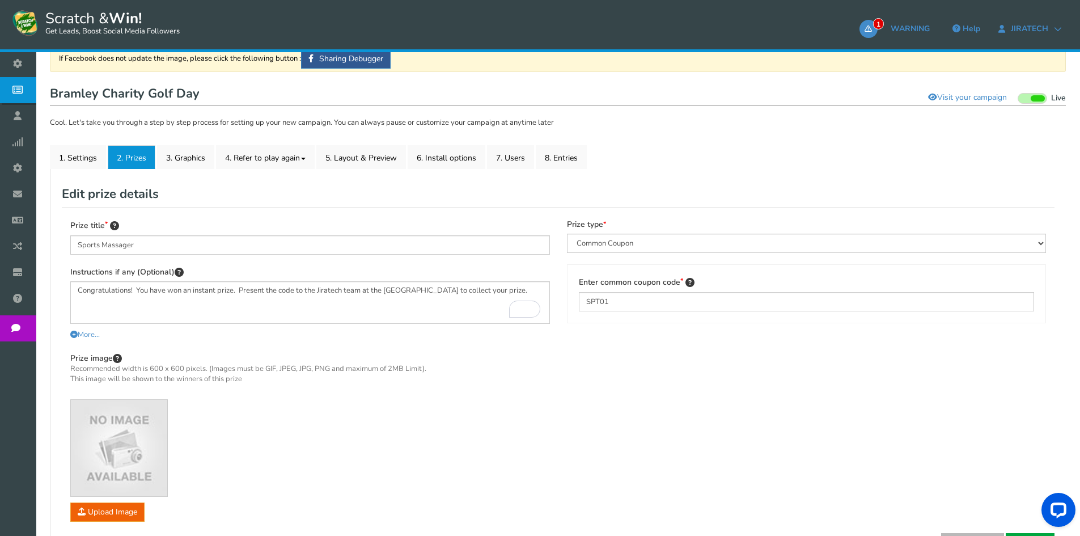
click at [523, 410] on div "Prize image Recommended width is 600 x 600 pixels. (Images must be GIF, JPEG, J…" at bounding box center [309, 436] width 479 height 169
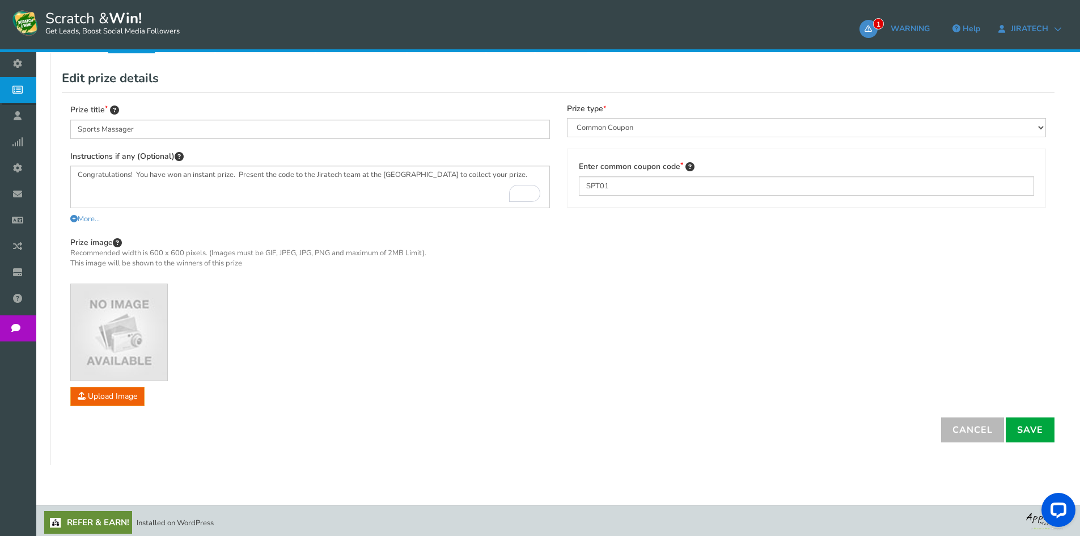
scroll to position [206, 0]
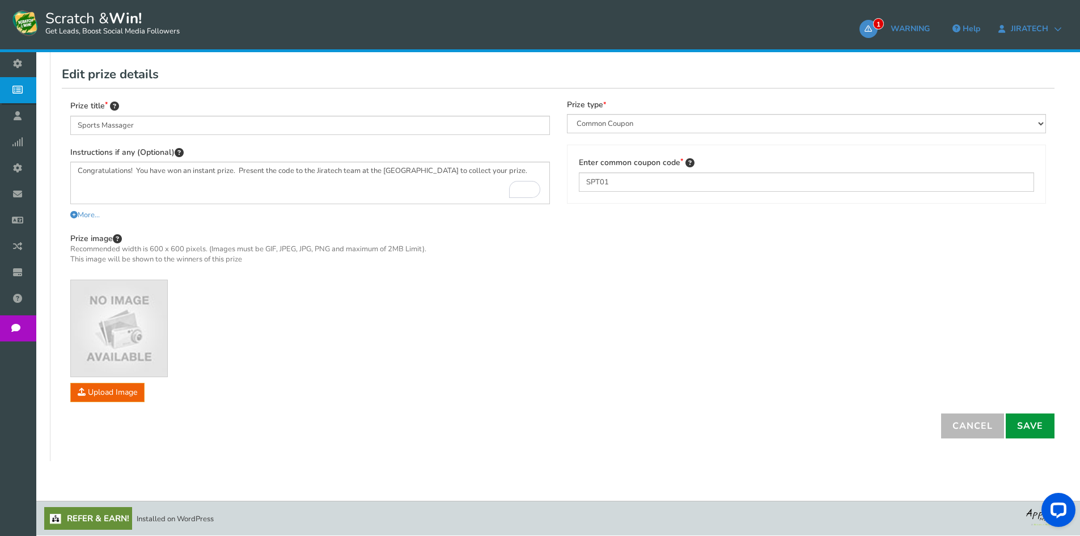
click at [1024, 432] on link "Save" at bounding box center [1029, 425] width 49 height 25
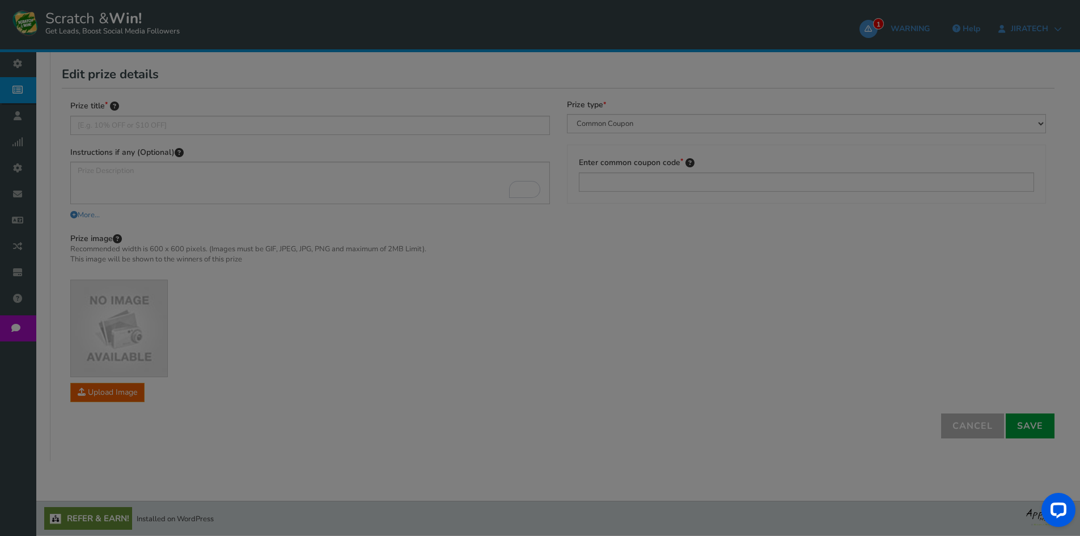
scroll to position [90, 0]
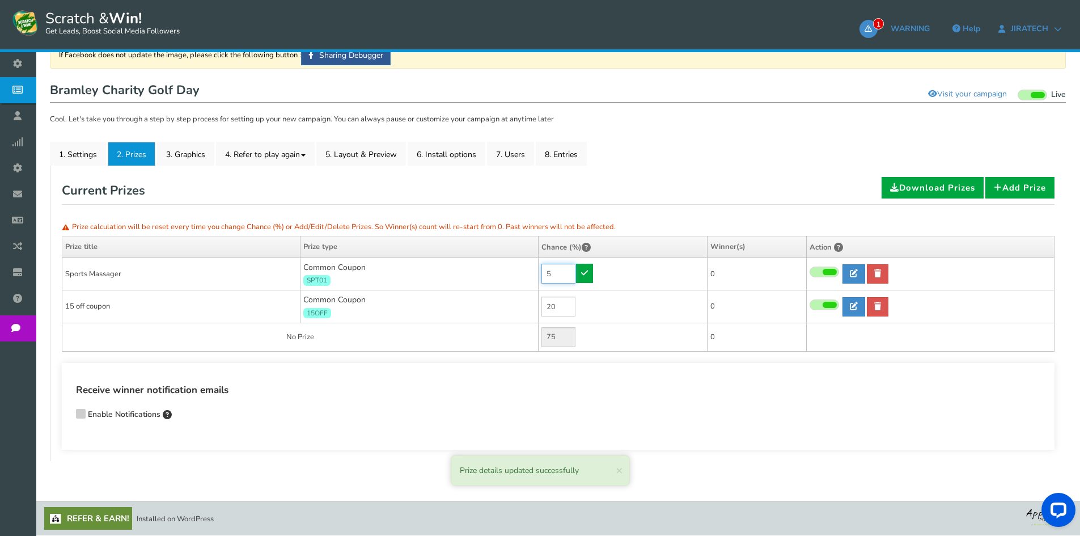
click at [551, 266] on input "5" at bounding box center [558, 274] width 34 height 20
type input "50"
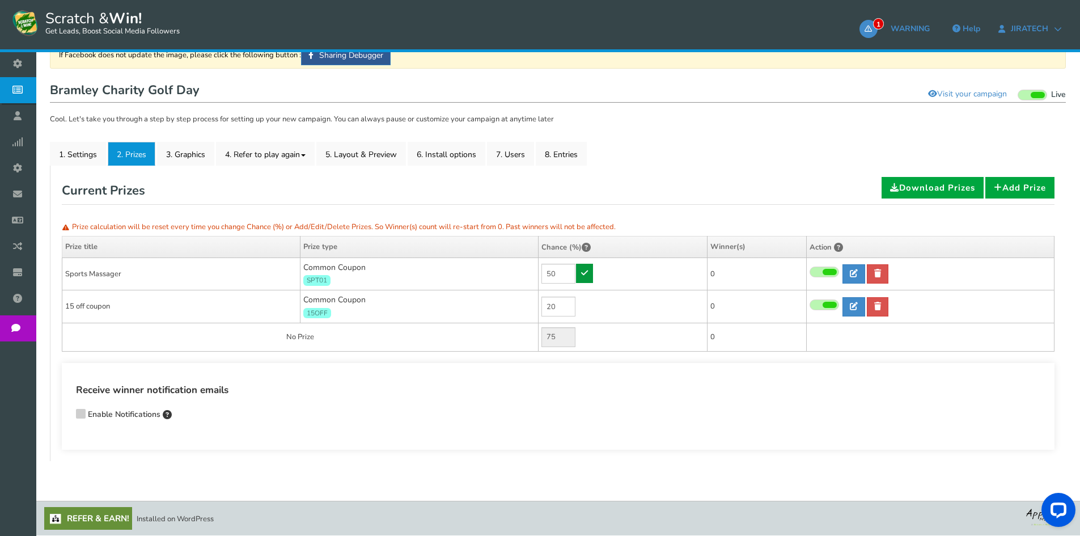
click at [590, 273] on link at bounding box center [584, 273] width 17 height 19
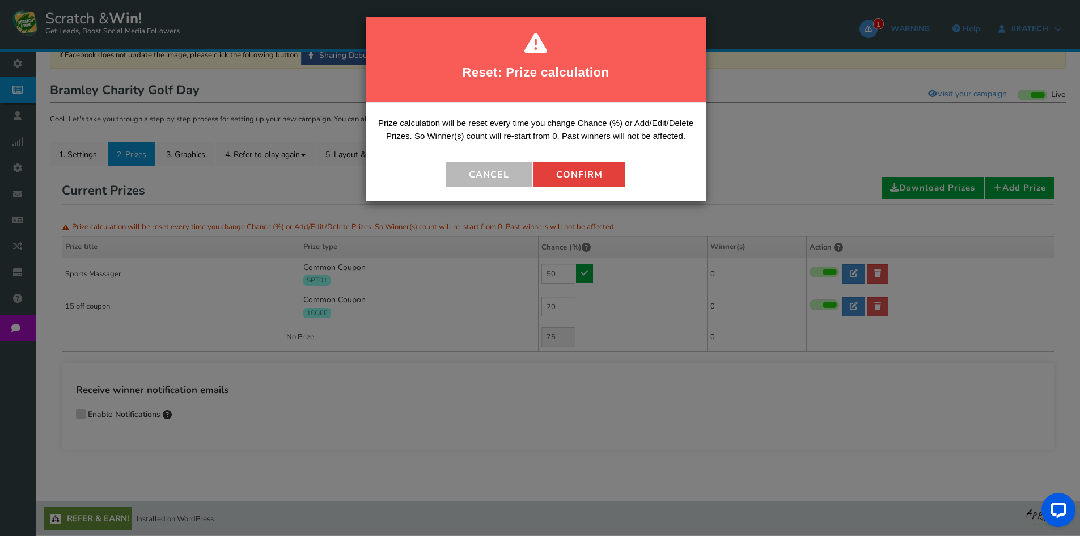
click at [592, 177] on button "Confirm" at bounding box center [579, 174] width 92 height 25
type input "30"
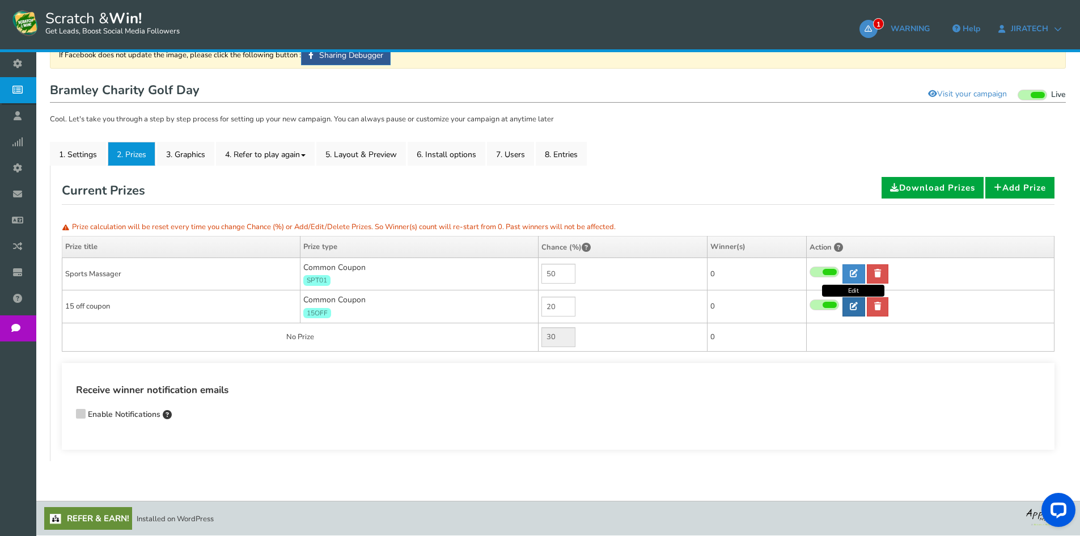
click at [851, 307] on icon at bounding box center [853, 306] width 8 height 8
type input "15 off coupon"
type input "15OFF"
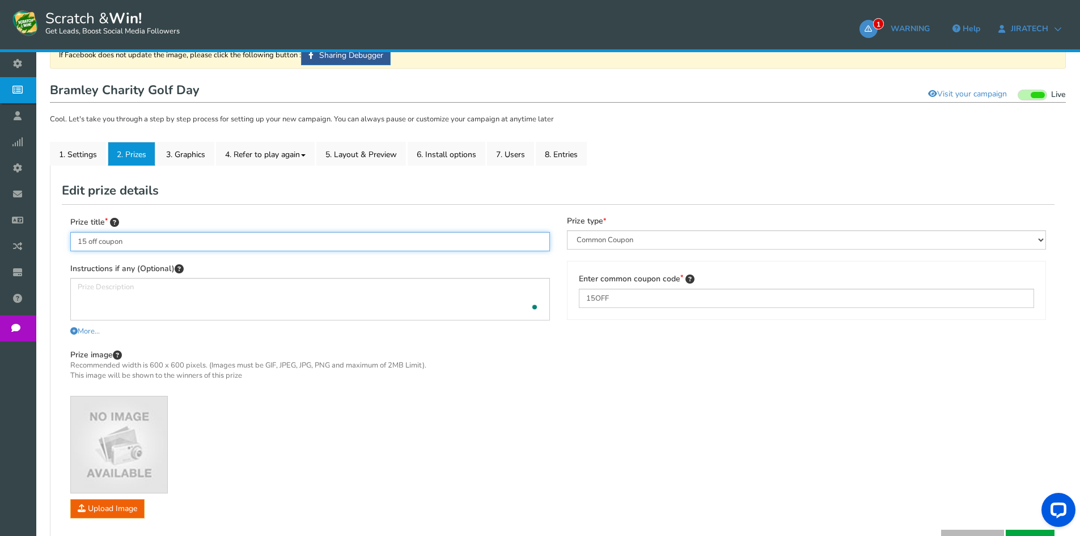
click at [170, 234] on input "15 off coupon" at bounding box center [309, 241] width 479 height 19
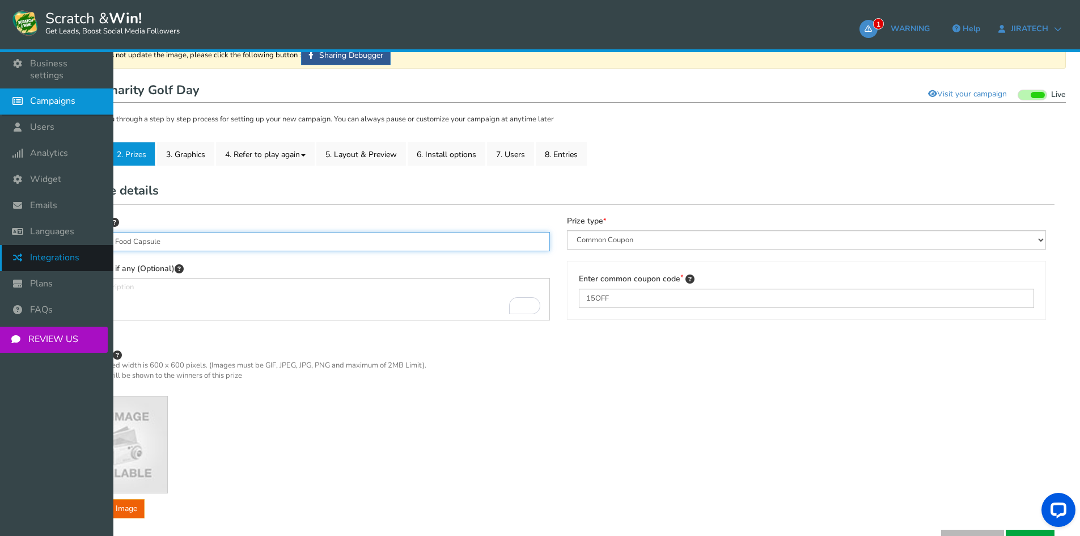
drag, startPoint x: 171, startPoint y: 241, endPoint x: 89, endPoint y: 245, distance: 82.2
click at [32, 240] on div "Business settings Campaigns Users Analytics Themes Unsubscribers Widget Emails …" at bounding box center [540, 306] width 1080 height 689
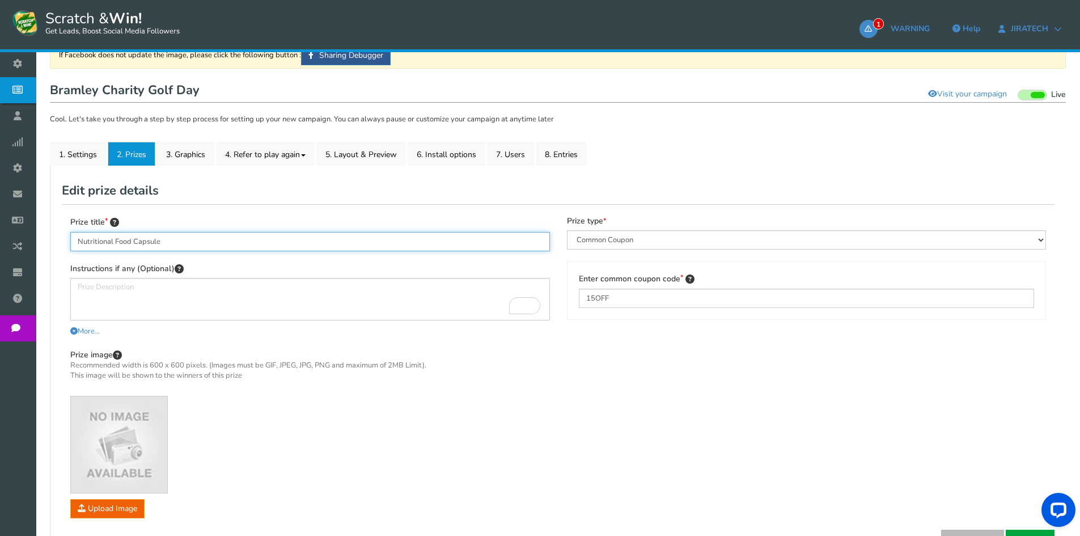
type input "Nutritional Food Capsule"
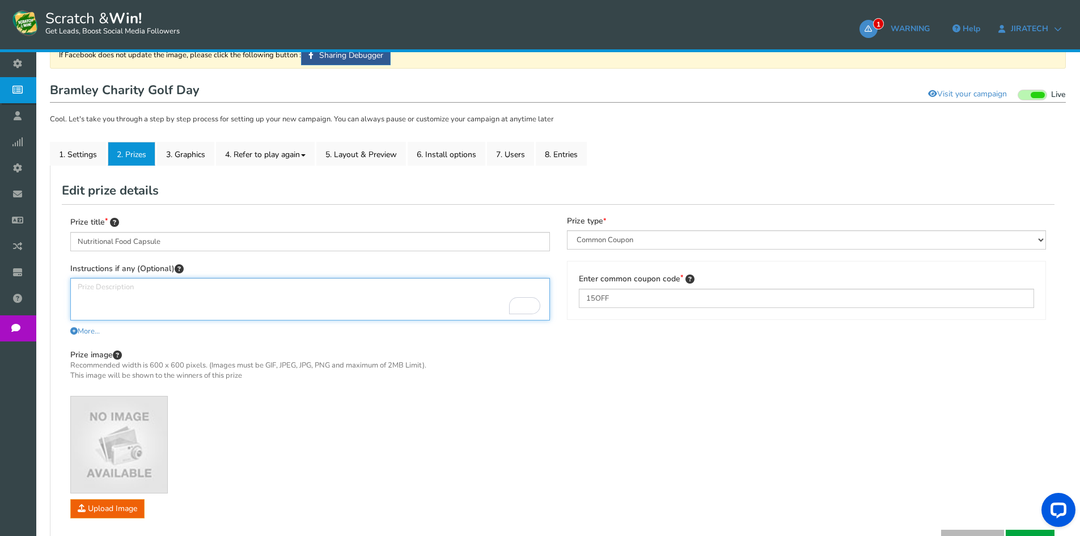
click at [344, 293] on textarea "To enrich screen reader interactions, please activate Accessibility in Grammarl…" at bounding box center [309, 299] width 479 height 43
type textarea "Congratulations! You have won an instant prize. Please collect your prize from …"
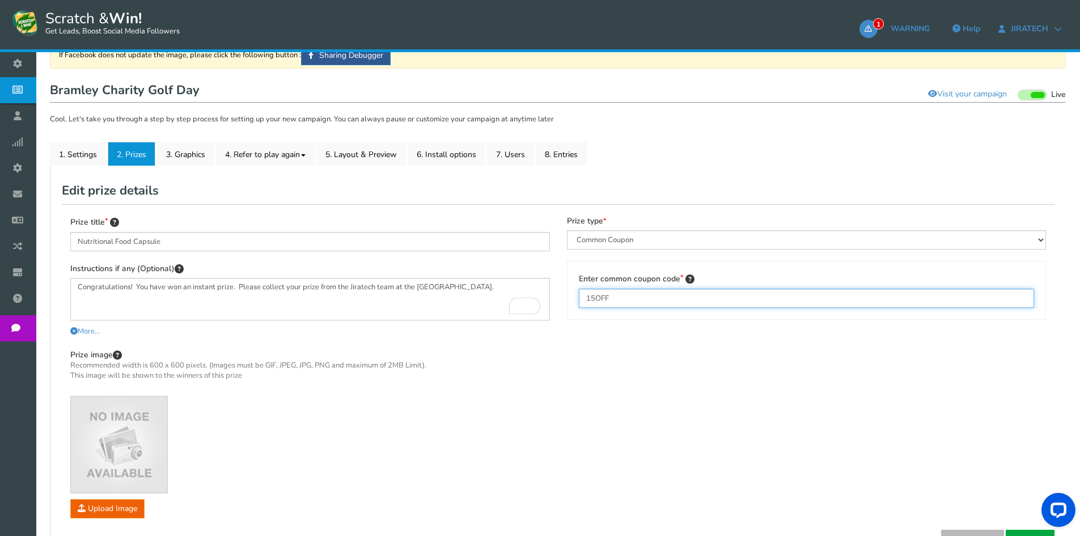
click at [624, 291] on input "15OFF" at bounding box center [807, 297] width 456 height 19
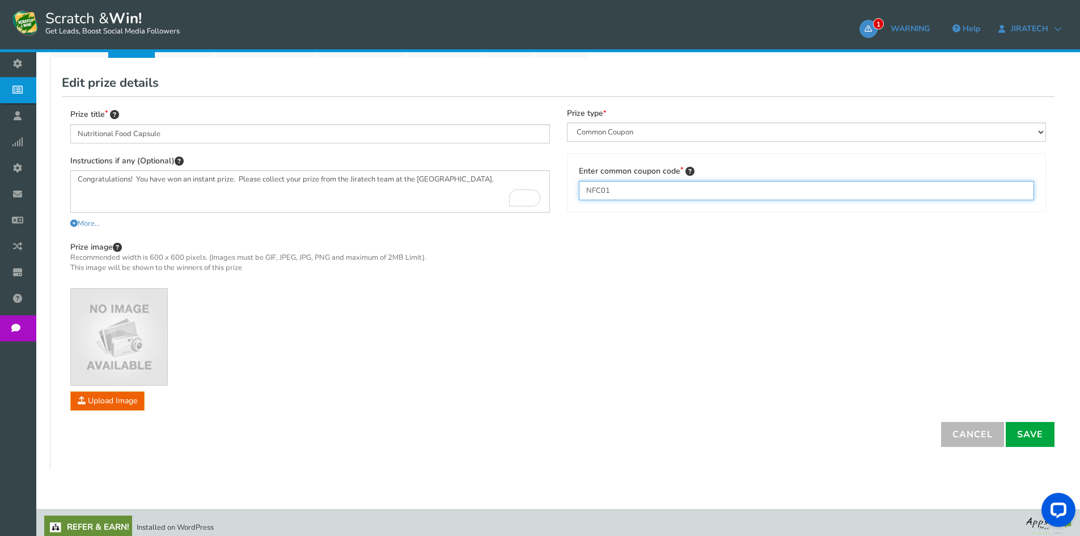
scroll to position [206, 0]
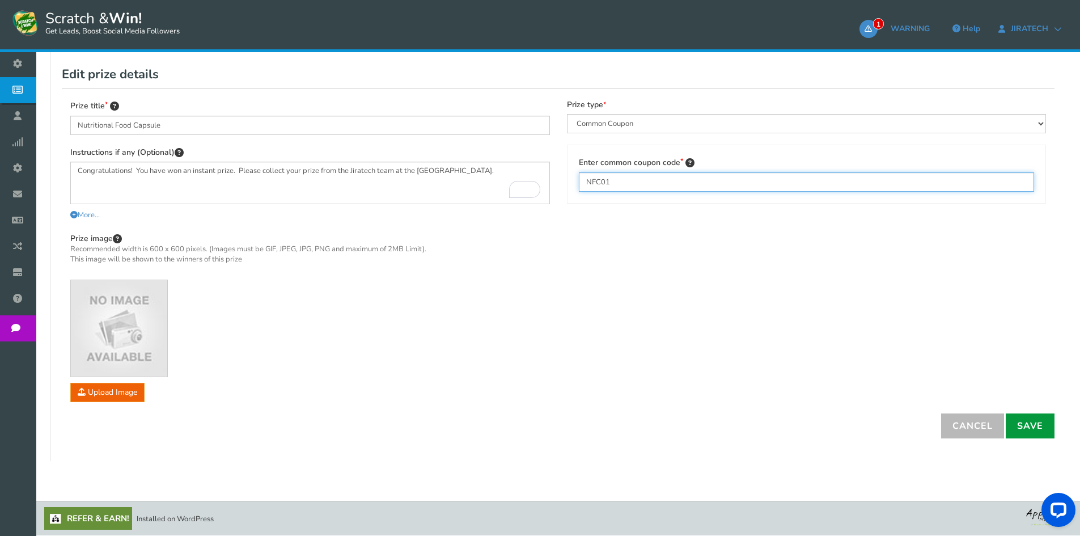
type input "NFC01"
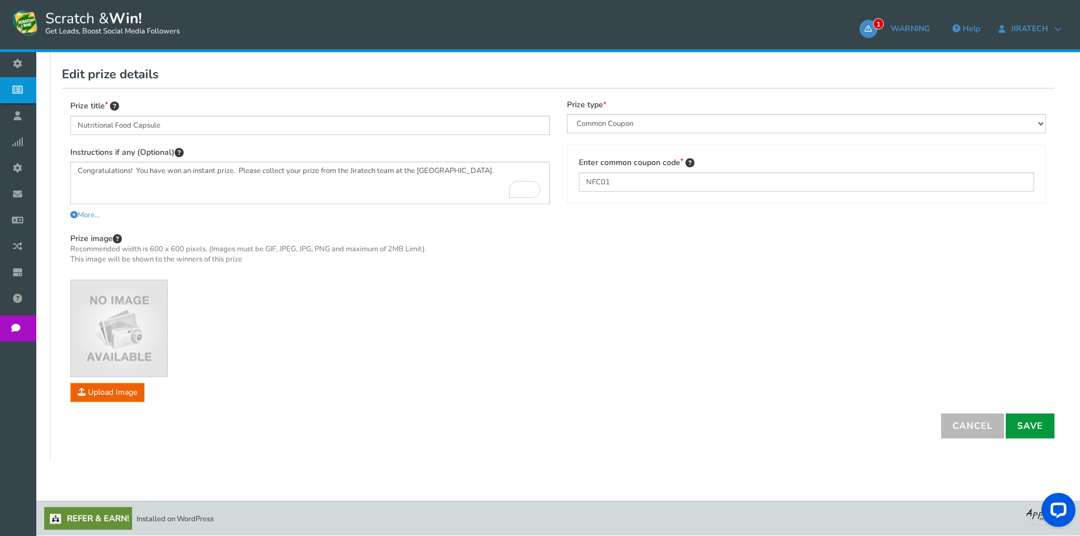
click at [1025, 436] on link "Save" at bounding box center [1029, 425] width 49 height 25
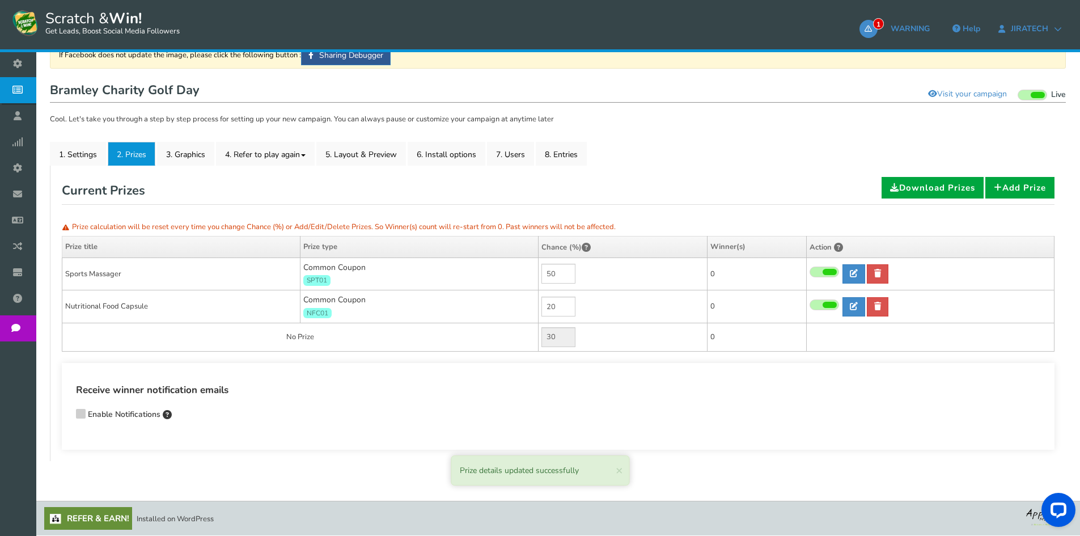
scroll to position [90, 0]
click at [572, 304] on input "20" at bounding box center [558, 306] width 34 height 20
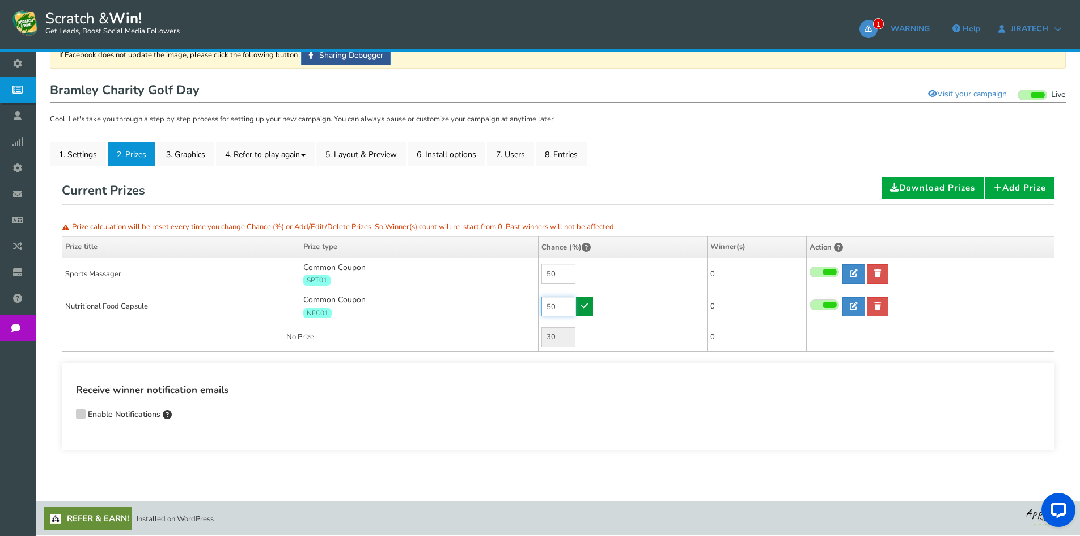
type input "50"
click at [589, 304] on link at bounding box center [584, 305] width 17 height 19
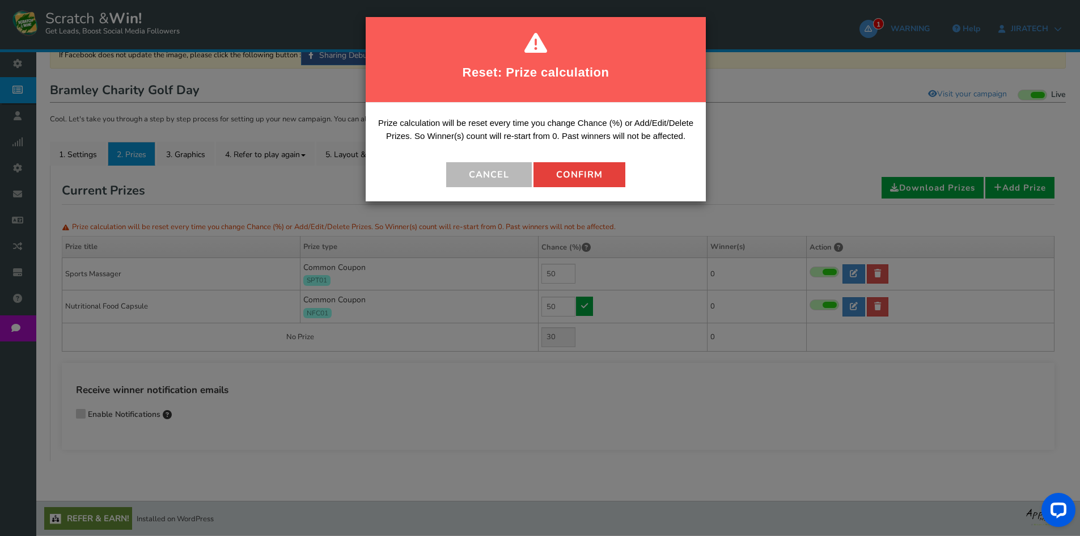
click at [599, 172] on button "Confirm" at bounding box center [579, 174] width 92 height 25
type input "0"
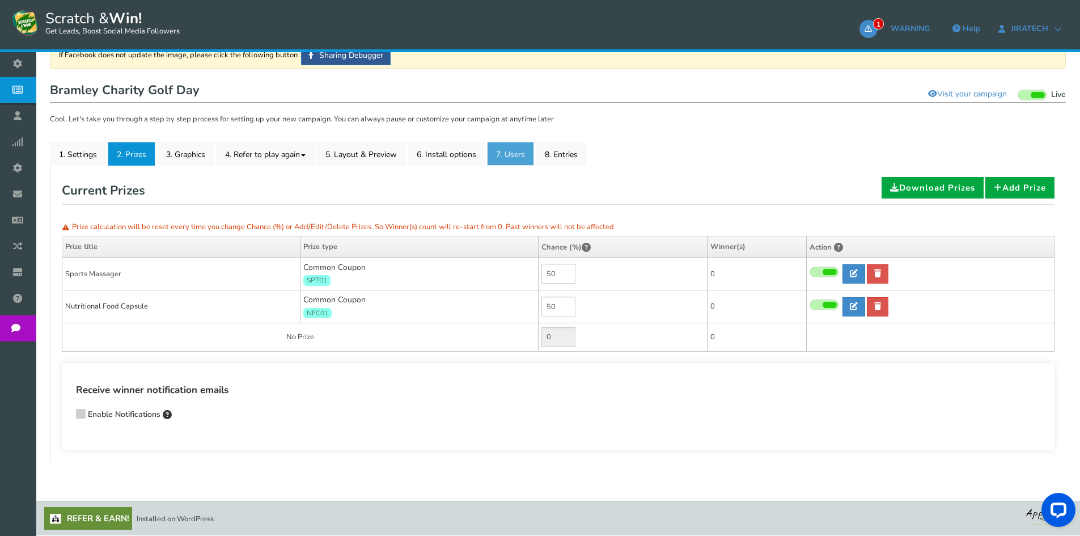
click at [522, 159] on link "7. Users" at bounding box center [510, 154] width 47 height 24
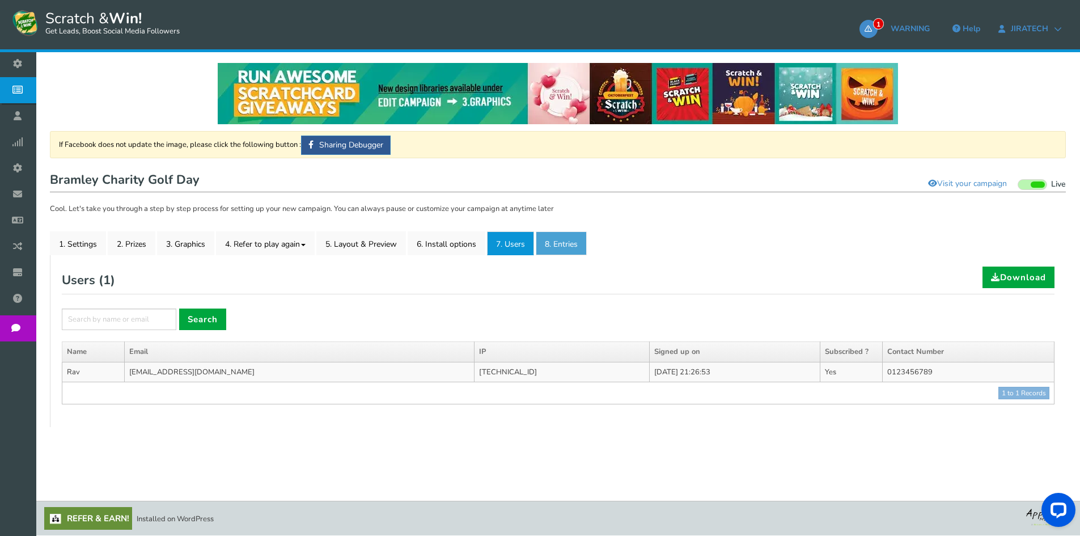
click at [547, 232] on link "8. Entries" at bounding box center [561, 243] width 51 height 24
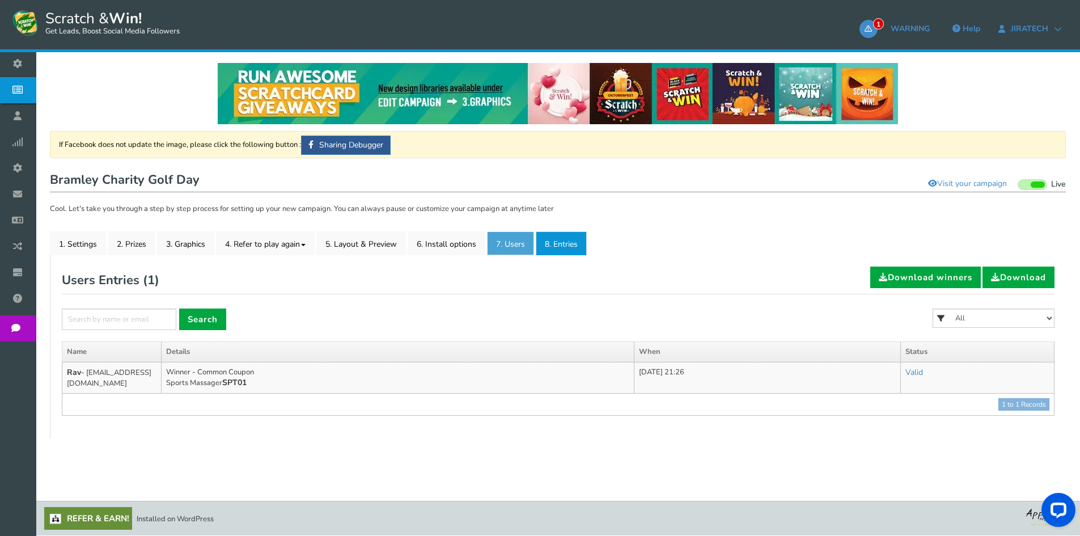
click at [502, 245] on link "7. Users" at bounding box center [510, 243] width 47 height 24
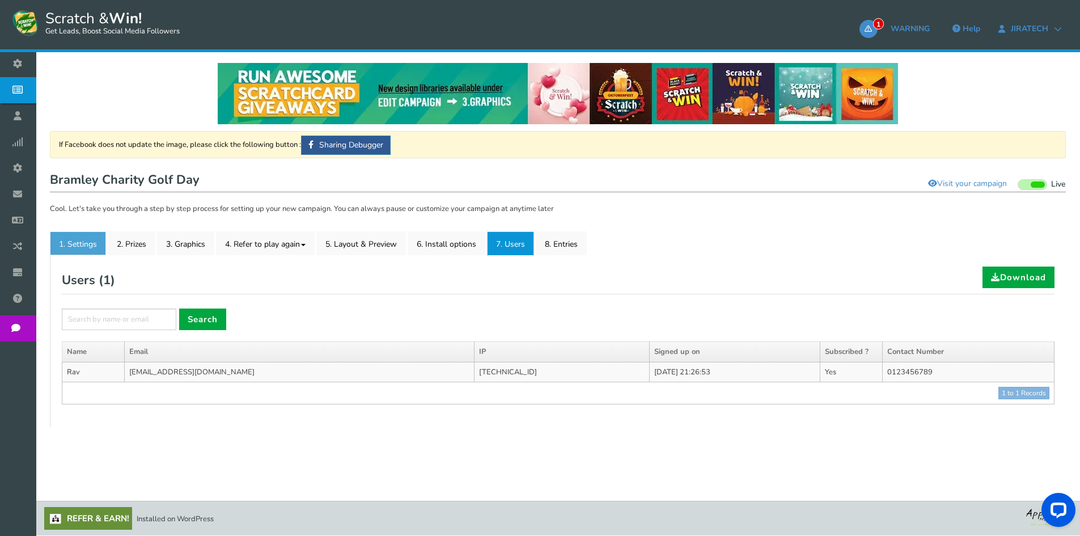
click at [77, 240] on link "1. Settings" at bounding box center [78, 243] width 56 height 24
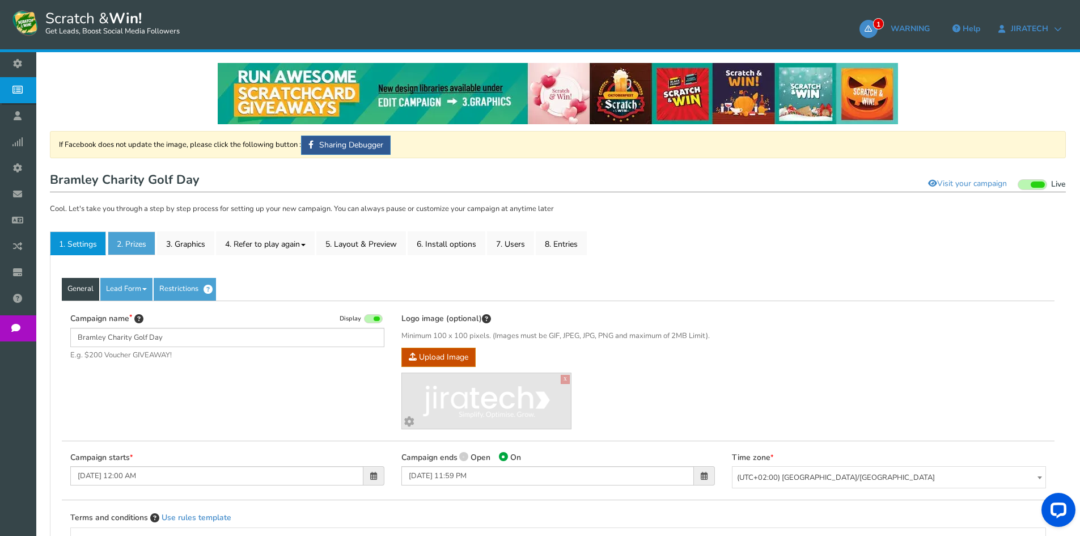
click at [140, 248] on link "2. Prizes" at bounding box center [132, 243] width 48 height 24
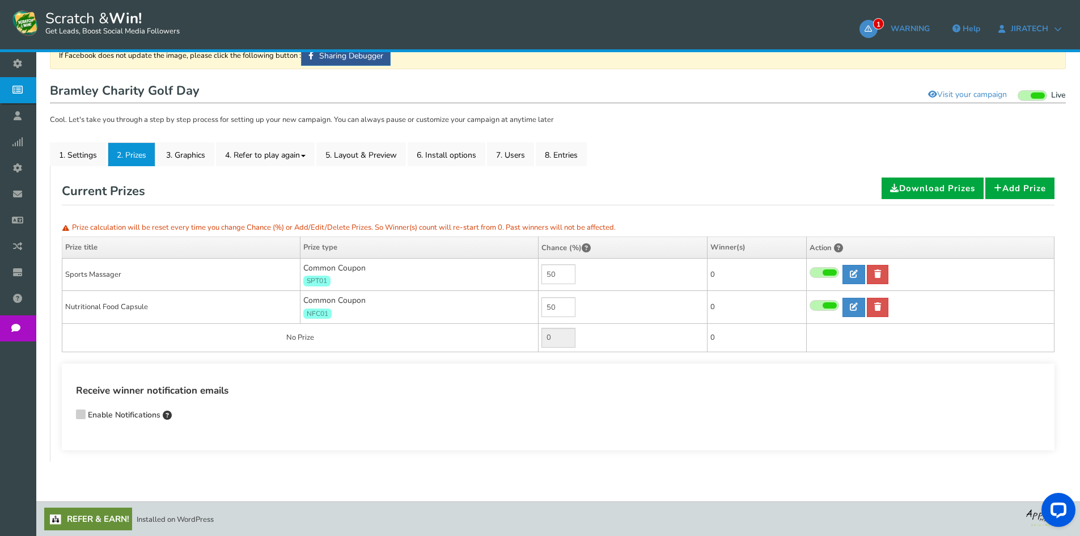
scroll to position [90, 0]
click at [267, 151] on link "4. Refer to play again" at bounding box center [265, 154] width 99 height 24
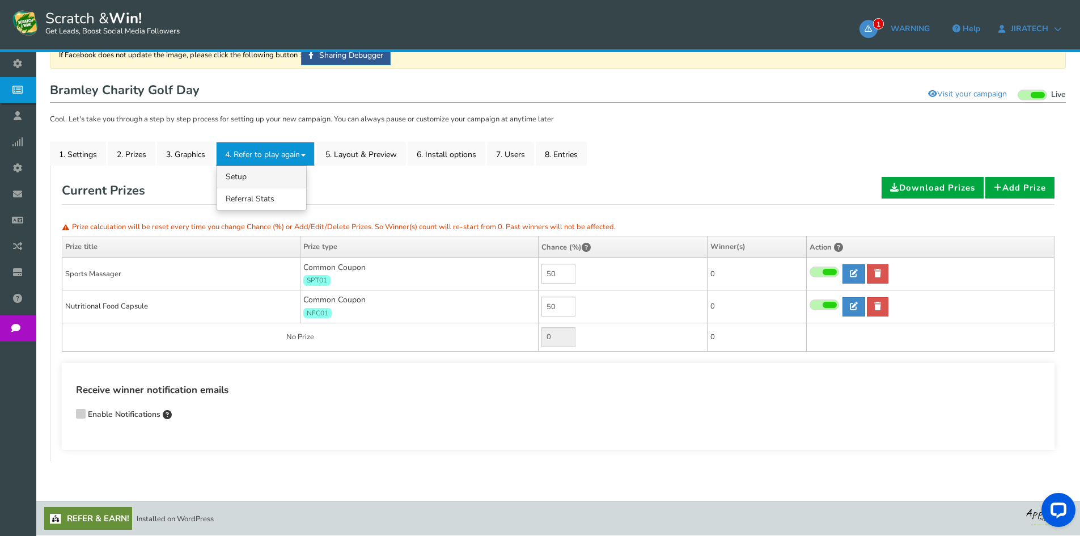
click at [252, 176] on link "4.1 Referrals Setup" at bounding box center [261, 176] width 90 height 22
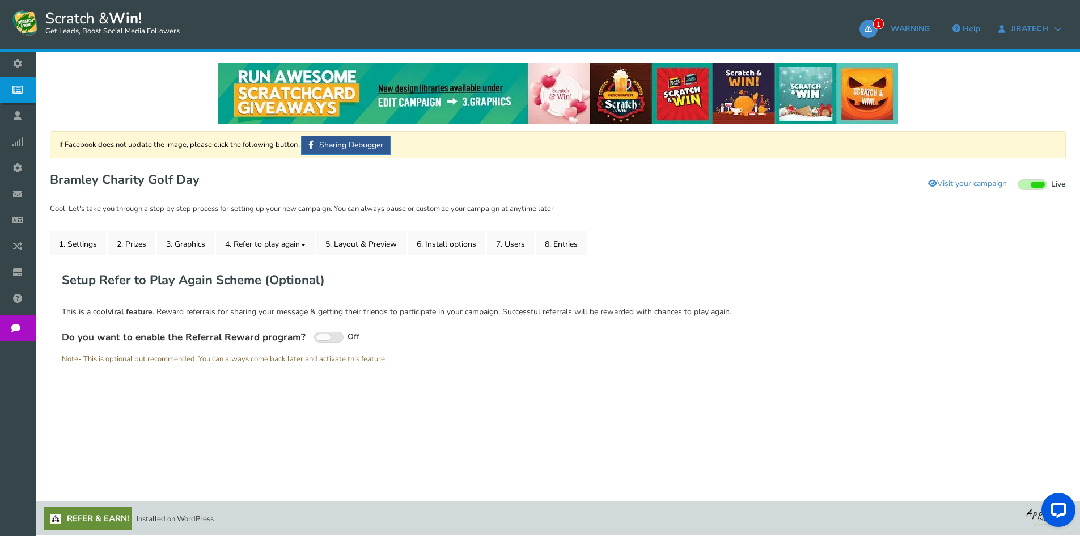
scroll to position [1, 0]
type textarea "Refer your friends and get more chances to win!"
click at [329, 339] on span at bounding box center [328, 337] width 29 height 11
click at [0, 0] on input "On Off" at bounding box center [0, 0] width 0 height 0
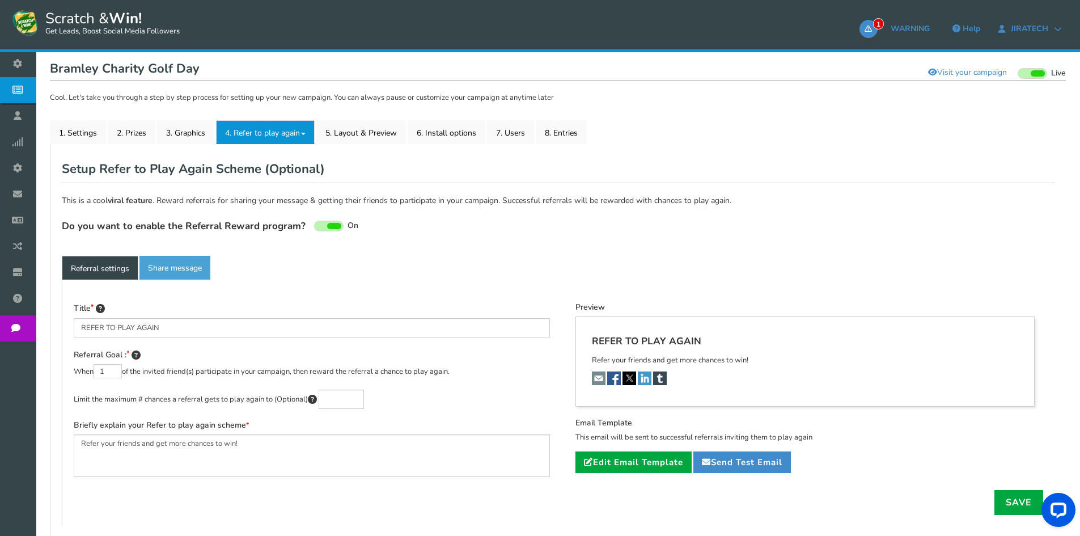
scroll to position [114, 0]
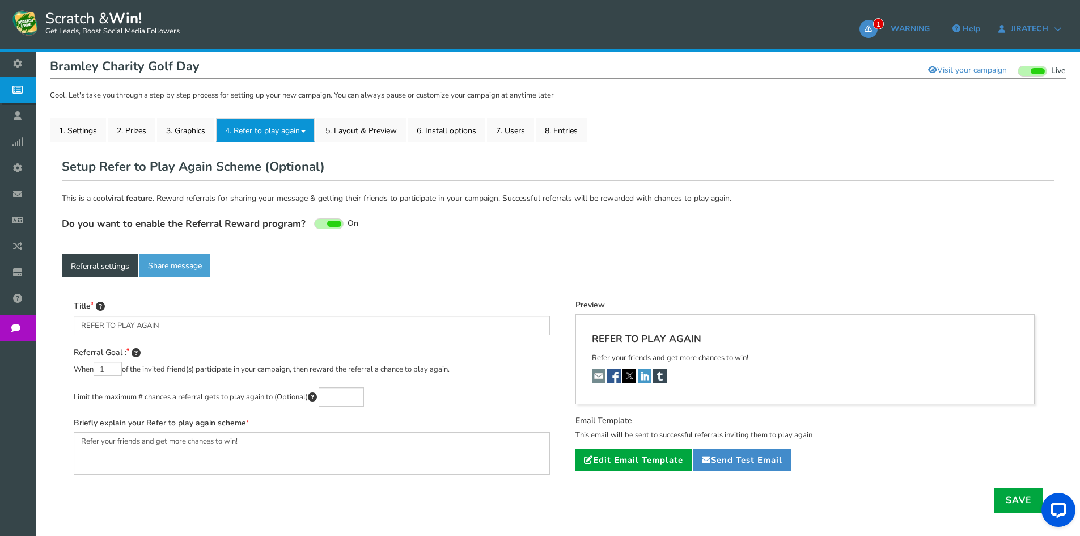
click at [100, 260] on link "Referral settings" at bounding box center [100, 265] width 77 height 24
click at [143, 133] on link "2. Prizes" at bounding box center [132, 130] width 48 height 24
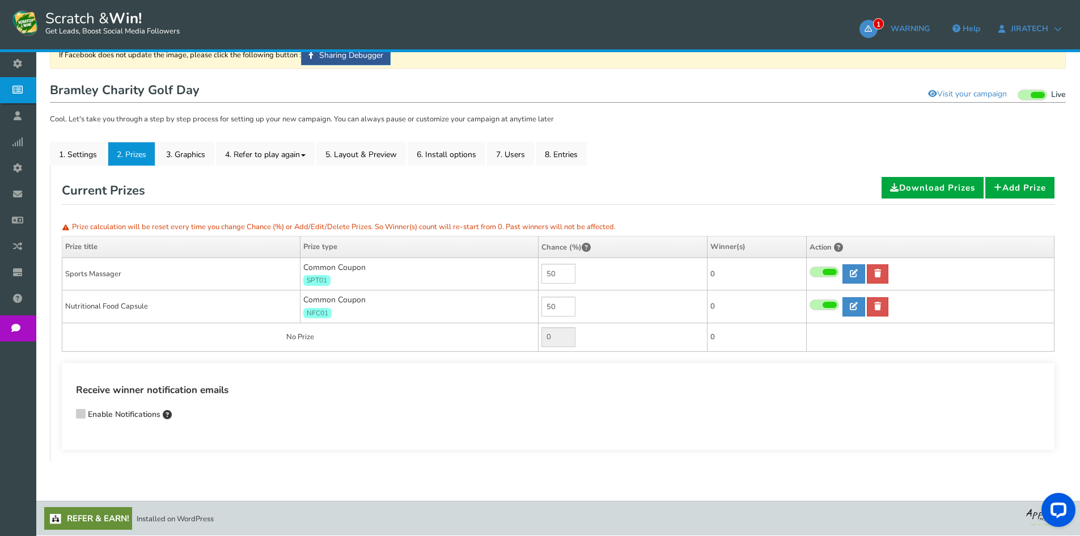
scroll to position [90, 0]
click at [857, 271] on icon at bounding box center [853, 273] width 8 height 8
type input "Sports Massager"
type textarea "Congratulations! You have won an instant prize. Present the code to the Jiratec…"
type input "SPT01"
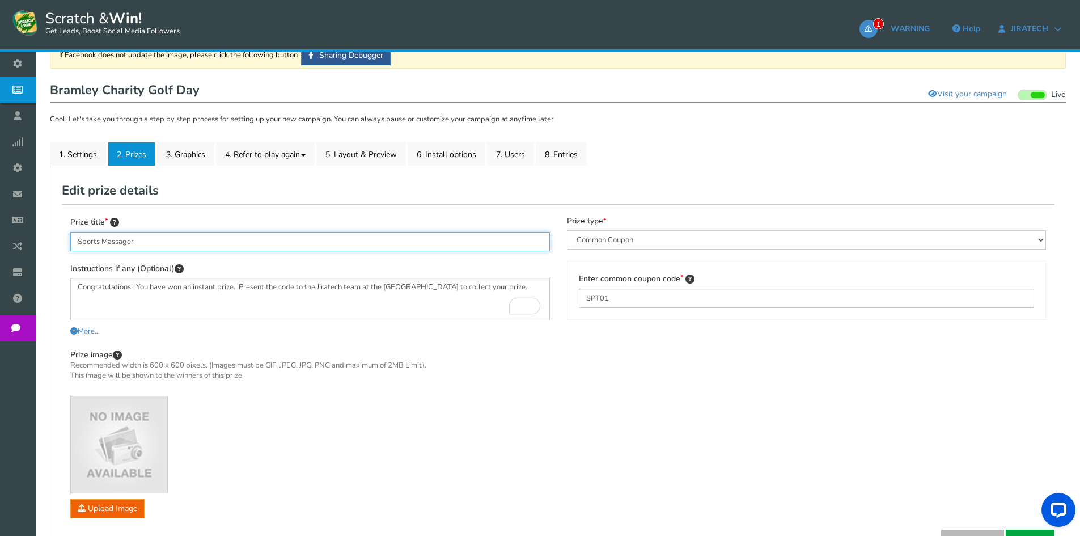
click at [186, 244] on input "Sports Massager" at bounding box center [309, 241] width 479 height 19
type input "Y"
type input "Congratulations! You have won an instant prize."
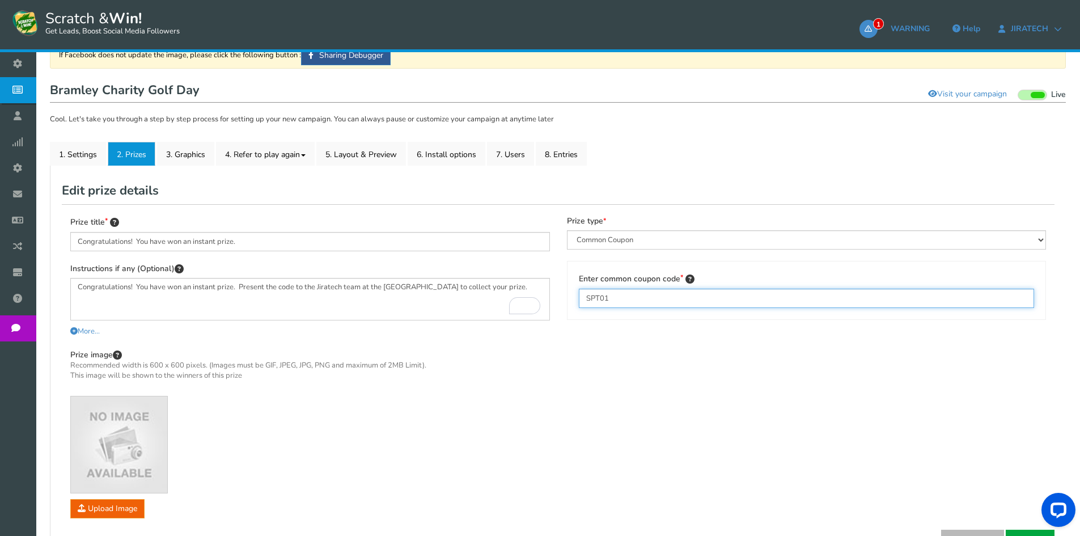
drag, startPoint x: 587, startPoint y: 296, endPoint x: 548, endPoint y: 300, distance: 38.7
click at [548, 300] on div "Prize title Congratulations! You have won an instant prize. Instructions if any…" at bounding box center [558, 366] width 992 height 325
type input "BRM01"
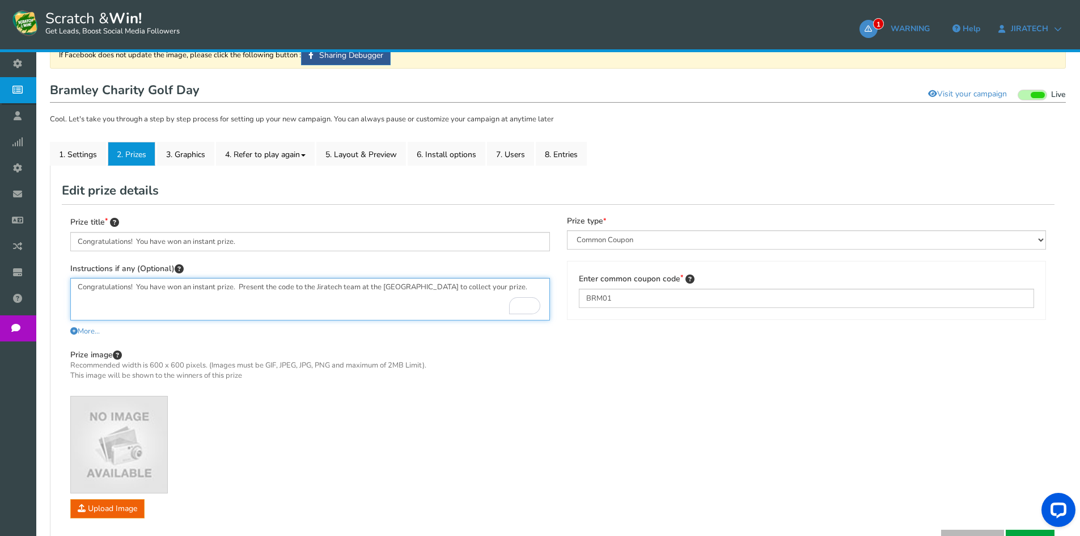
click at [299, 283] on textarea "Congratulations! You have won an instant prize. Present the code to the Jiratec…" at bounding box center [309, 299] width 479 height 43
drag, startPoint x: 295, startPoint y: 288, endPoint x: 298, endPoint y: 300, distance: 12.2
click at [295, 288] on textarea "Congratulations! You have won an instant prize. Present the code to the Jiratec…" at bounding box center [309, 299] width 479 height 43
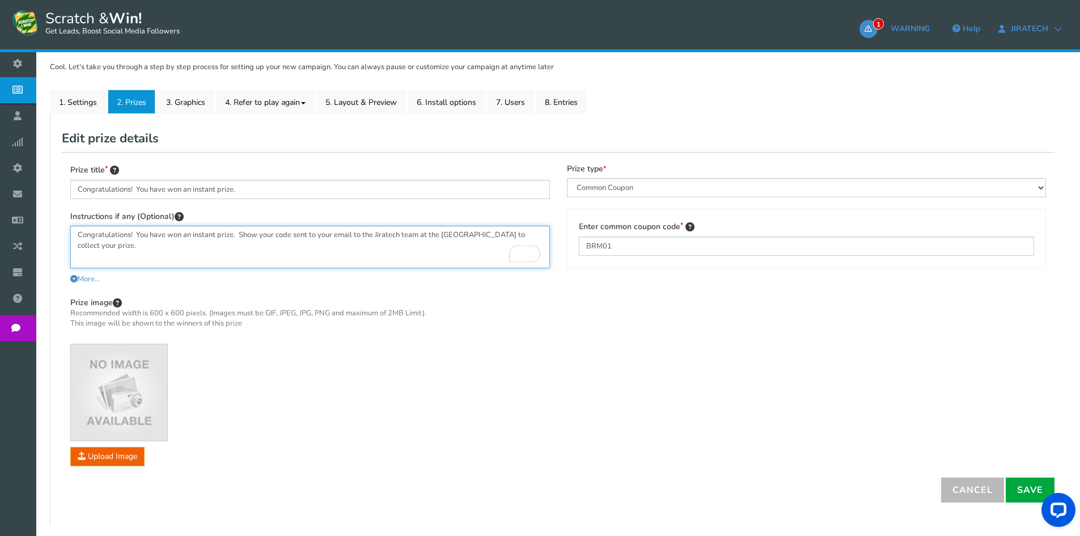
scroll to position [206, 0]
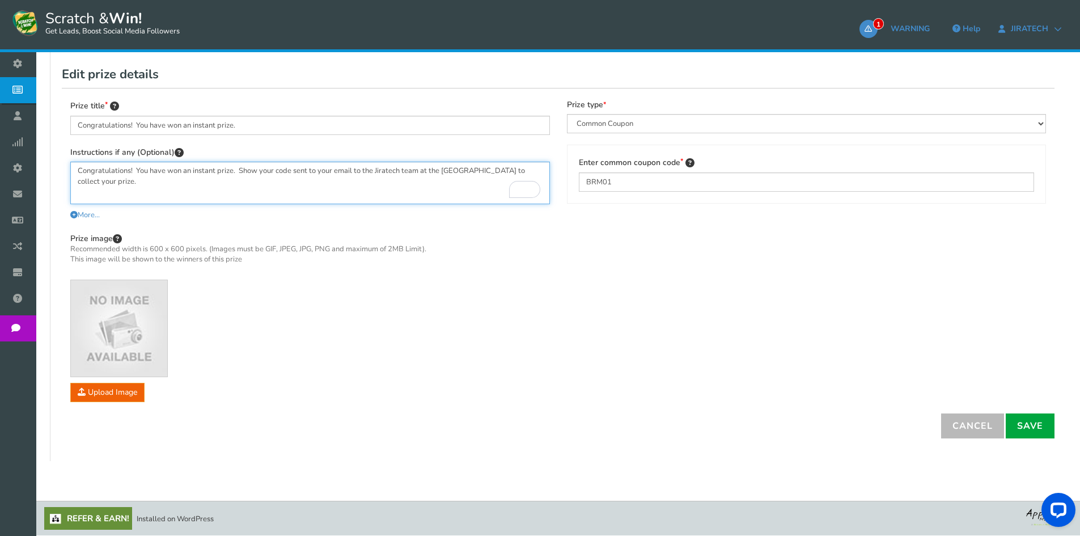
type textarea "Congratulations! You have won an instant prize. Show your code sent to your ema…"
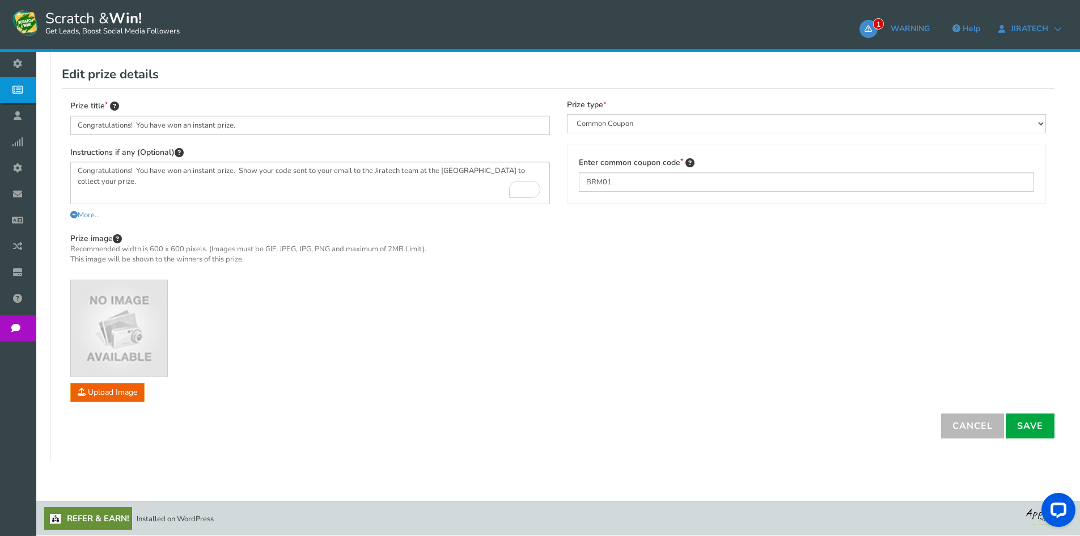
click at [1062, 430] on div "Cancel Save Generate Slots" at bounding box center [810, 425] width 505 height 25
click at [1031, 427] on link "Save" at bounding box center [1029, 425] width 49 height 25
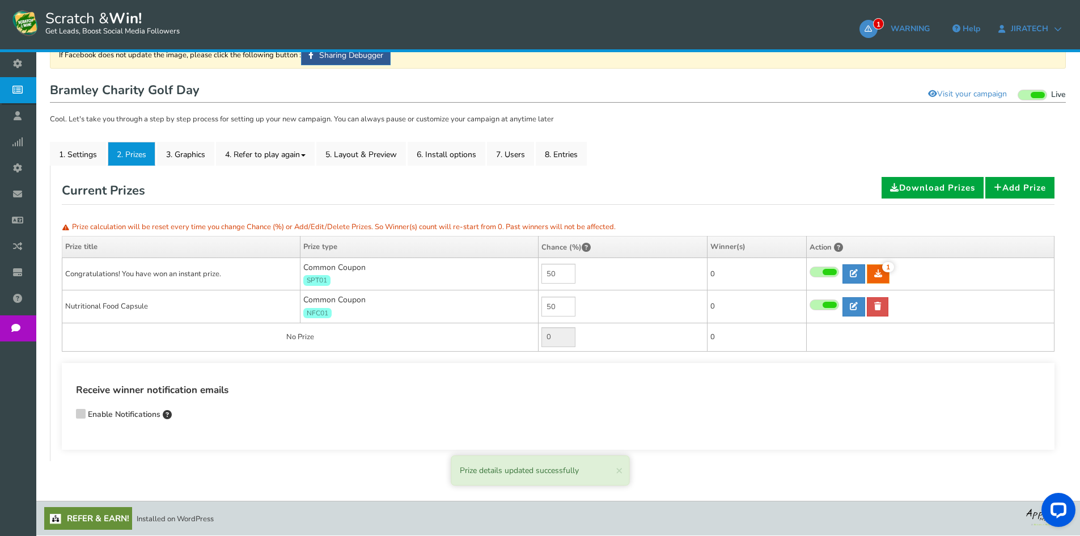
scroll to position [90, 0]
click at [554, 276] on input "50" at bounding box center [558, 274] width 34 height 20
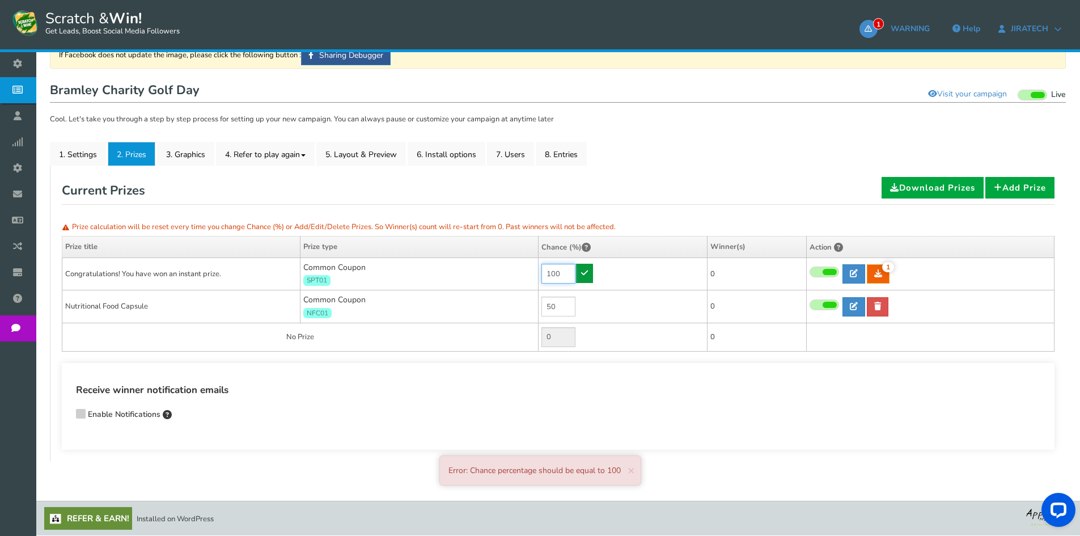
type input "100"
click at [584, 271] on icon at bounding box center [584, 273] width 7 height 8
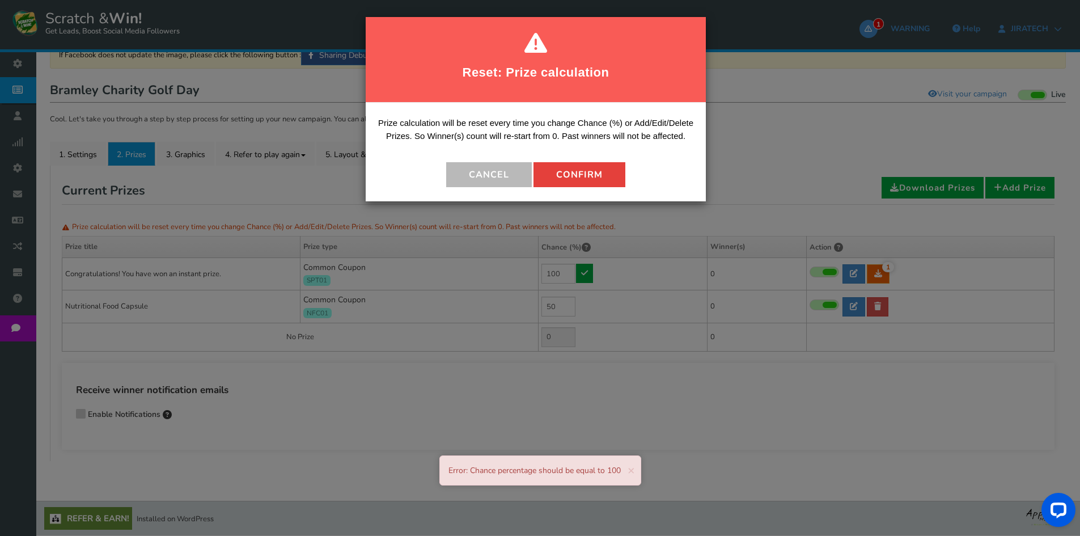
click at [581, 175] on button "Confirm" at bounding box center [579, 174] width 92 height 25
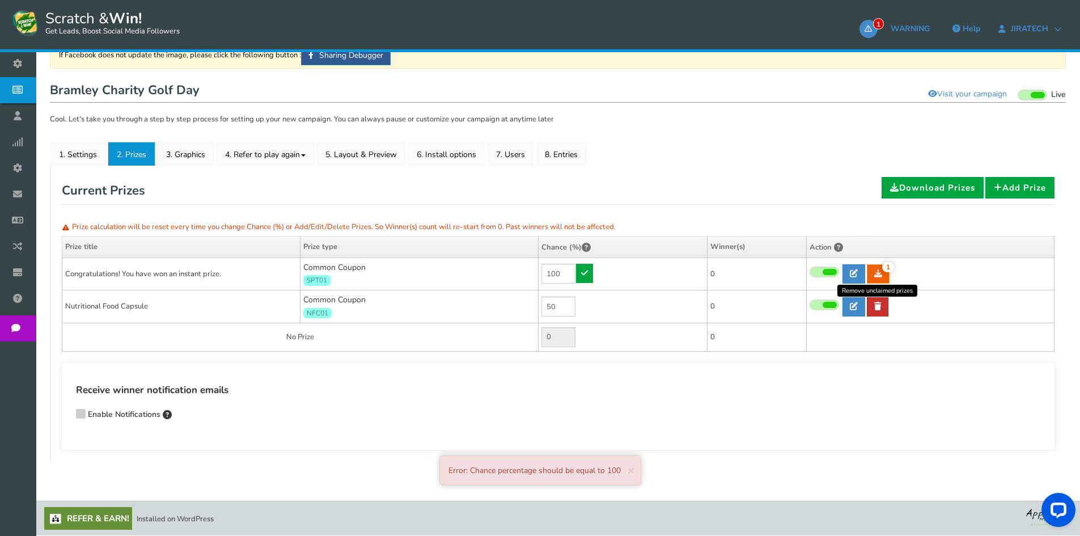
click at [882, 307] on link at bounding box center [877, 306] width 22 height 19
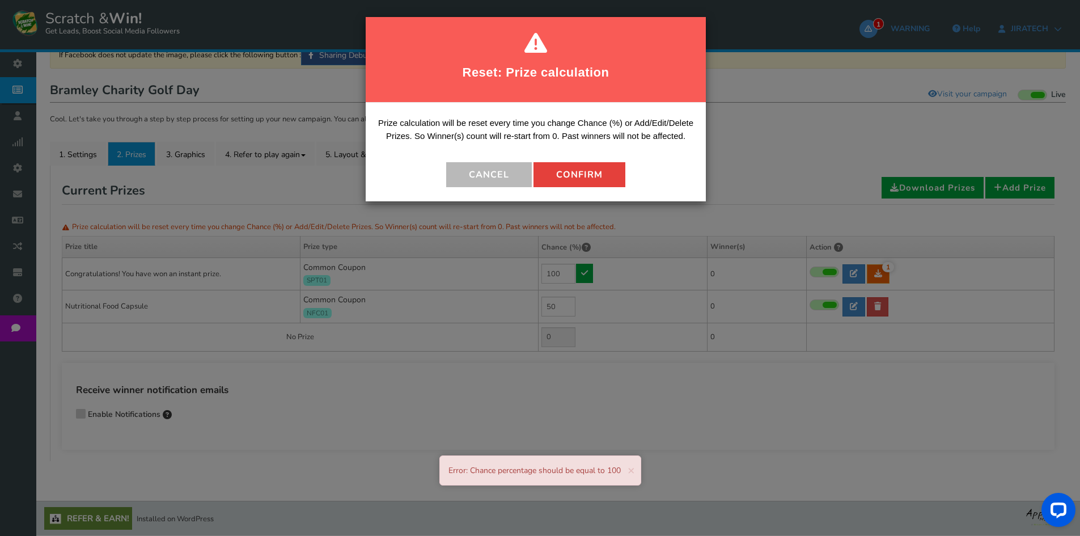
click at [610, 167] on button "Confirm" at bounding box center [579, 174] width 92 height 25
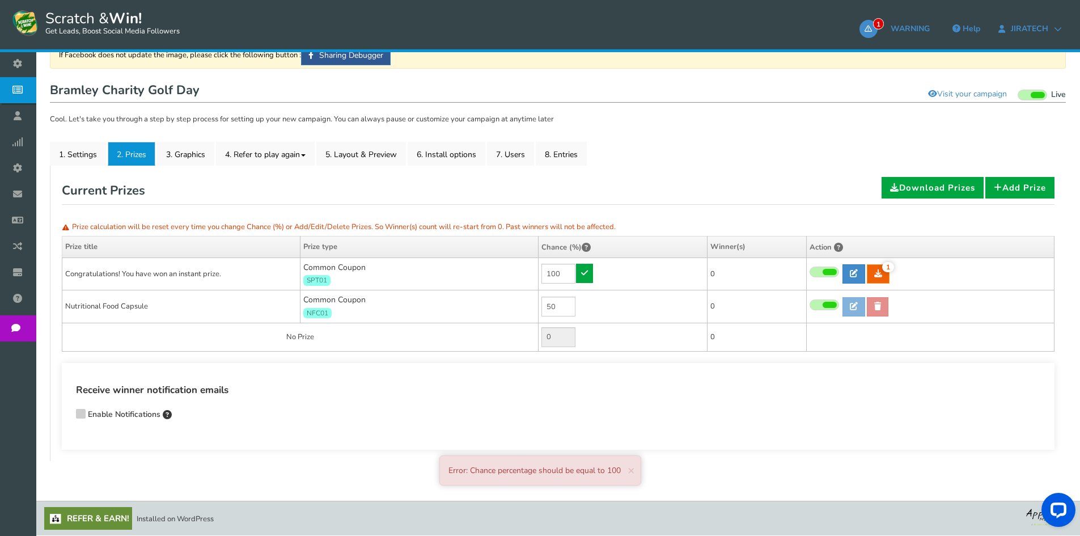
type input "50"
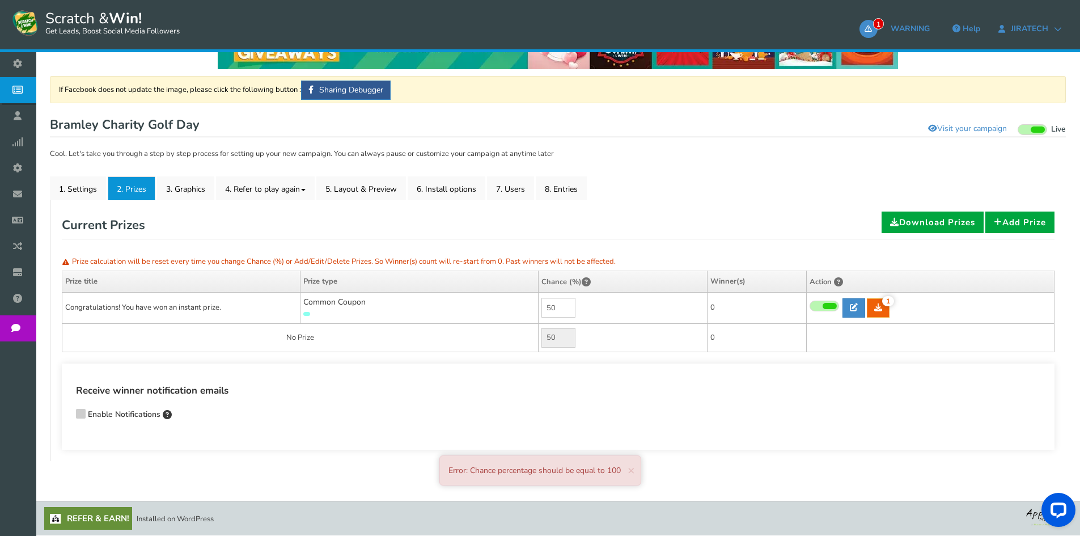
scroll to position [56, 0]
click at [567, 308] on input "50" at bounding box center [558, 308] width 34 height 20
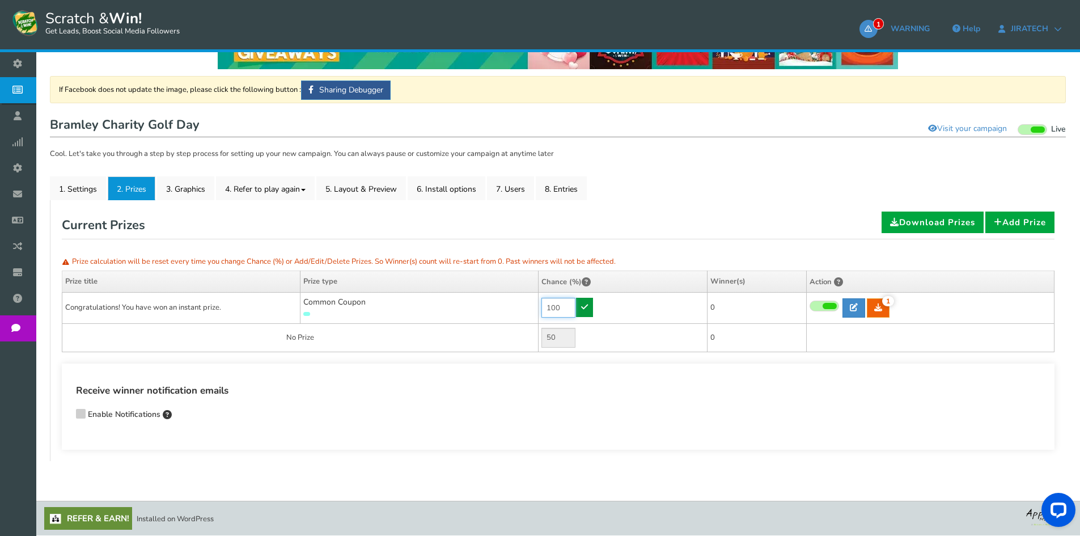
type input "100"
click at [581, 304] on icon at bounding box center [584, 307] width 7 height 8
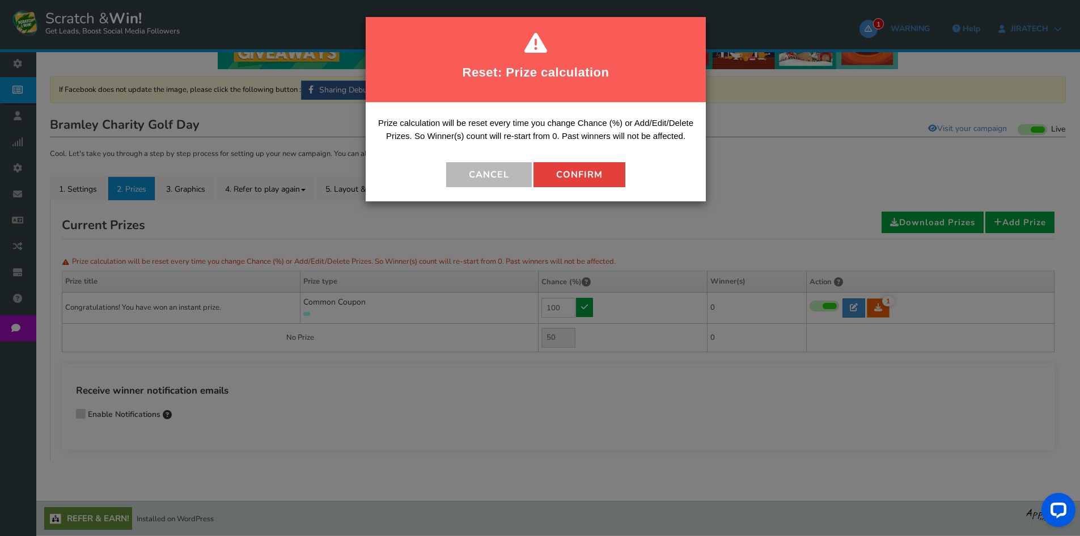
drag, startPoint x: 581, startPoint y: 141, endPoint x: 592, endPoint y: 165, distance: 26.6
click at [590, 144] on p "Prize calculation will be reset every time you change Chance (%) or Add/Edit/De…" at bounding box center [535, 134] width 323 height 34
click at [592, 171] on button "Confirm" at bounding box center [579, 174] width 92 height 25
type input "0"
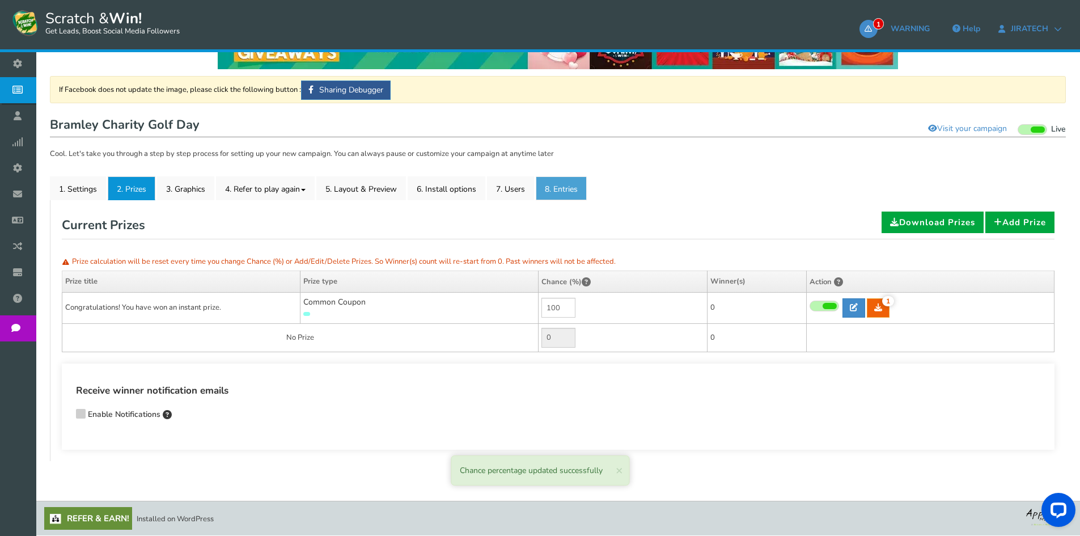
click at [576, 194] on link "8. Entries" at bounding box center [561, 188] width 51 height 24
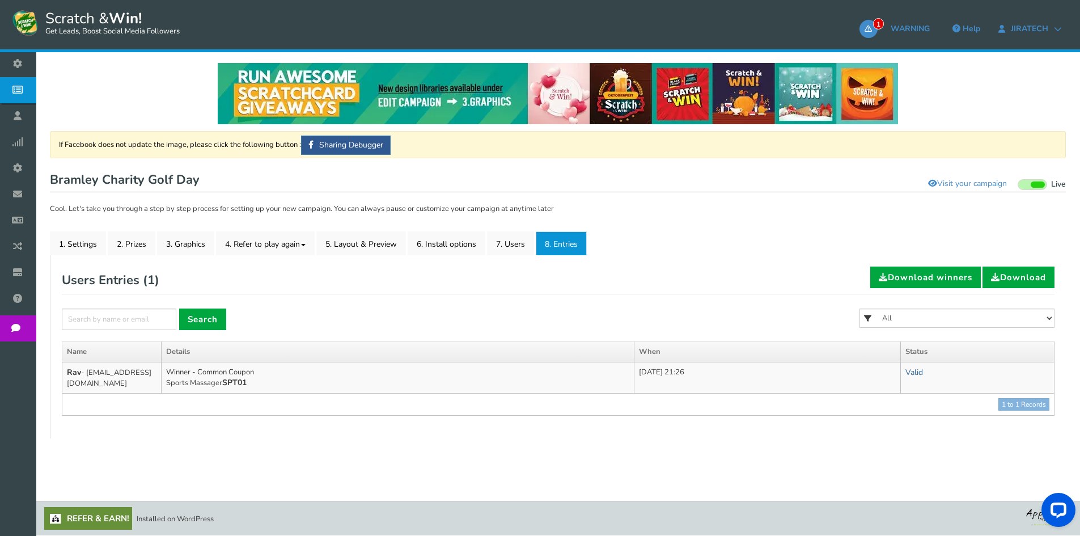
click at [923, 369] on link "Valid" at bounding box center [914, 372] width 18 height 11
click at [792, 377] on td "[DATE] 21:26" at bounding box center [767, 378] width 266 height 32
click at [511, 236] on link "7. Users" at bounding box center [510, 243] width 47 height 24
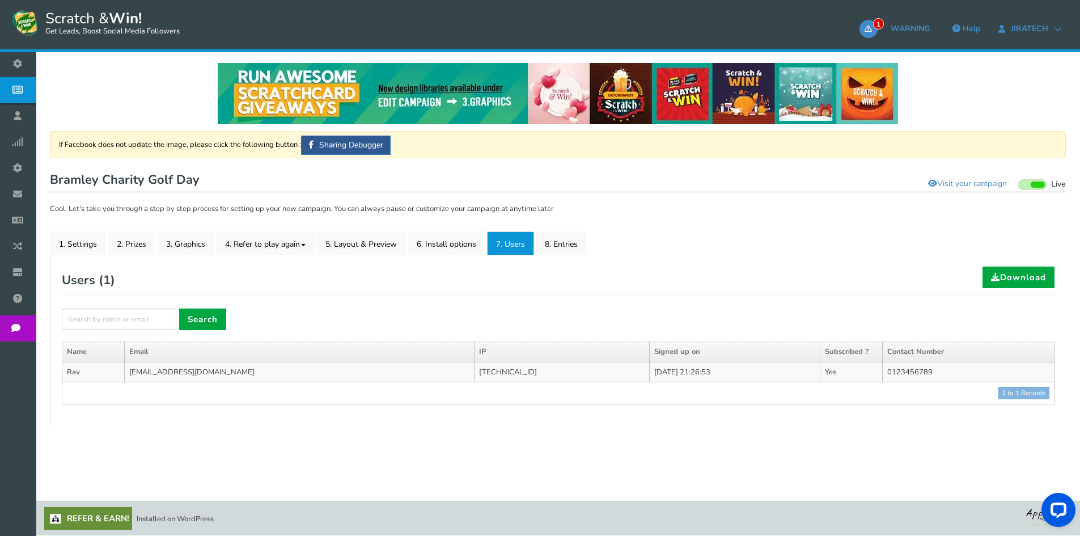
click at [1005, 364] on td "0123456789" at bounding box center [968, 372] width 172 height 20
click at [565, 240] on link "8. Entries" at bounding box center [561, 243] width 51 height 24
